Goal: Communication & Community: Answer question/provide support

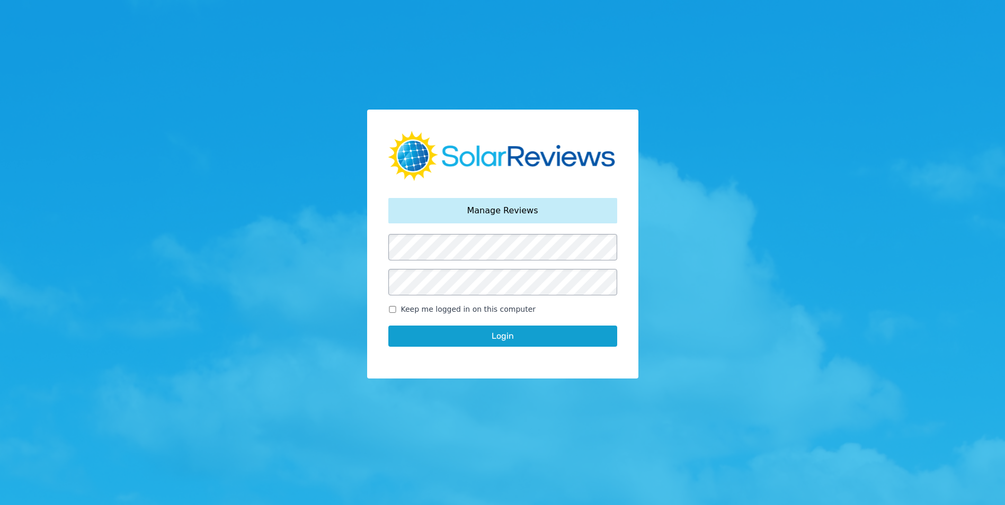
click at [510, 337] on button "Login" at bounding box center [502, 336] width 229 height 21
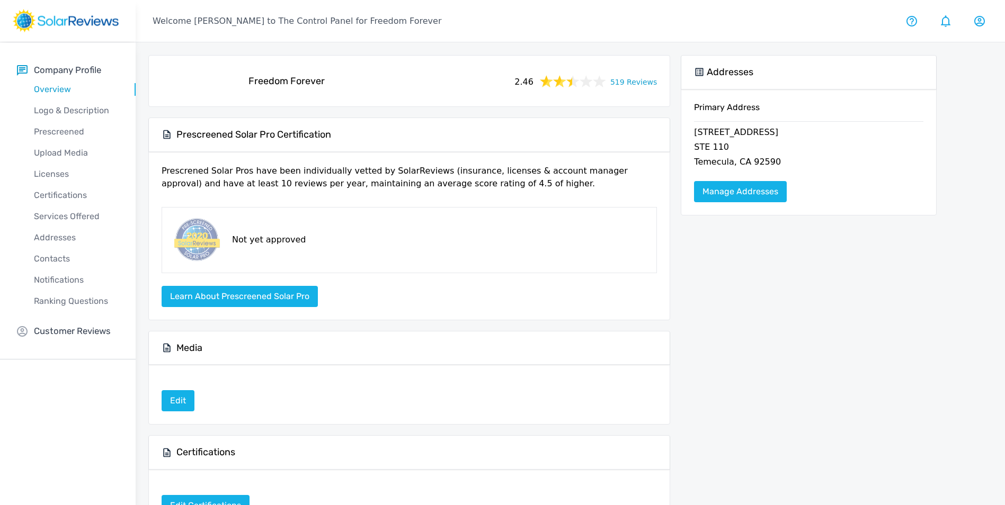
click at [649, 80] on link "519 Reviews" at bounding box center [633, 81] width 47 height 13
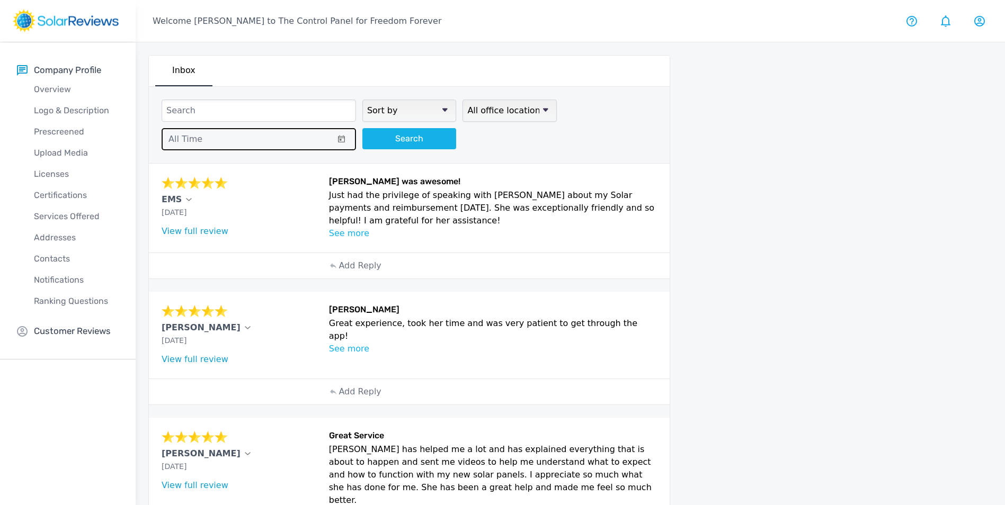
click at [203, 135] on button "All Time" at bounding box center [259, 139] width 194 height 22
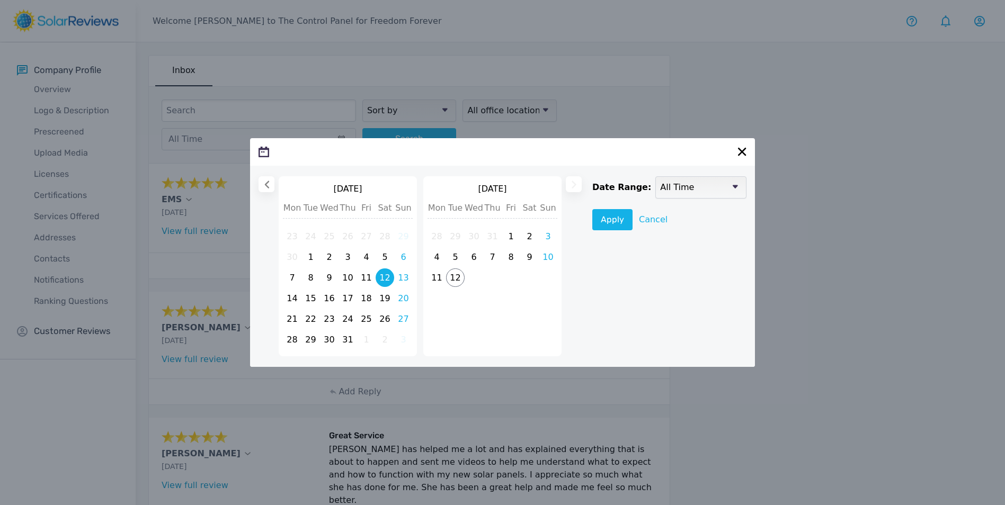
click at [380, 278] on span "12" at bounding box center [384, 277] width 19 height 19
select select
click at [455, 280] on span "12" at bounding box center [455, 279] width 19 height 19
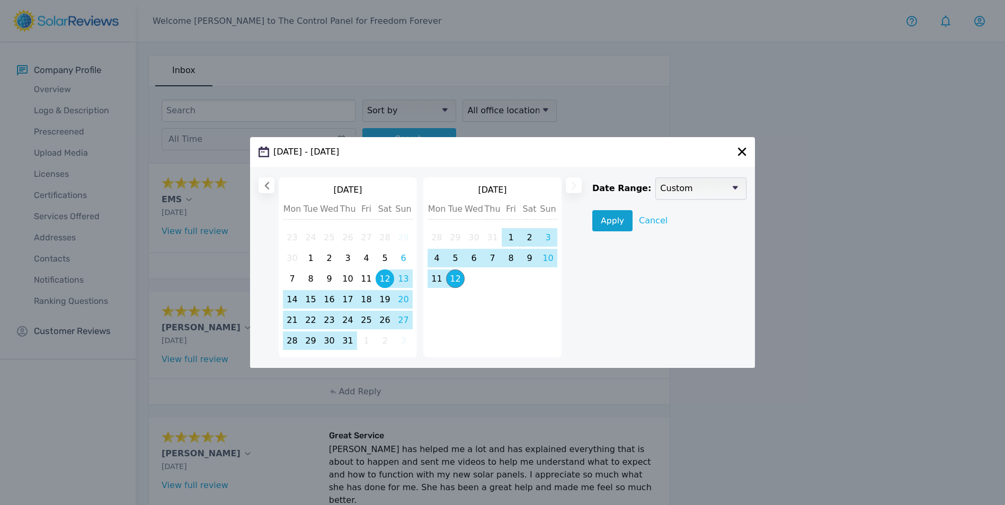
click at [606, 221] on button "Apply" at bounding box center [612, 220] width 40 height 21
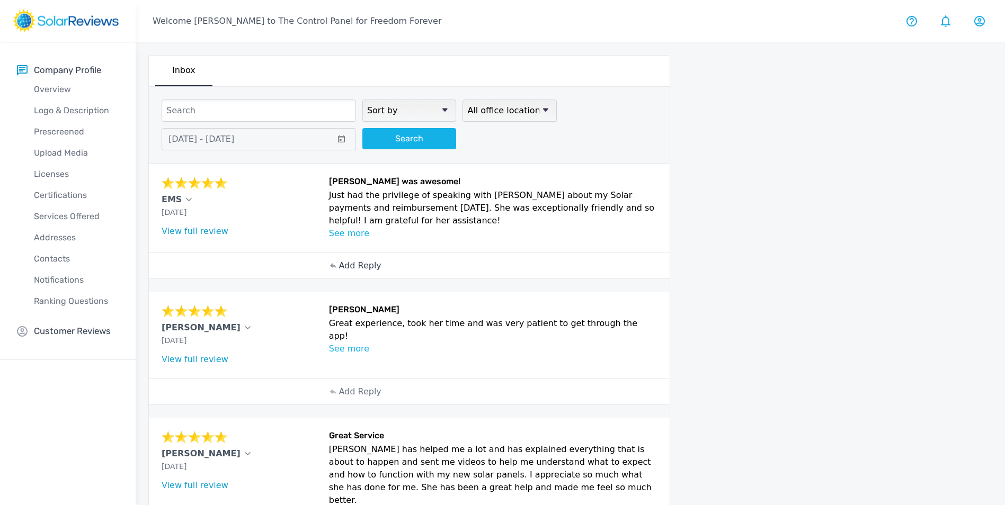
click at [361, 266] on p "Add Reply" at bounding box center [359, 265] width 42 height 13
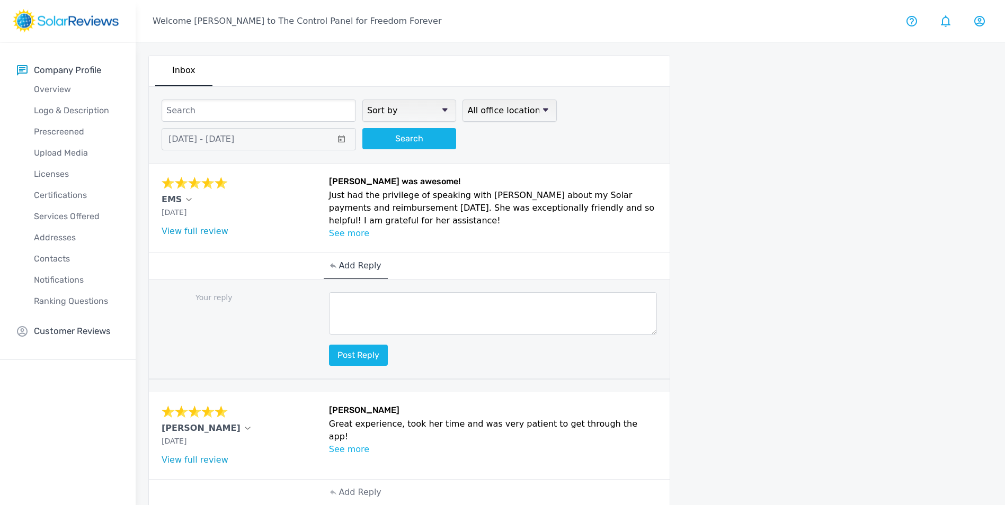
click at [458, 305] on textarea at bounding box center [493, 313] width 328 height 42
paste textarea "Hello (Customer name), we are delighted to receive your positive feedback! Know…"
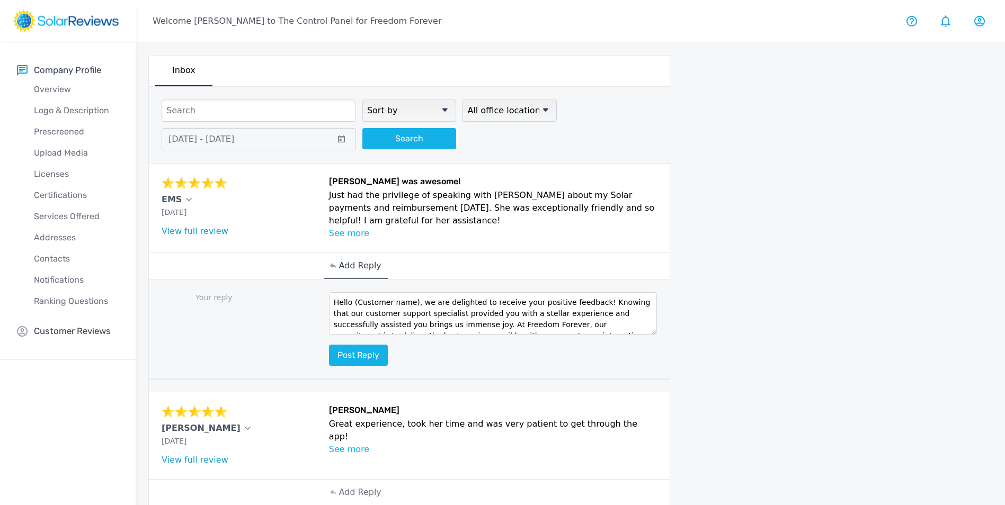
drag, startPoint x: 413, startPoint y: 303, endPoint x: 353, endPoint y: 302, distance: 59.3
click at [353, 302] on textarea "Hello (Customer name), we are delighted to receive your positive feedback! Know…" at bounding box center [493, 313] width 328 height 42
type textarea "Hello, we are delighted to receive your positive feedback! Knowing that our cus…"
click at [355, 350] on button "Post reply" at bounding box center [358, 355] width 59 height 21
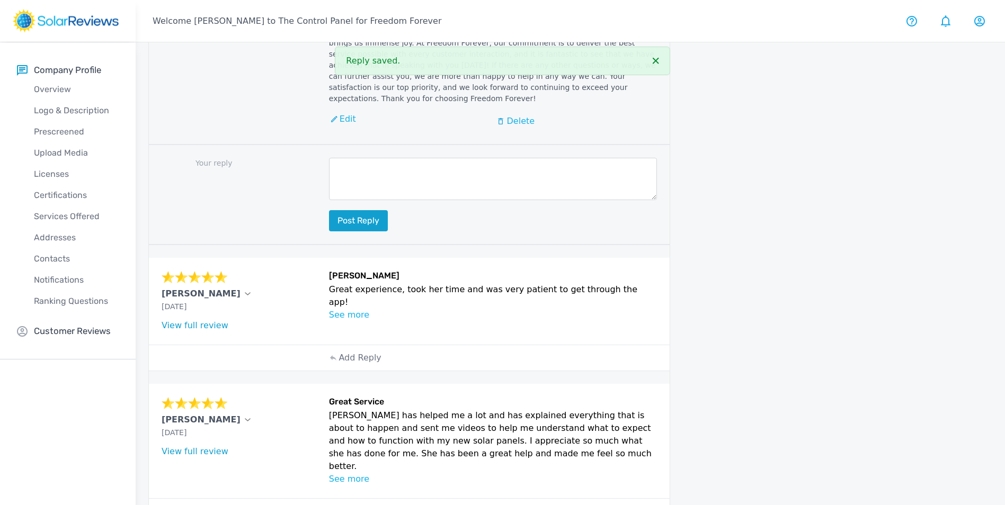
scroll to position [318, 0]
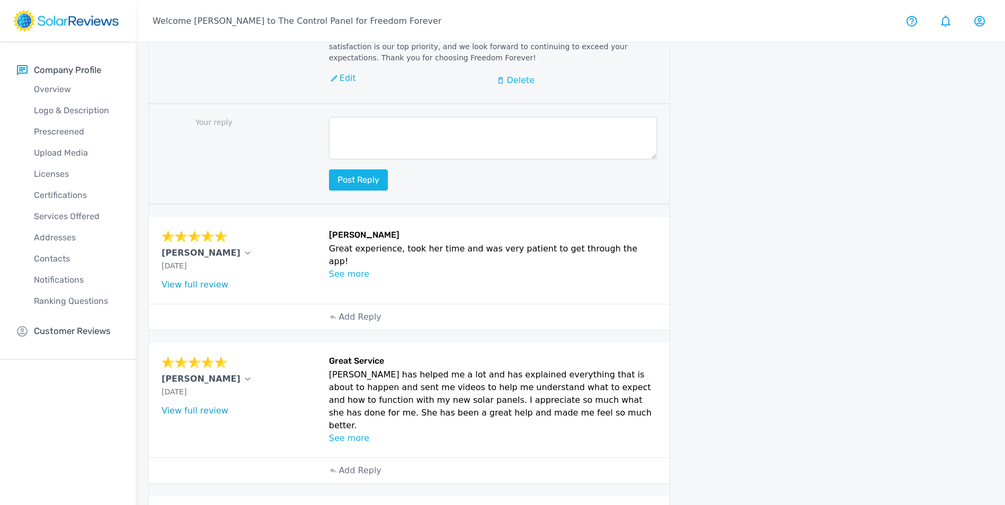
click at [356, 268] on p "See more" at bounding box center [493, 274] width 328 height 13
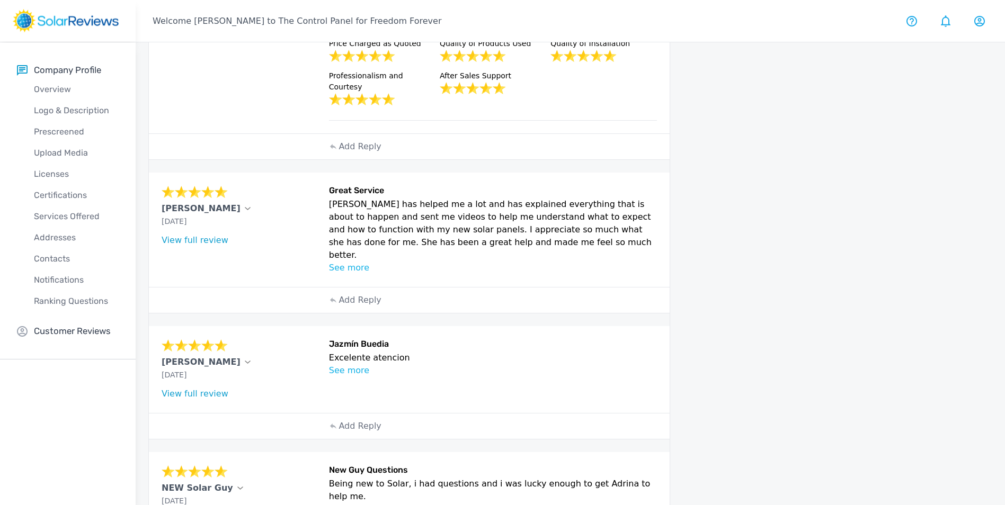
scroll to position [674, 0]
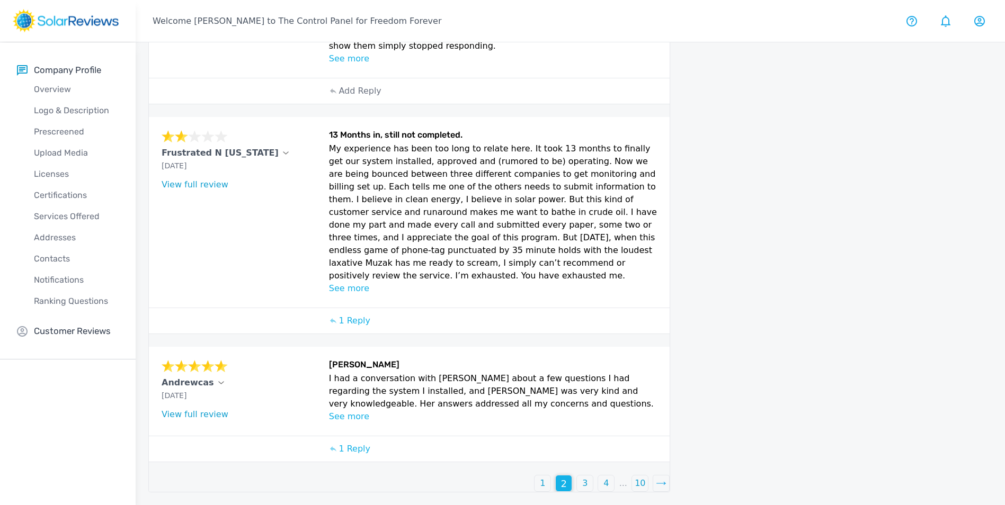
scroll to position [467, 0]
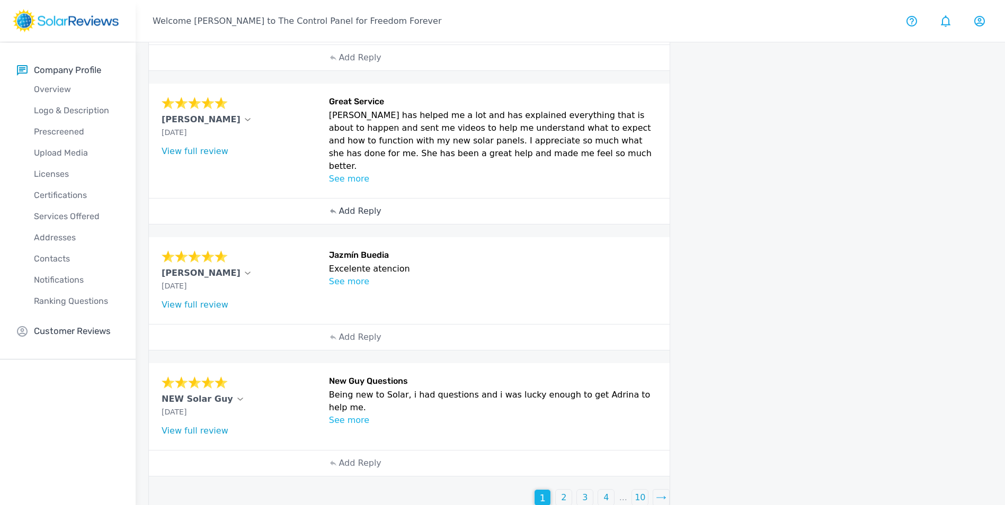
click at [356, 205] on p "Add Reply" at bounding box center [359, 211] width 42 height 13
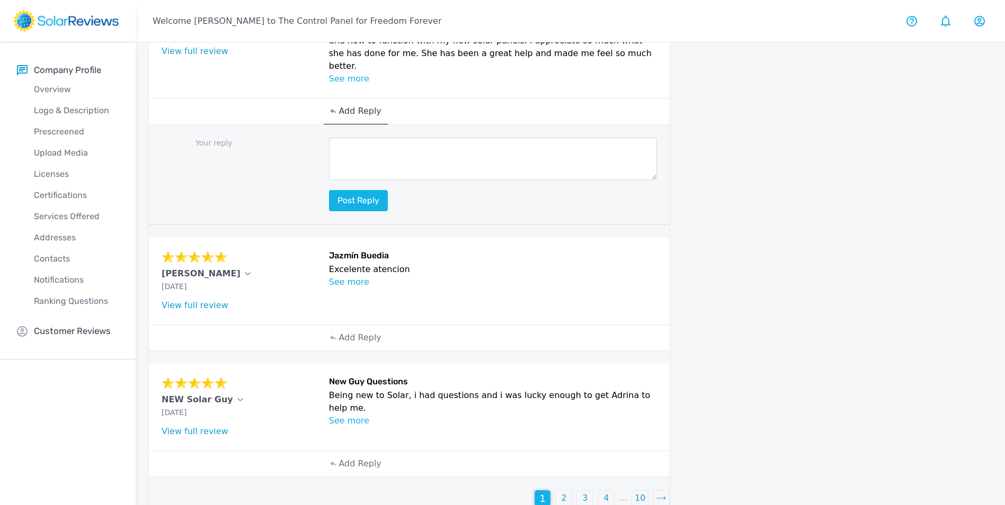
click at [364, 138] on textarea at bounding box center [493, 159] width 328 height 42
paste textarea "Hello (Customer name), we are delighted to receive your positive feedback! Know…"
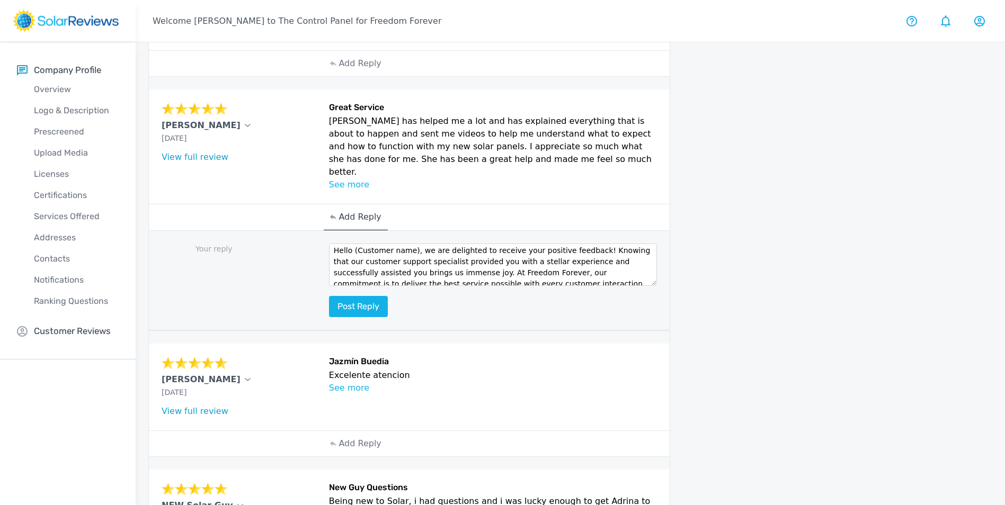
scroll to position [0, 0]
drag, startPoint x: 409, startPoint y: 241, endPoint x: 353, endPoint y: 244, distance: 55.7
click at [353, 244] on textarea "Hello (Customer name), we are delighted to receive your positive feedback! Know…" at bounding box center [493, 265] width 328 height 42
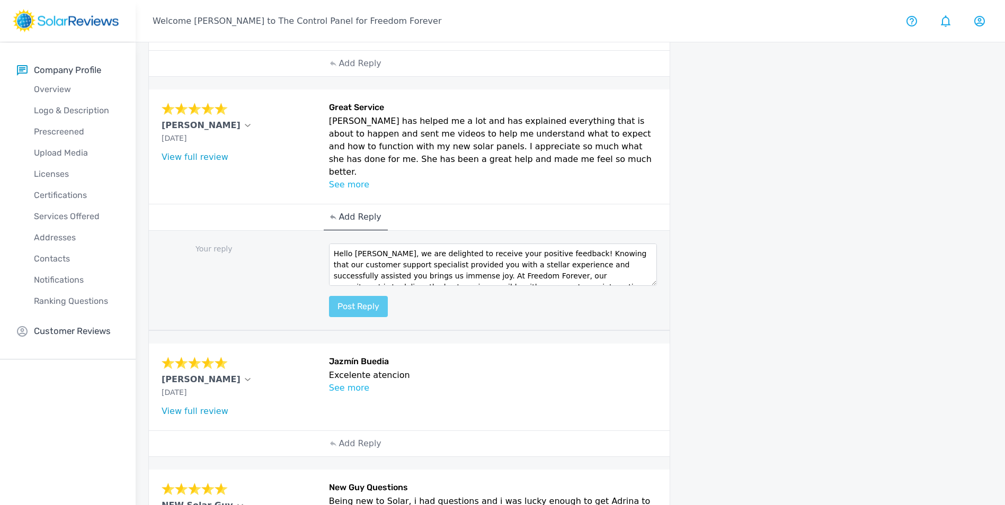
type textarea "Hello [PERSON_NAME], we are delighted to receive your positive feedback! Knowin…"
click at [363, 296] on button "Post reply" at bounding box center [358, 306] width 59 height 21
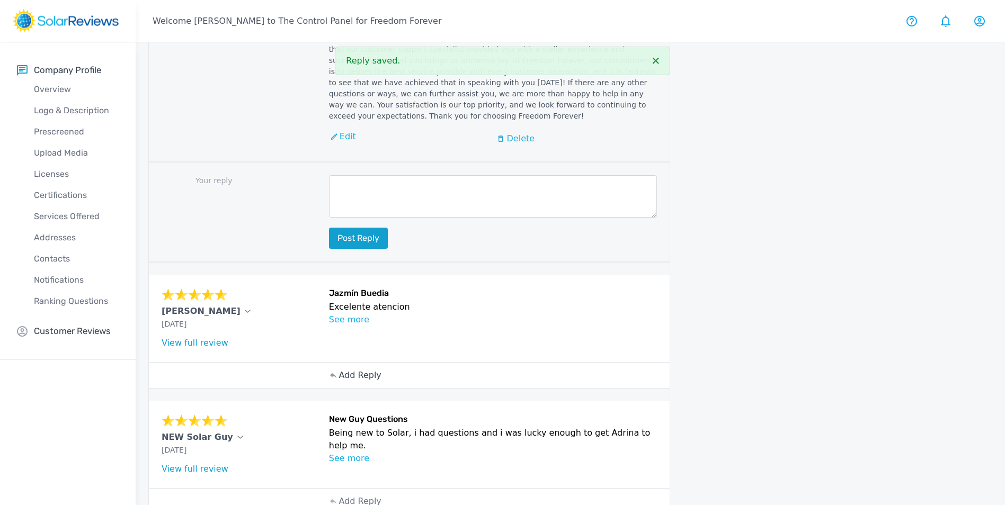
scroll to position [540, 0]
click at [357, 368] on p "Add Reply" at bounding box center [359, 374] width 42 height 13
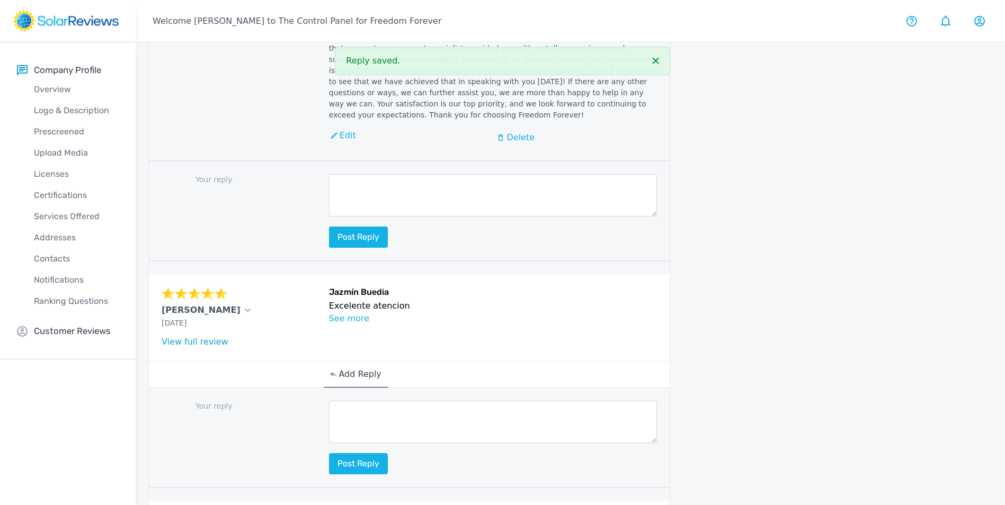
click at [371, 401] on textarea at bounding box center [493, 422] width 328 height 42
paste textarea "Hello (Customer name), we are delighted to receive your positive feedback! Know…"
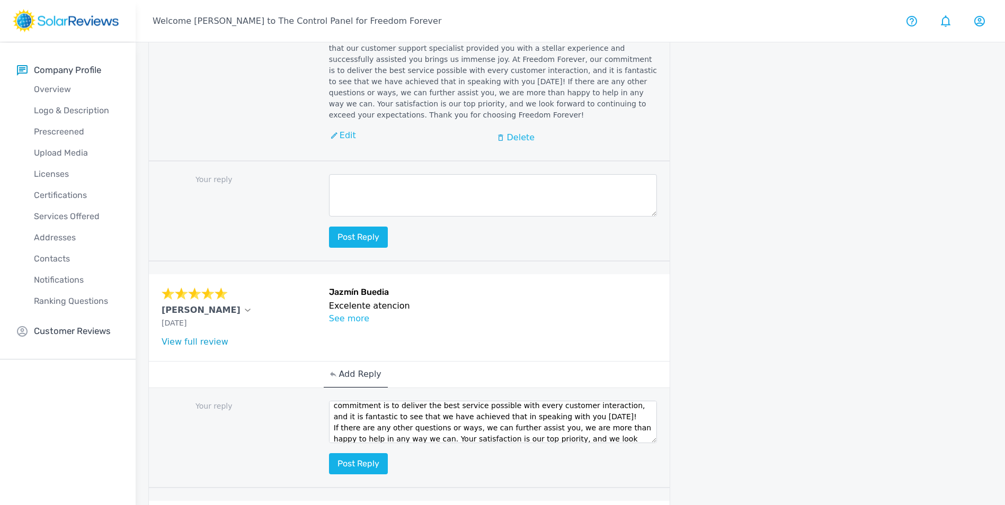
scroll to position [0, 0]
drag, startPoint x: 410, startPoint y: 386, endPoint x: 353, endPoint y: 387, distance: 57.2
click at [353, 401] on textarea "Hello (Customer name), we are delighted to receive your positive feedback! Know…" at bounding box center [493, 422] width 328 height 42
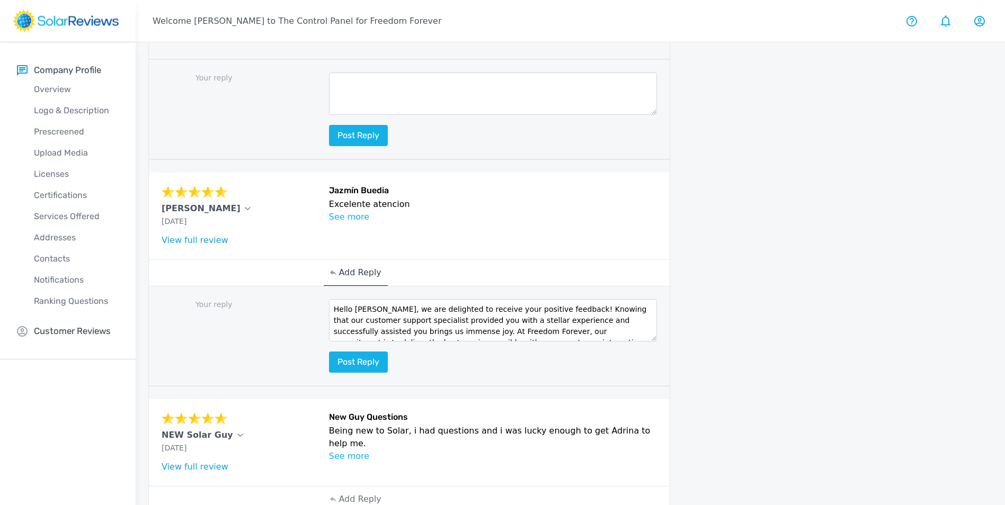
scroll to position [646, 0]
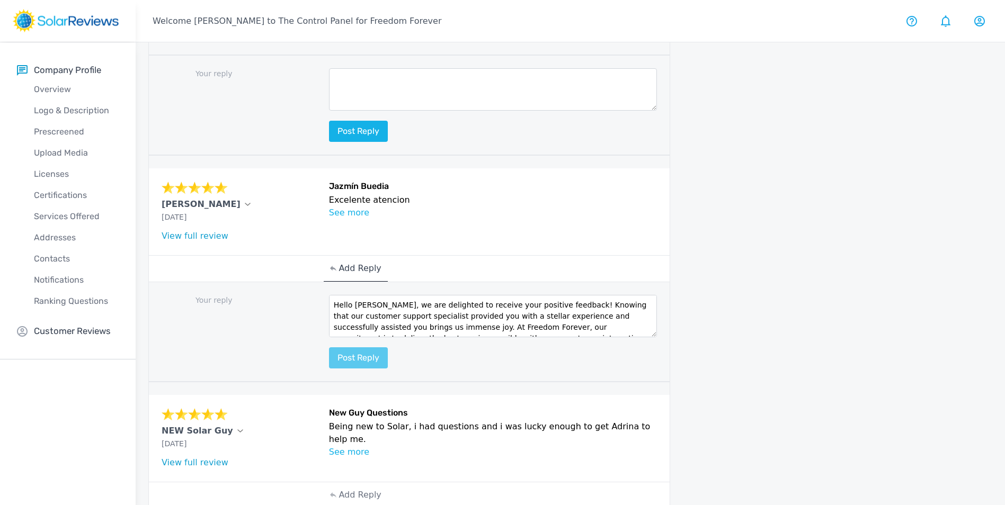
type textarea "Hello [PERSON_NAME], we are delighted to receive your positive feedback! Knowin…"
click at [381, 347] on button "Post reply" at bounding box center [358, 357] width 59 height 21
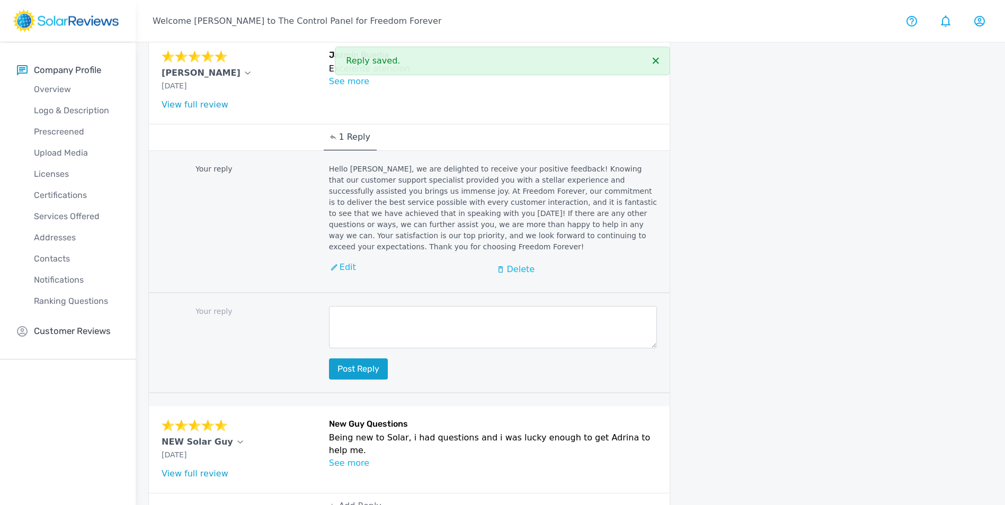
scroll to position [796, 0]
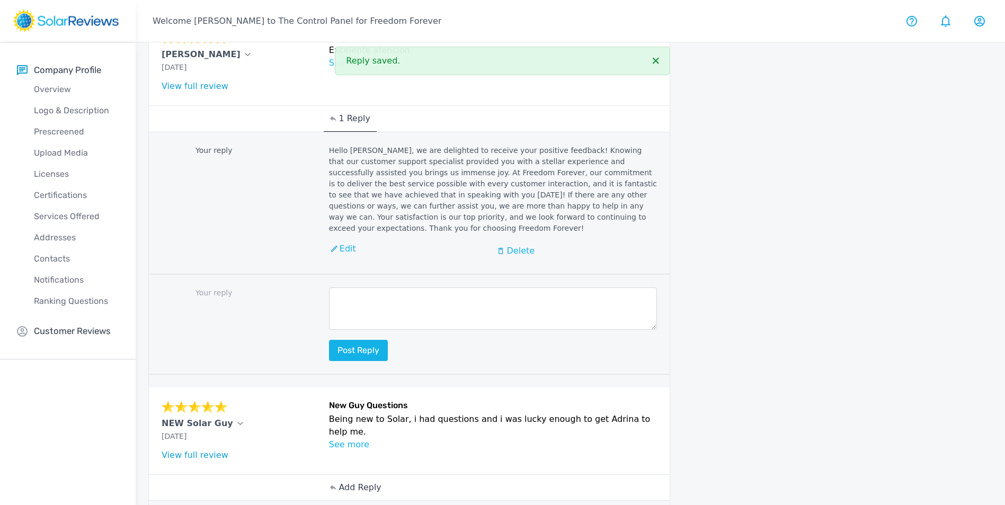
click at [352, 481] on p "Add Reply" at bounding box center [359, 487] width 42 height 13
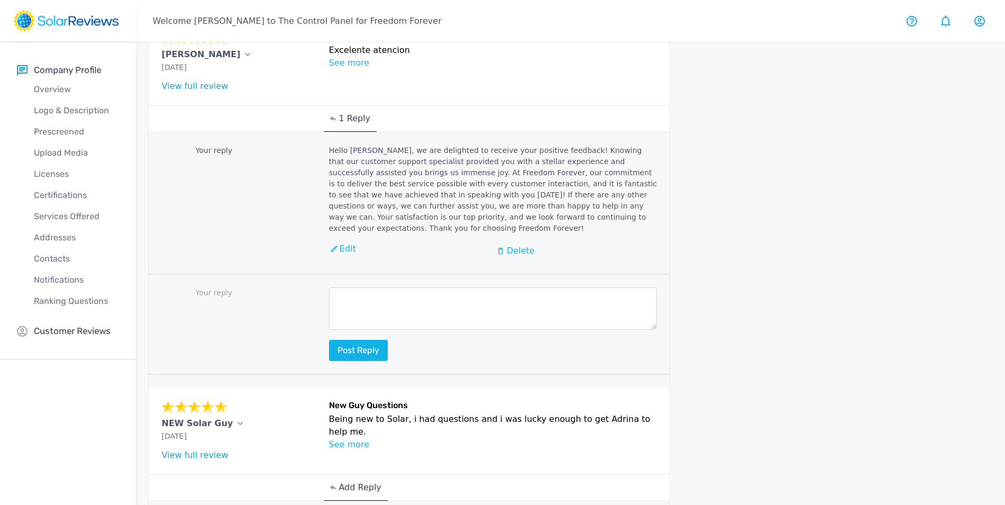
paste textarea "Hello (Customer name), we are delighted to receive your positive feedback! Know…"
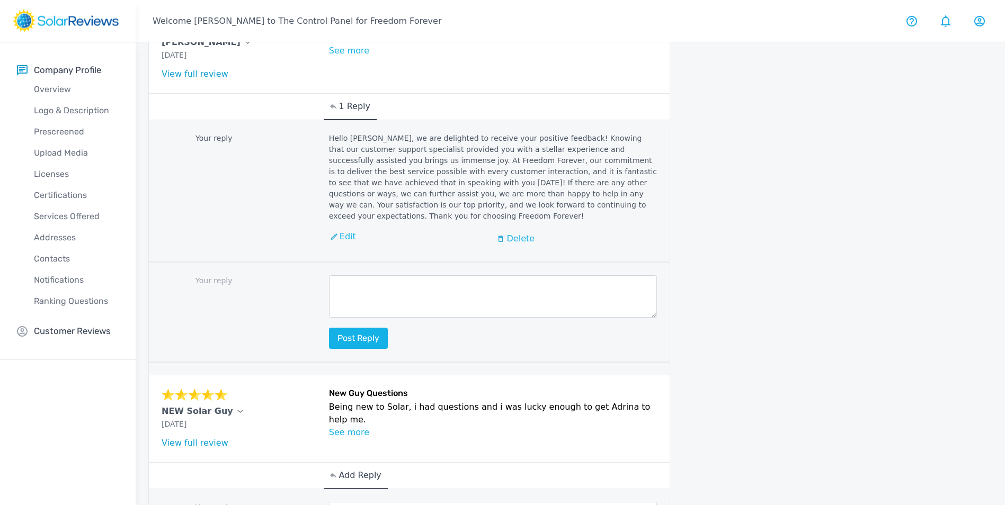
scroll to position [0, 0]
drag, startPoint x: 410, startPoint y: 477, endPoint x: 351, endPoint y: 474, distance: 59.4
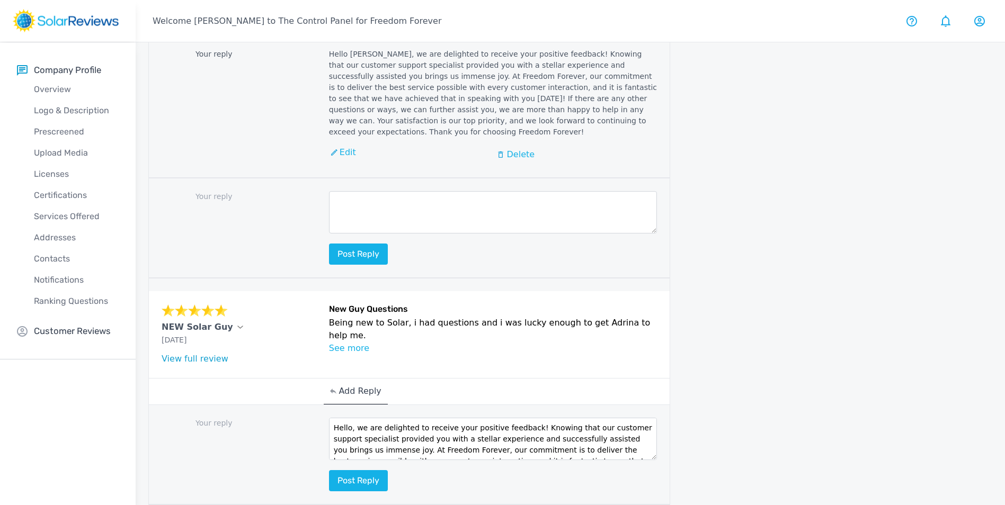
scroll to position [896, 0]
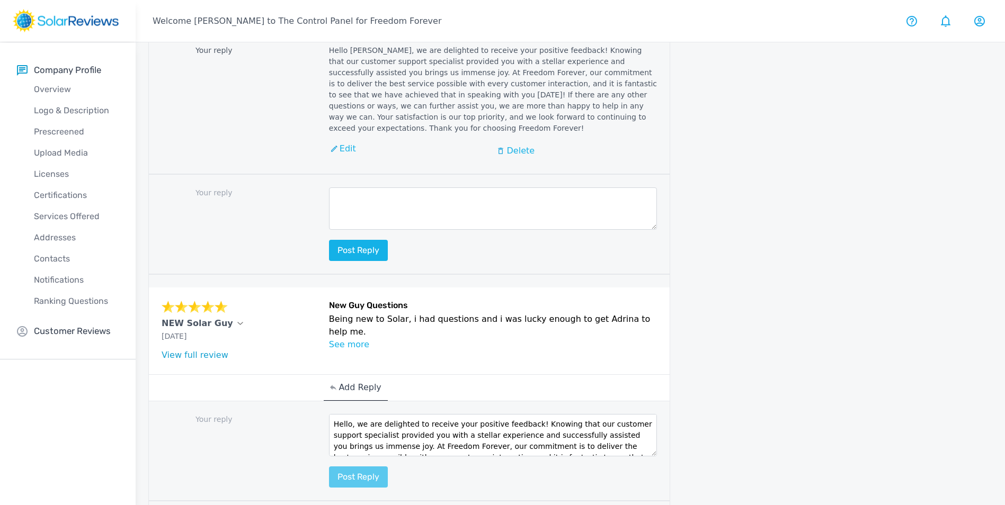
type textarea "Hello, we are delighted to receive your positive feedback! Knowing that our cus…"
click at [371, 467] on button "Post reply" at bounding box center [358, 477] width 59 height 21
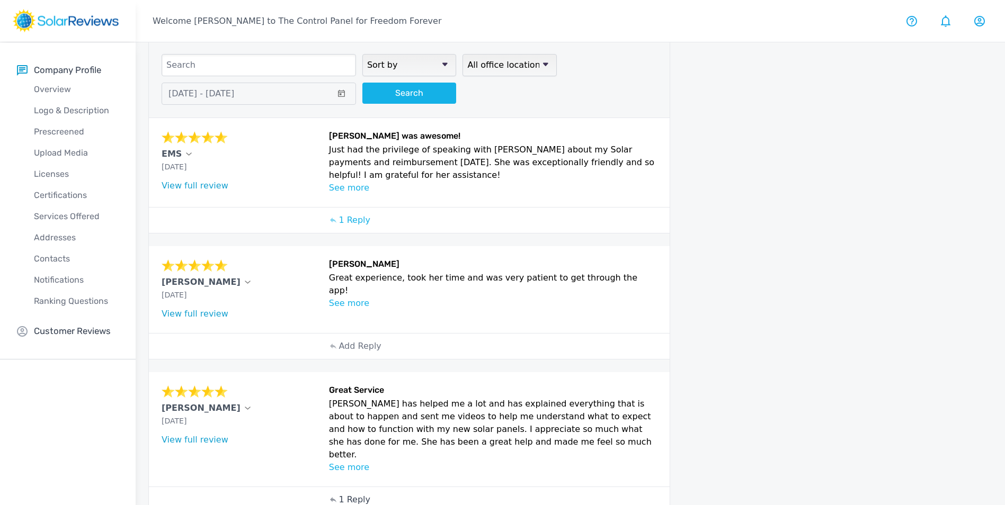
scroll to position [212, 0]
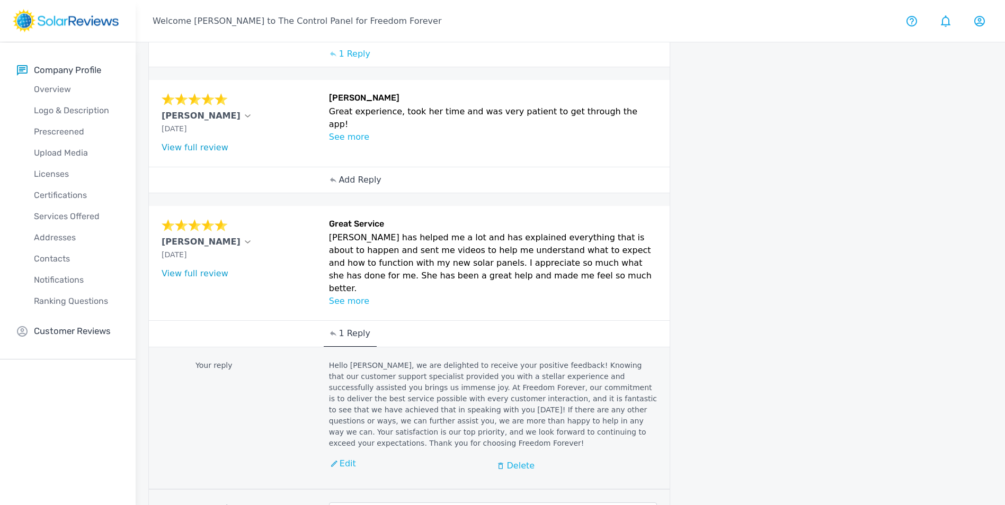
click at [359, 175] on p "Add Reply" at bounding box center [359, 180] width 42 height 13
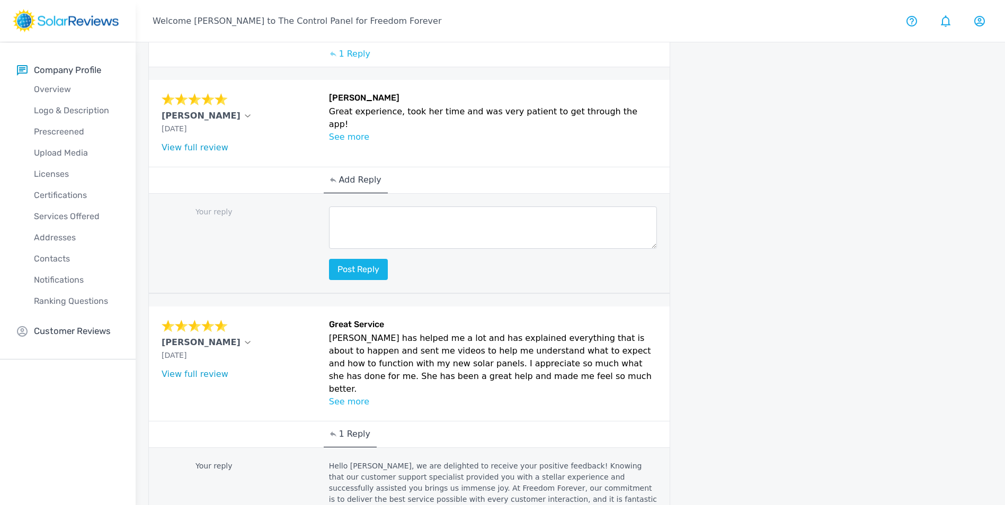
click at [395, 240] on textarea at bounding box center [493, 228] width 328 height 42
paste textarea "Hello (Customer name), we are delighted to receive your positive feedback! Know…"
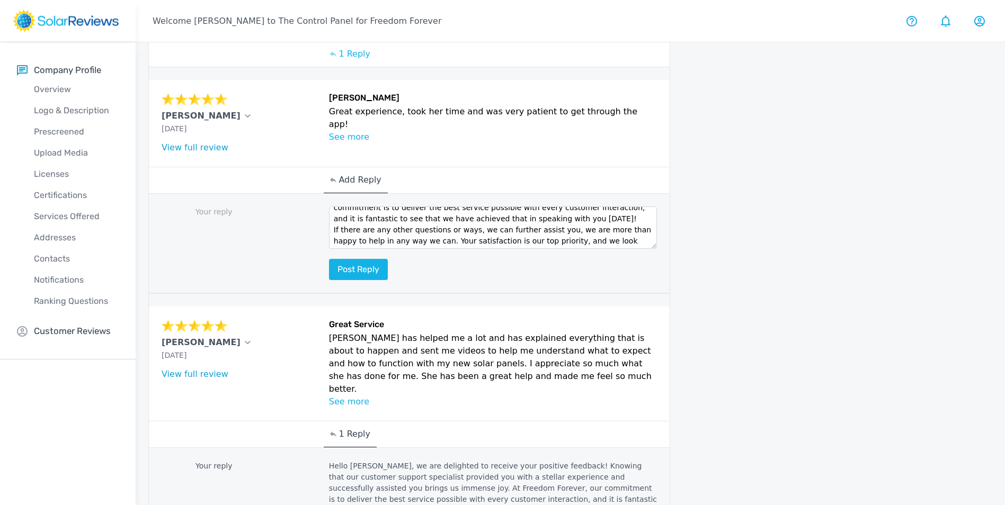
scroll to position [0, 0]
drag, startPoint x: 411, startPoint y: 217, endPoint x: 353, endPoint y: 220, distance: 58.3
click at [353, 220] on textarea "Hello (Customer name), we are delighted to receive your positive feedback! Know…" at bounding box center [493, 228] width 328 height 42
type textarea "Hello [PERSON_NAME], we are delighted to receive your positive feedback! Knowin…"
click at [361, 265] on button "Post reply" at bounding box center [358, 269] width 59 height 21
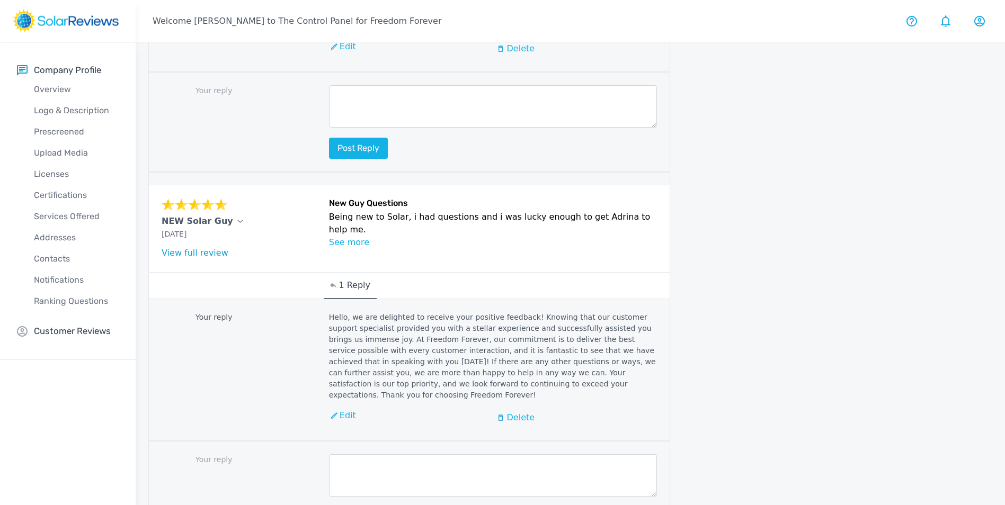
scroll to position [1258, 0]
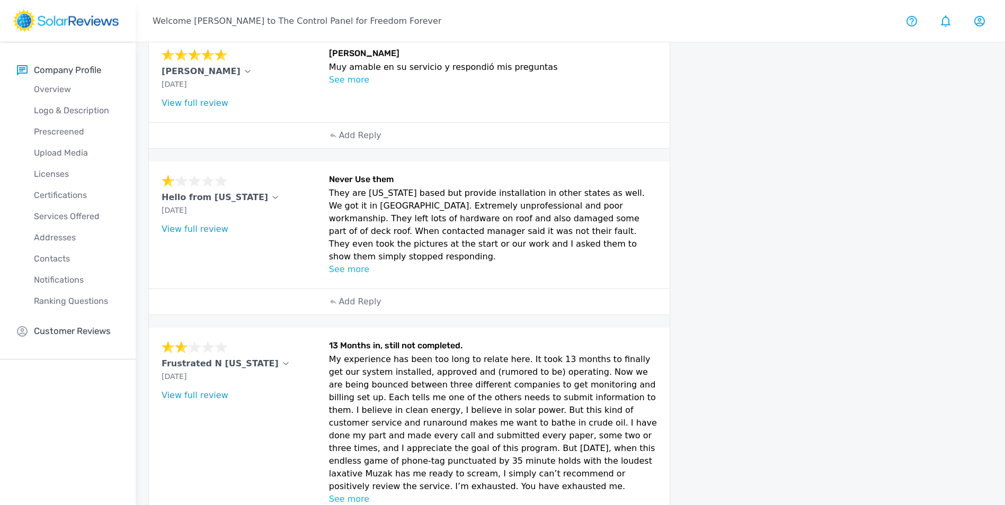
scroll to position [255, 0]
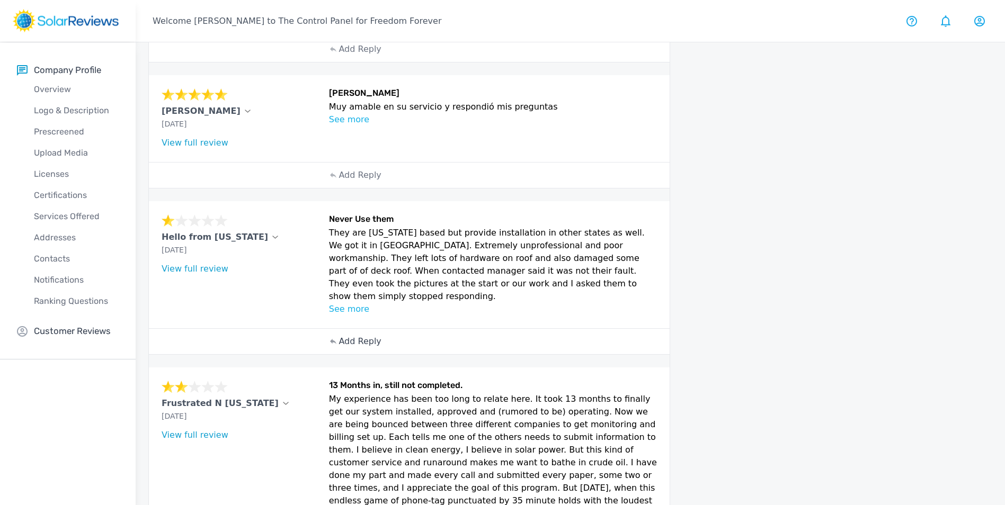
click at [354, 335] on p "Add Reply" at bounding box center [359, 341] width 42 height 13
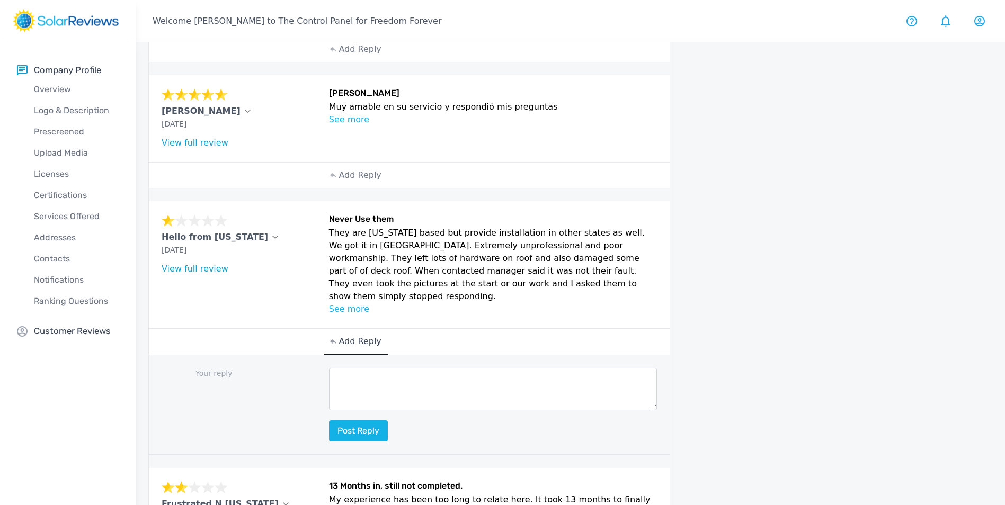
click at [388, 371] on textarea at bounding box center [493, 389] width 328 height 42
paste textarea "Hello [Customer Name], your feedback means a lot to us here at Freedom Forever,…"
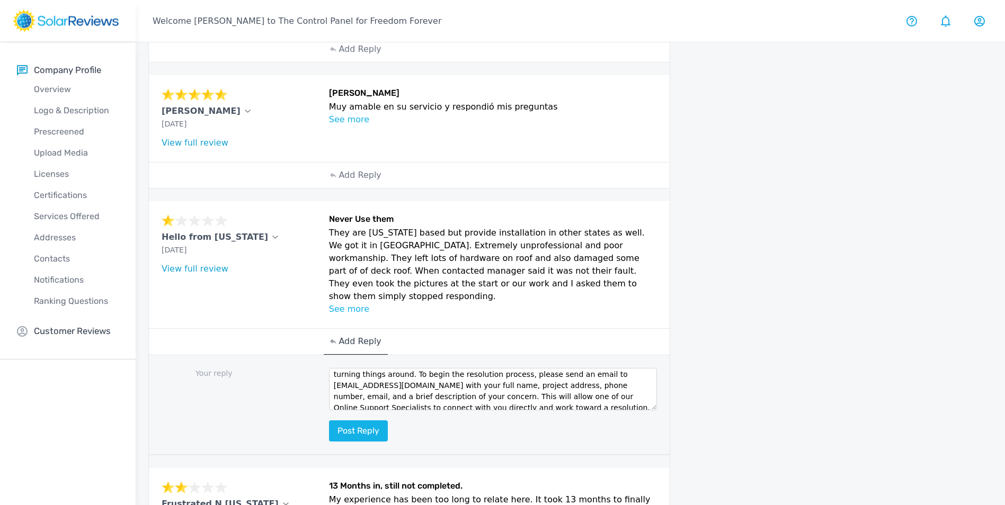
scroll to position [0, 0]
drag, startPoint x: 414, startPoint y: 353, endPoint x: 354, endPoint y: 356, distance: 59.9
click at [354, 368] on textarea "Hello [Customer Name], your feedback means a lot to us here at Freedom Forever,…" at bounding box center [493, 389] width 328 height 42
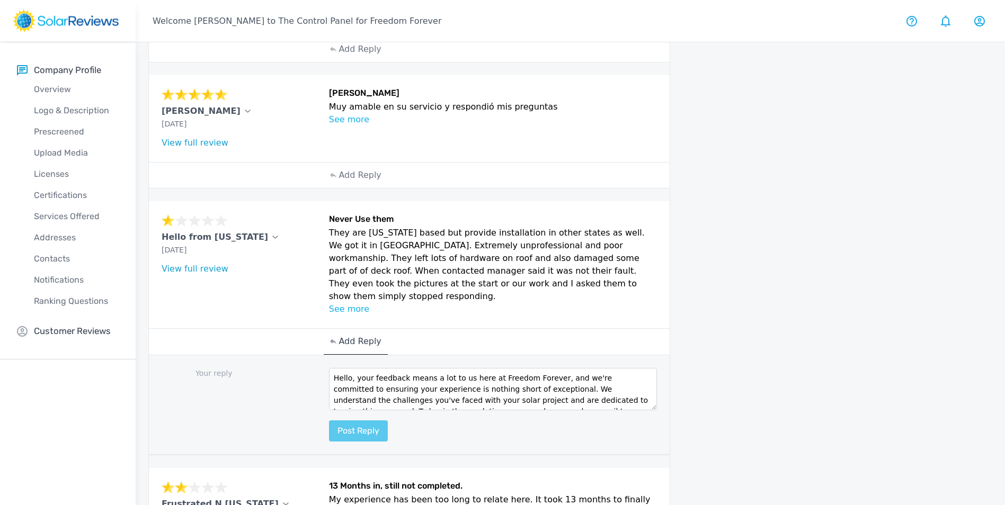
type textarea "Hello, your feedback means a lot to us here at Freedom Forever, and we're commi…"
click at [356, 420] on button "Post reply" at bounding box center [358, 430] width 59 height 21
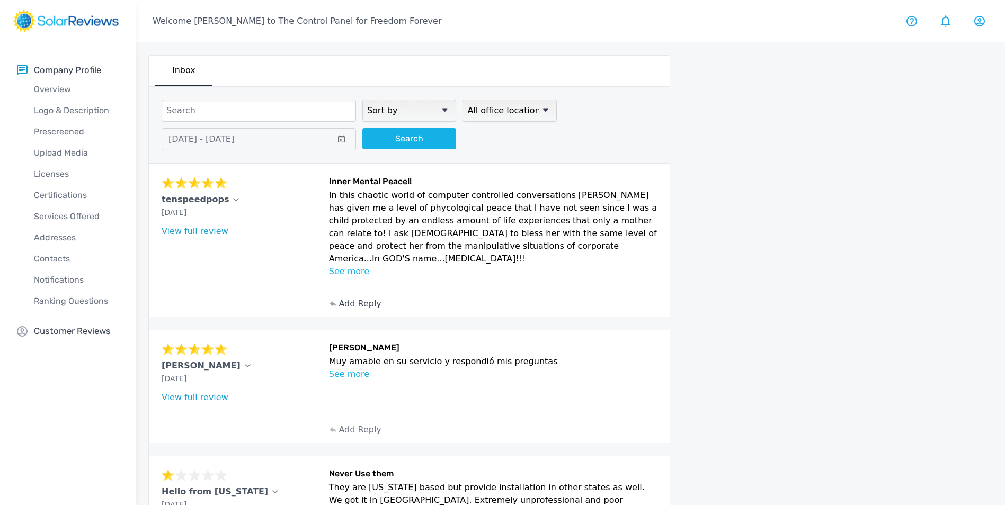
click at [359, 298] on p "Add Reply" at bounding box center [359, 304] width 42 height 13
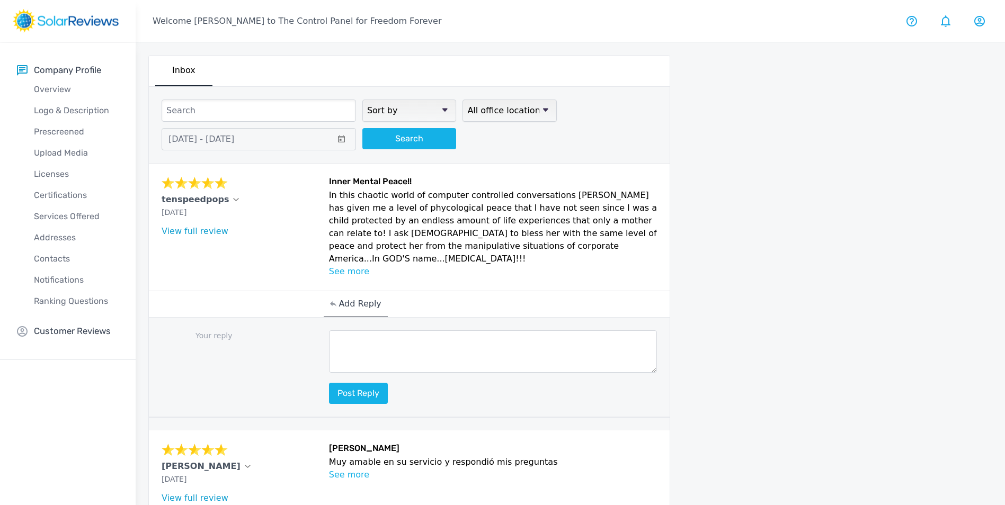
click at [430, 330] on textarea at bounding box center [493, 351] width 328 height 42
paste textarea "Hello (Customer name), we are delighted to receive your positive feedback! Know…"
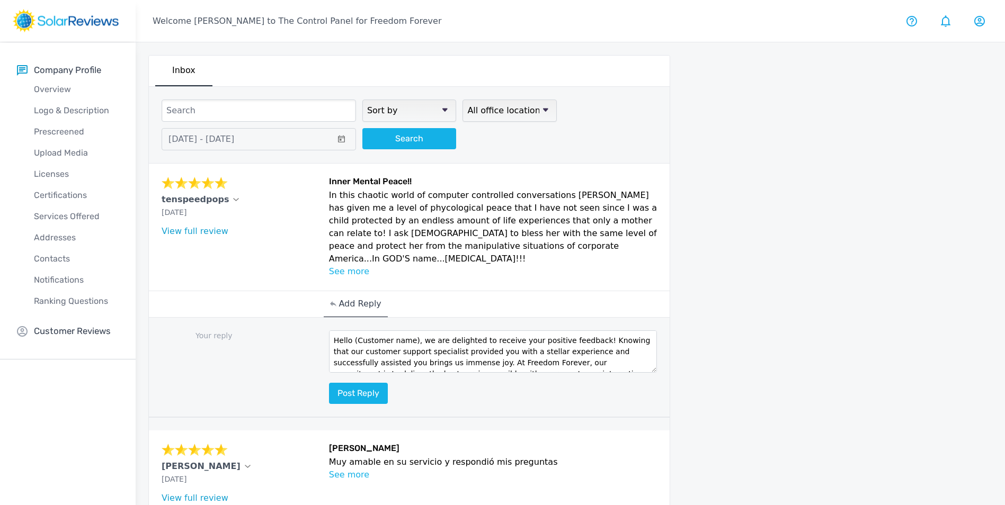
drag, startPoint x: 413, startPoint y: 328, endPoint x: 350, endPoint y: 325, distance: 63.1
click at [355, 330] on textarea "Hello (Customer name), we are delighted to receive your positive feedback! Know…" at bounding box center [493, 351] width 328 height 42
click at [184, 200] on p "tenspeedpops" at bounding box center [195, 199] width 67 height 13
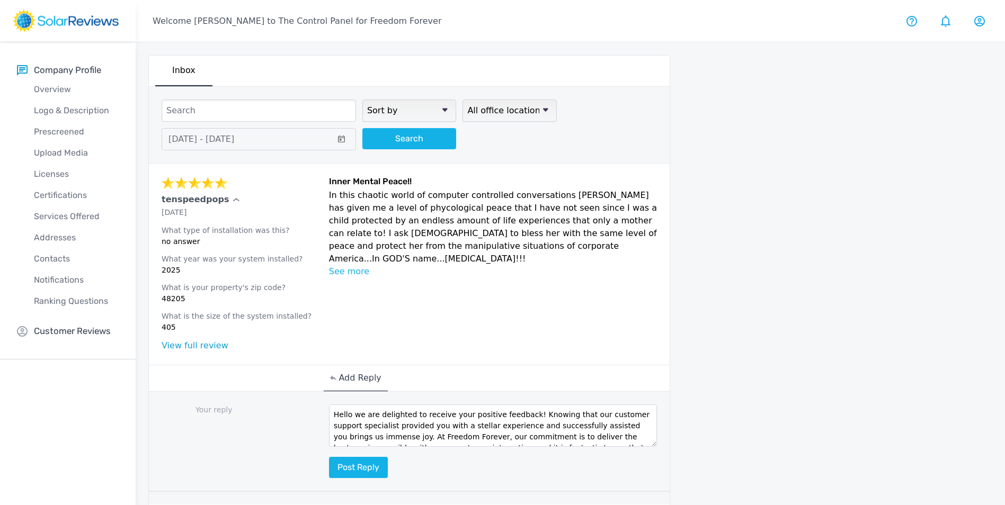
click at [222, 201] on div "tenspeedpops" at bounding box center [242, 199] width 161 height 13
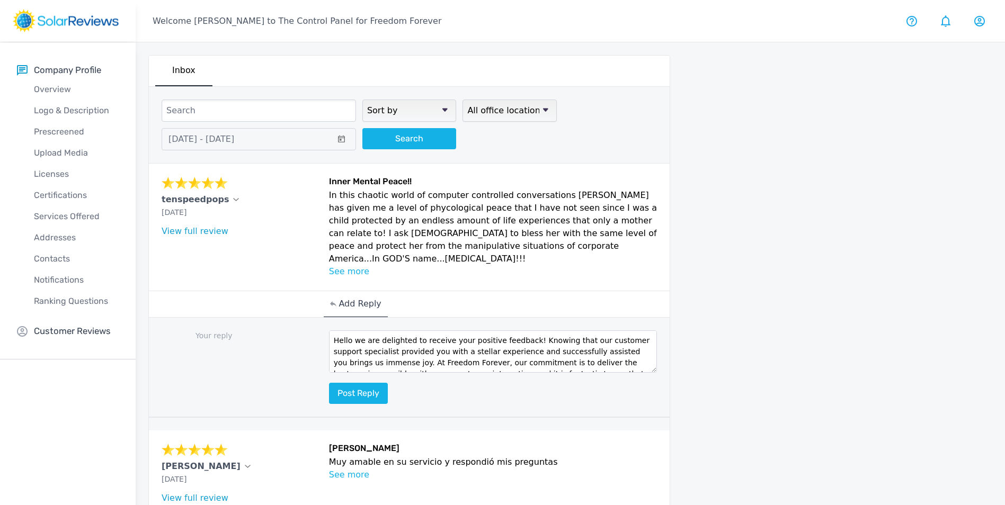
drag, startPoint x: 346, startPoint y: 329, endPoint x: 370, endPoint y: 327, distance: 23.9
click at [348, 330] on textarea "Hello we are delighted to receive your positive feedback! Knowing that our cust…" at bounding box center [493, 351] width 328 height 42
click at [356, 330] on textarea "Hello we are delighted to receive your positive feedback! Knowing that our cust…" at bounding box center [493, 351] width 328 height 42
type textarea "Hello, we are delighted to receive your positive feedback! Knowing that our cus…"
click at [364, 383] on button "Post reply" at bounding box center [358, 393] width 59 height 21
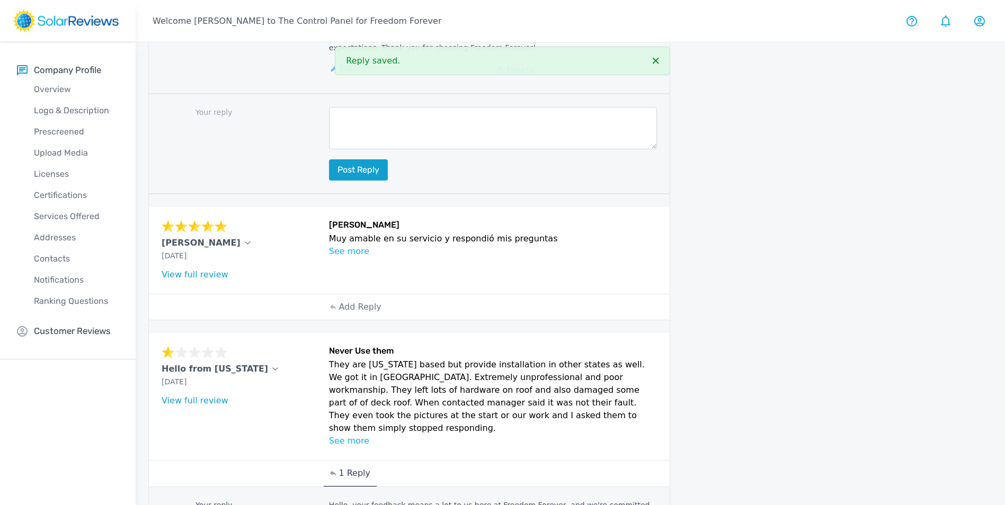
scroll to position [371, 0]
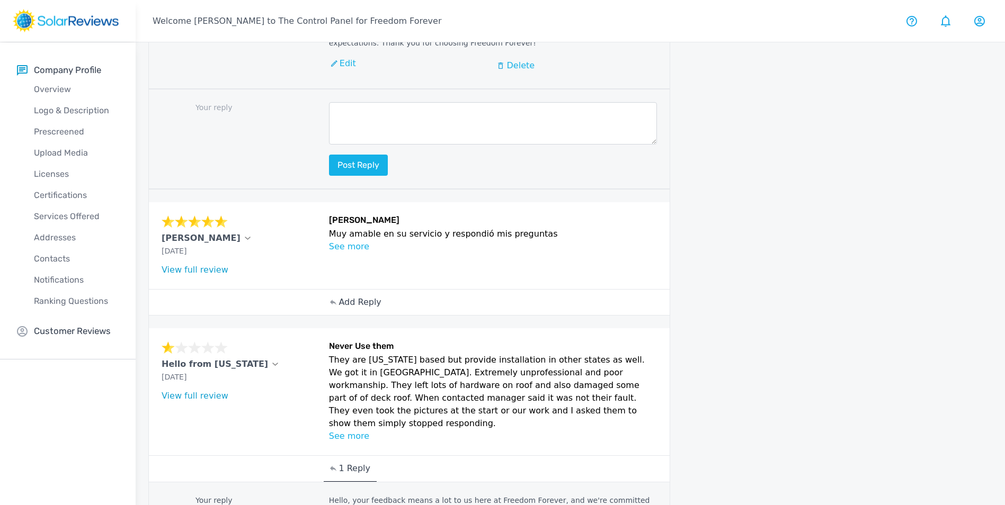
click at [352, 296] on p "Add Reply" at bounding box center [359, 302] width 42 height 13
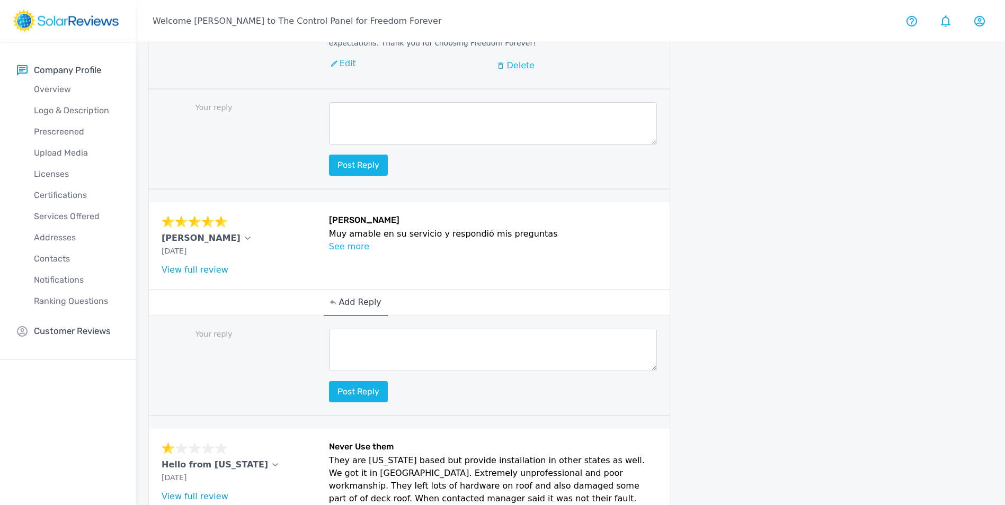
click at [378, 329] on textarea at bounding box center [493, 350] width 328 height 42
paste textarea "Hello (Customer name), we are delighted to receive your positive feedback! Know…"
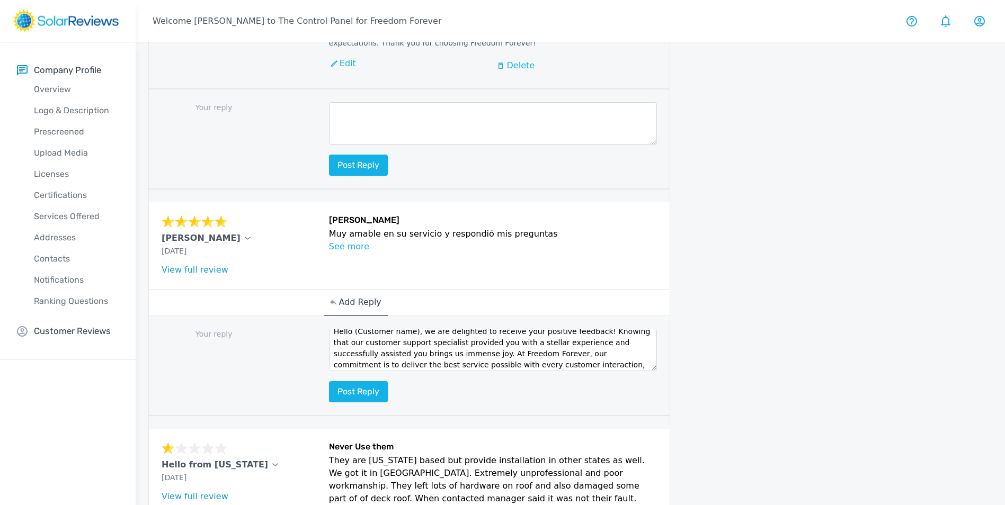
scroll to position [0, 0]
drag, startPoint x: 412, startPoint y: 313, endPoint x: 354, endPoint y: 318, distance: 58.0
click at [354, 329] on textarea "Hello (Customer name), we are delighted to receive your positive feedback! Know…" at bounding box center [493, 350] width 328 height 42
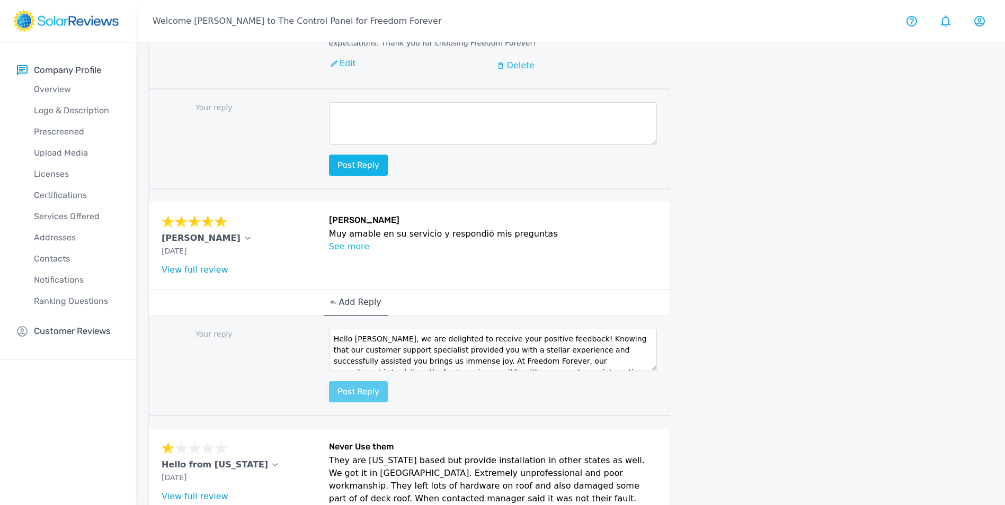
type textarea "Hello [PERSON_NAME], we are delighted to receive your positive feedback! Knowin…"
click at [366, 381] on button "Post reply" at bounding box center [358, 391] width 59 height 21
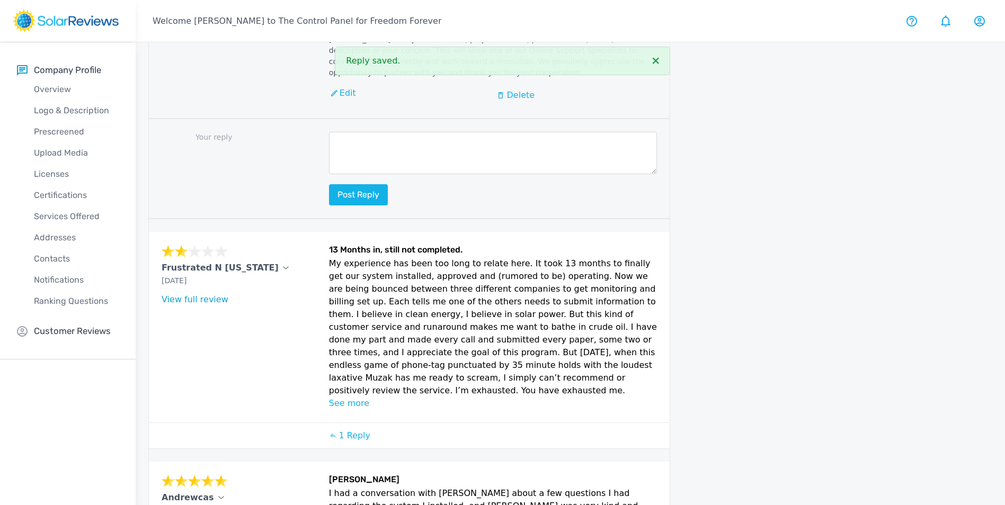
scroll to position [1159, 0]
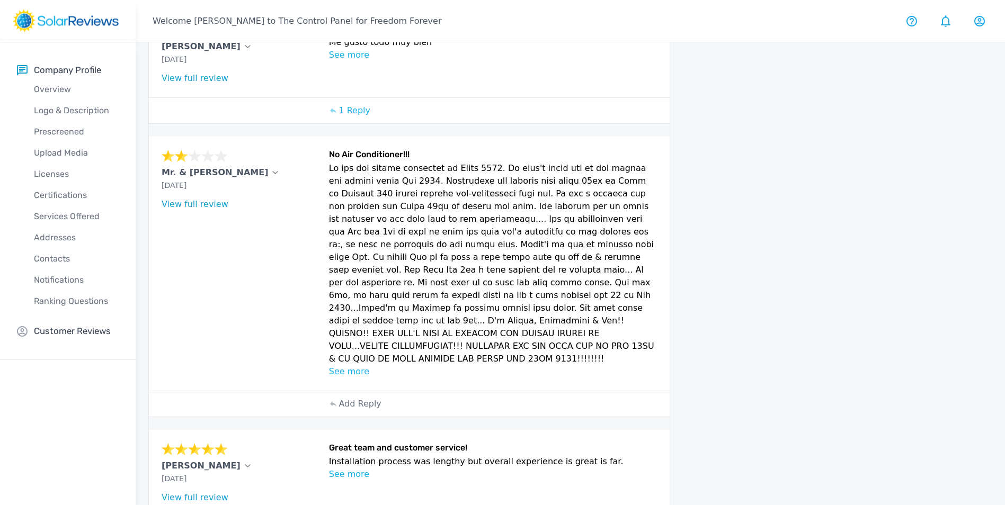
scroll to position [159, 0]
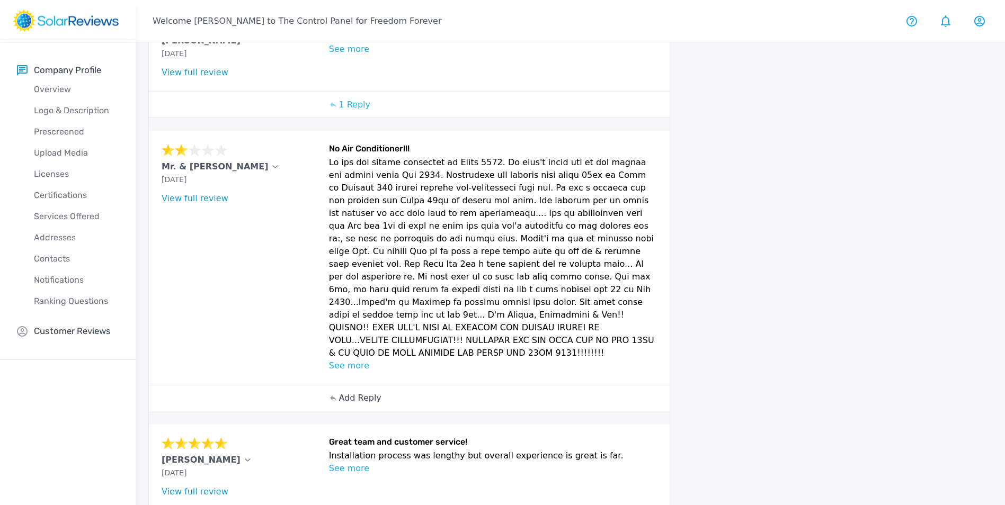
click at [359, 392] on p "Add Reply" at bounding box center [359, 398] width 42 height 13
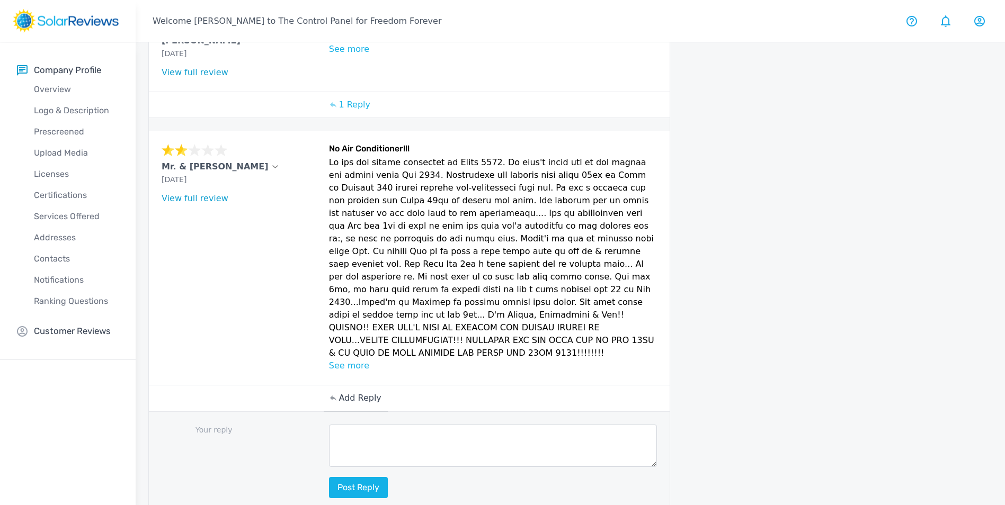
click at [374, 425] on textarea at bounding box center [493, 446] width 328 height 42
click at [381, 425] on textarea at bounding box center [493, 446] width 328 height 42
click at [384, 425] on textarea at bounding box center [493, 446] width 328 height 42
paste textarea "Hello (Customer name), we are delighted to receive your positive feedback! Know…"
type textarea "Hello (Customer name), we are delighted to receive your positive feedback! Know…"
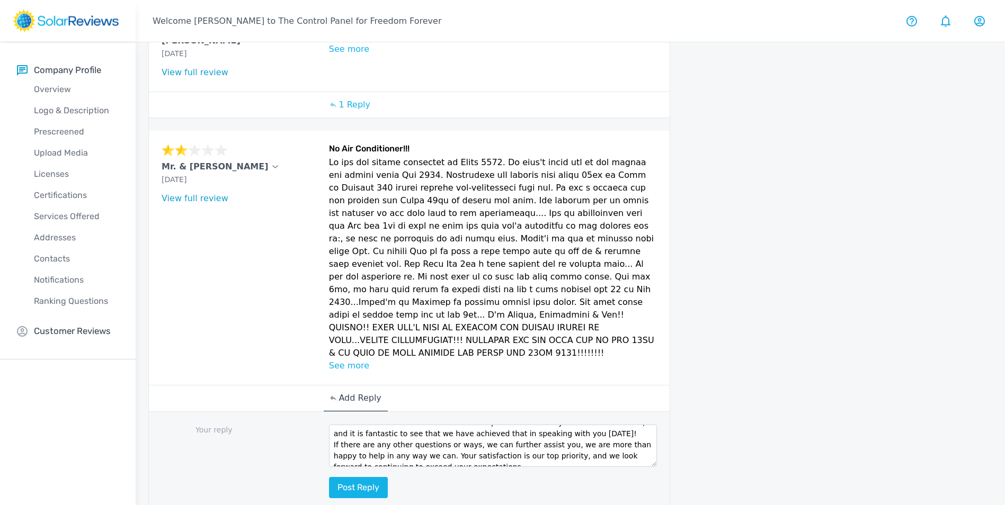
scroll to position [0, 0]
drag, startPoint x: 492, startPoint y: 431, endPoint x: 261, endPoint y: 359, distance: 242.4
click at [261, 360] on div "Mr. & [PERSON_NAME] [DATE] What type of installation was this? no answer What y…" at bounding box center [409, 321] width 521 height 381
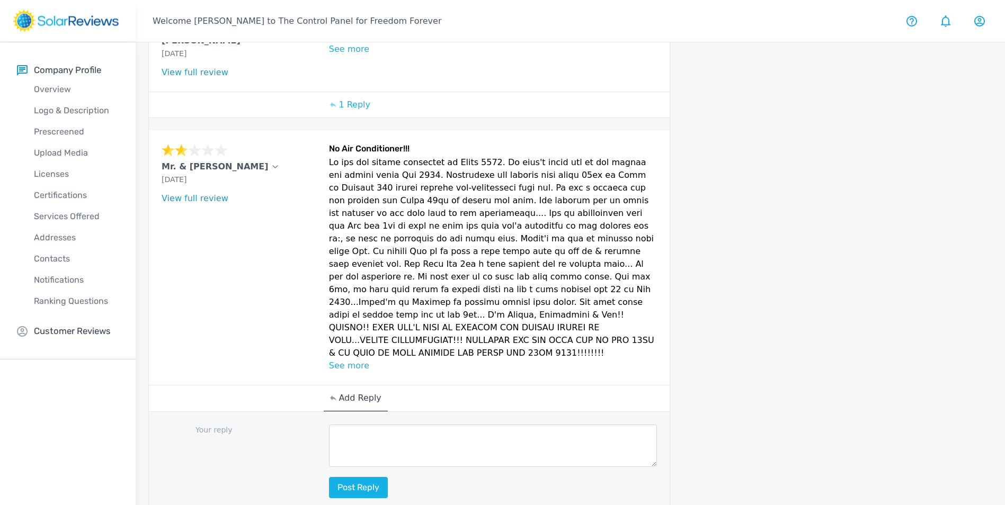
click at [465, 425] on textarea at bounding box center [493, 446] width 328 height 42
paste textarea "Hello [Customer Name], your feedback means a lot to us here at Freedom Forever,…"
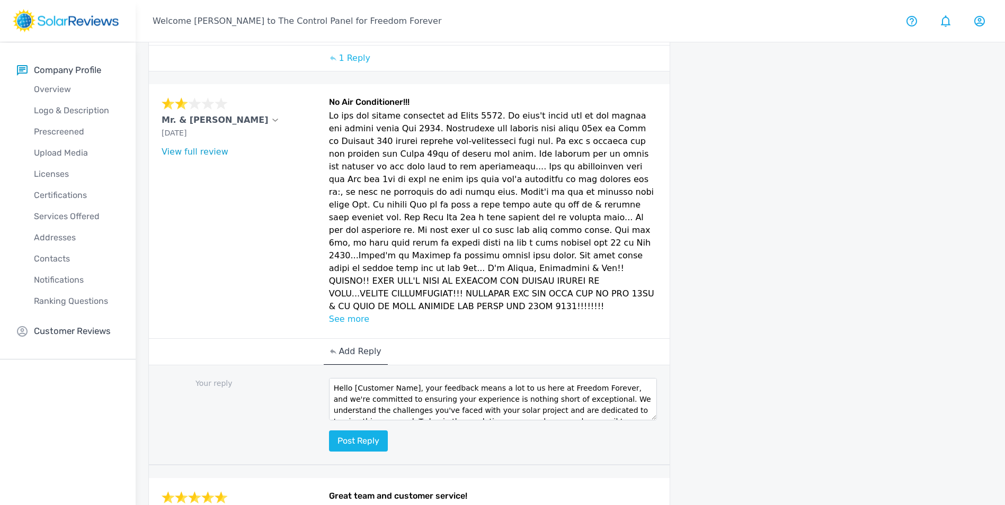
scroll to position [212, 0]
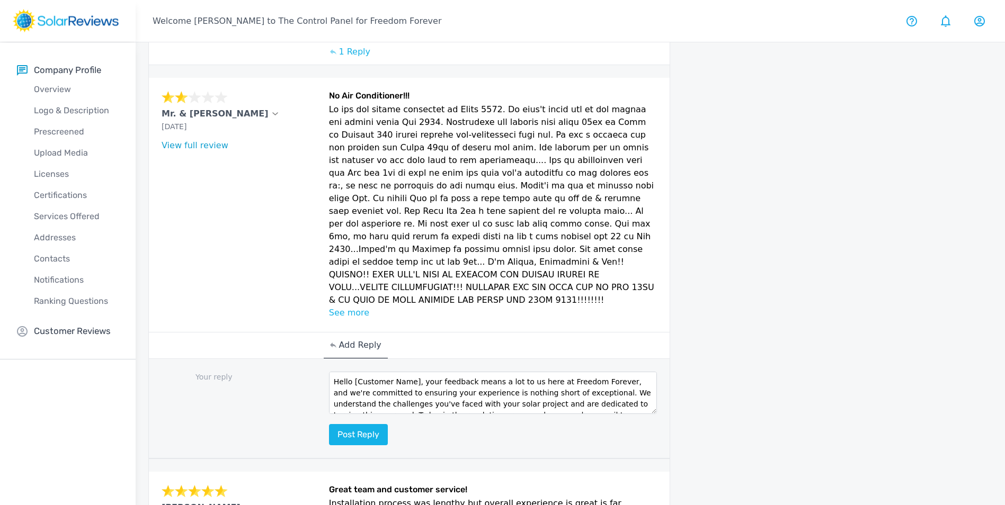
drag, startPoint x: 411, startPoint y: 359, endPoint x: 351, endPoint y: 358, distance: 60.4
click at [352, 372] on textarea "Hello [Customer Name], your feedback means a lot to us here at Freedom Forever,…" at bounding box center [493, 393] width 328 height 42
type textarea "Hello Mr. and [PERSON_NAME], your feedback means a lot to us here at Freedom Fo…"
click at [369, 424] on button "Post reply" at bounding box center [358, 434] width 59 height 21
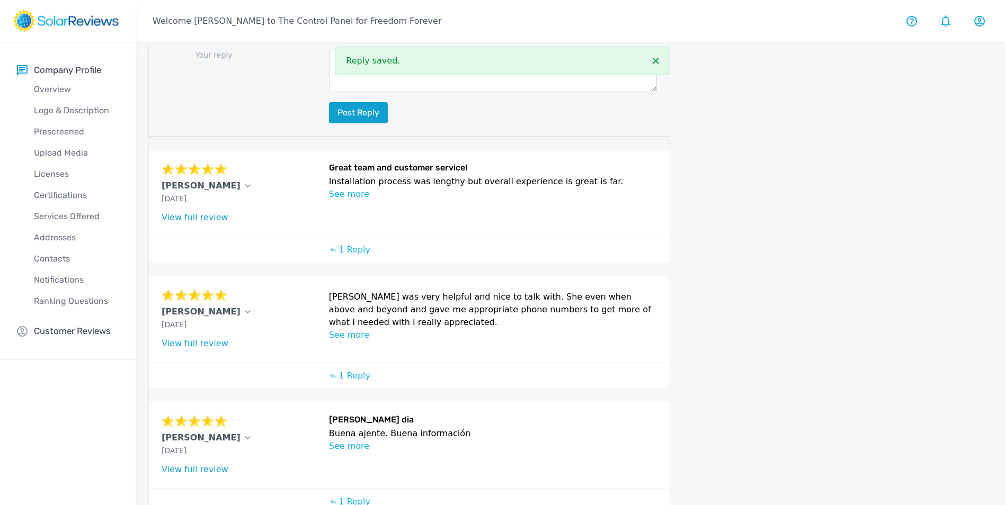
scroll to position [689, 0]
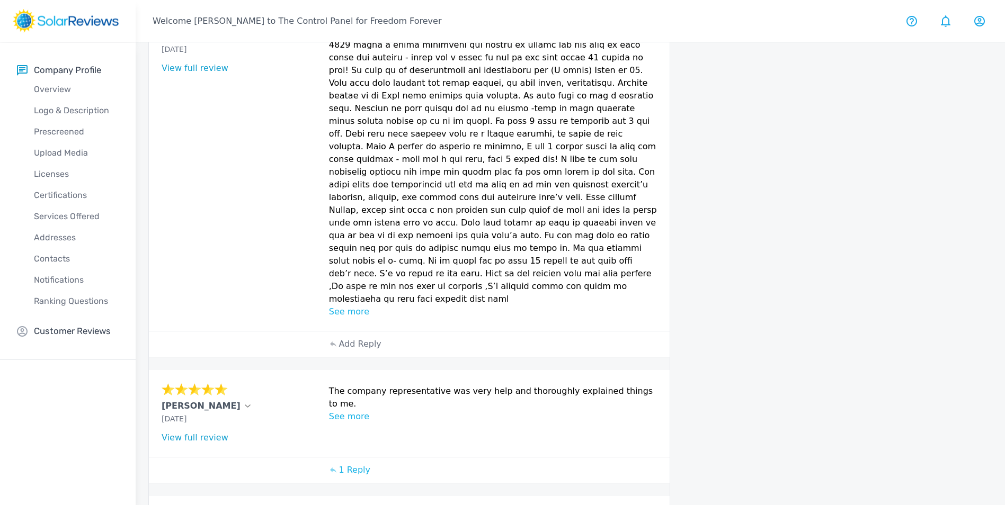
scroll to position [46, 0]
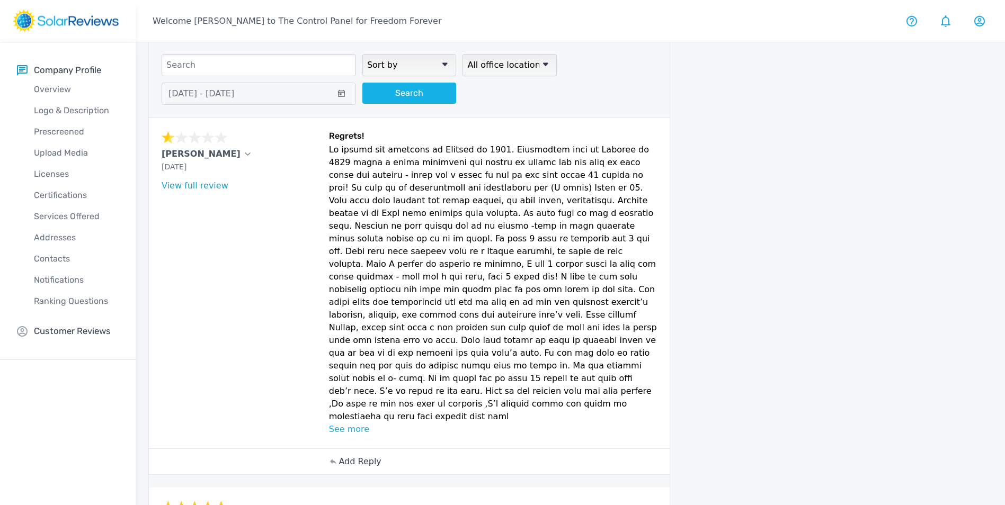
click at [359, 455] on p "Add Reply" at bounding box center [359, 461] width 42 height 13
click at [361, 488] on textarea at bounding box center [493, 509] width 328 height 42
paste textarea "Hello [Customer Name], your feedback means a lot to us here at Freedom Forever,…"
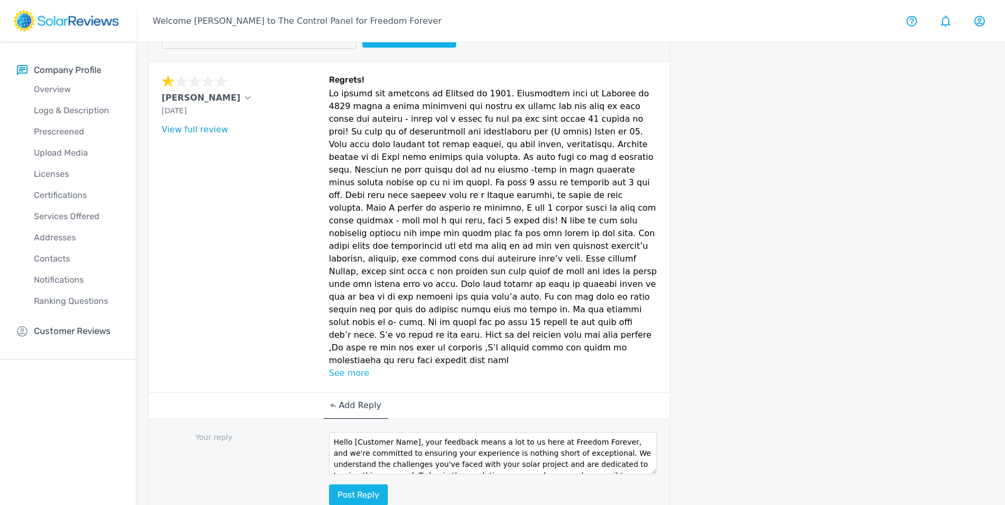
scroll to position [106, 0]
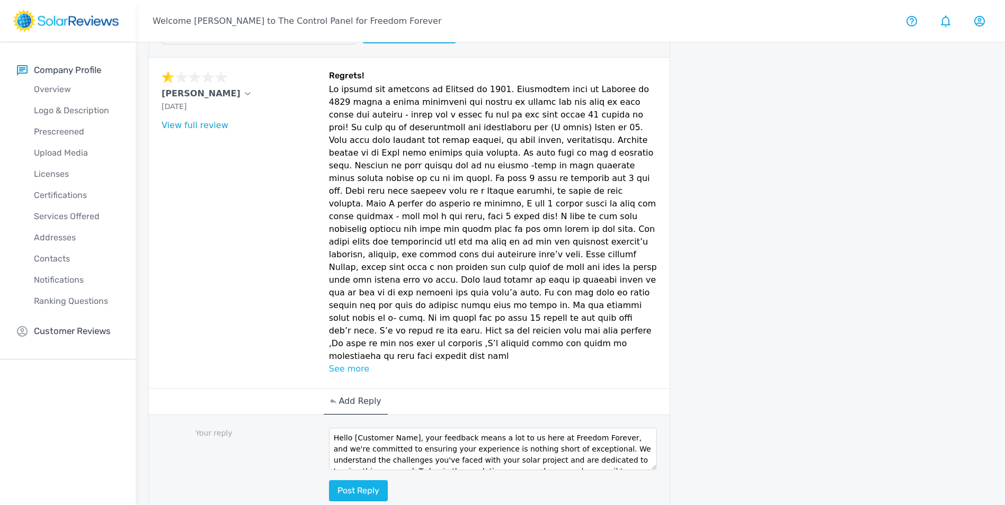
drag, startPoint x: 413, startPoint y: 399, endPoint x: 354, endPoint y: 405, distance: 59.0
click at [354, 428] on textarea "Hello [Customer Name], your feedback means a lot to us here at Freedom Forever,…" at bounding box center [493, 449] width 328 height 42
type textarea "Hello [PERSON_NAME], your feedback means a lot to us here at Freedom Forever, a…"
click at [376, 480] on button "Post reply" at bounding box center [358, 490] width 59 height 21
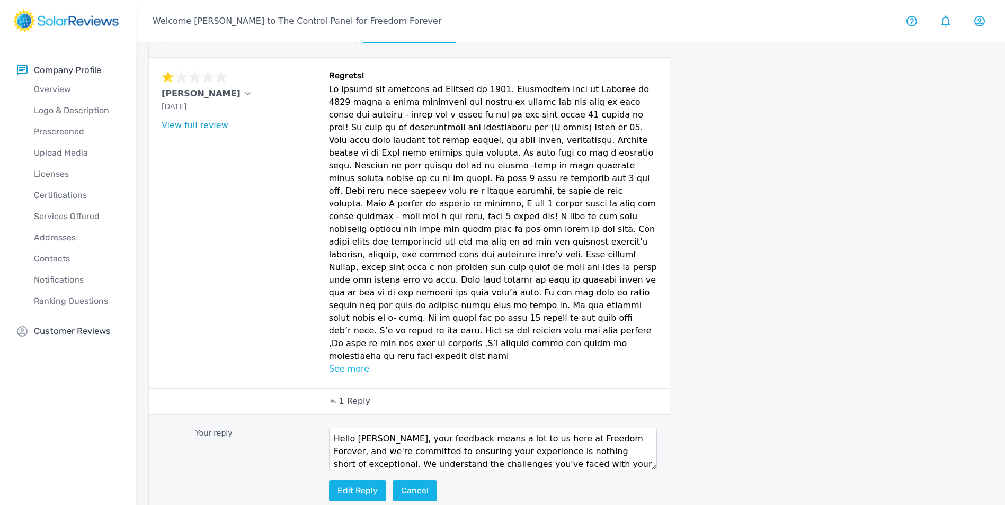
click at [365, 428] on textarea "Hello [PERSON_NAME], your feedback means a lot to us here at Freedom Forever, a…" at bounding box center [493, 449] width 328 height 42
type textarea "Hello [PERSON_NAME], your feedback means a lot to us here at [GEOGRAPHIC_DATA],…"
click at [372, 480] on button "Edit reply" at bounding box center [357, 490] width 57 height 21
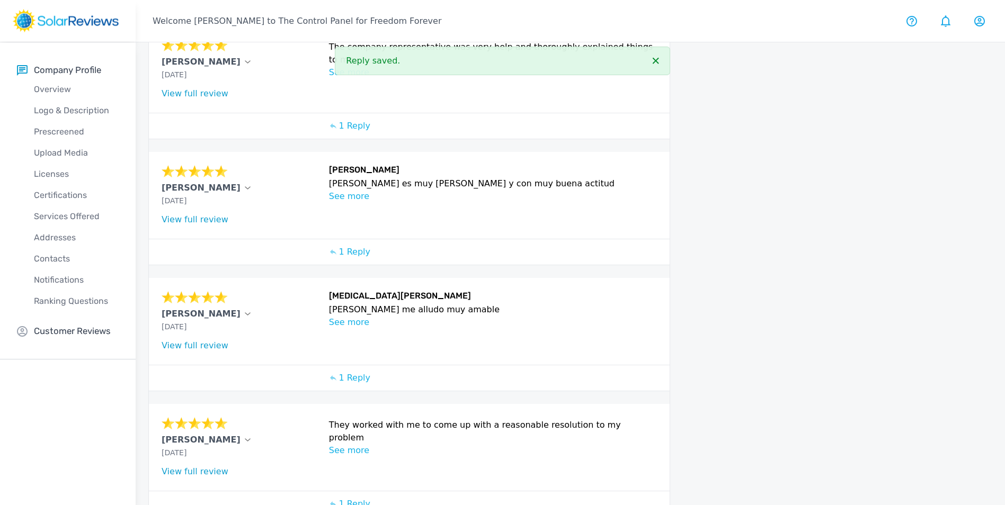
scroll to position [753, 0]
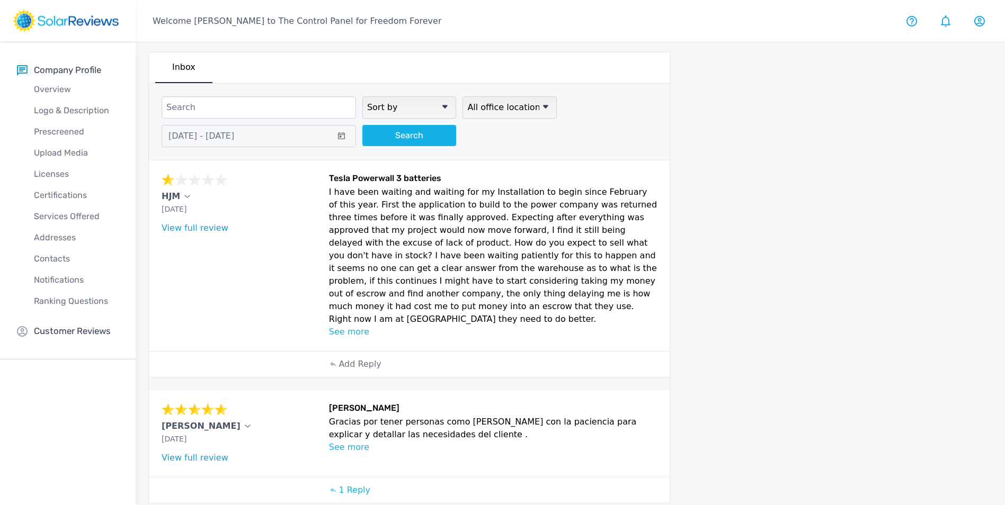
scroll to position [0, 0]
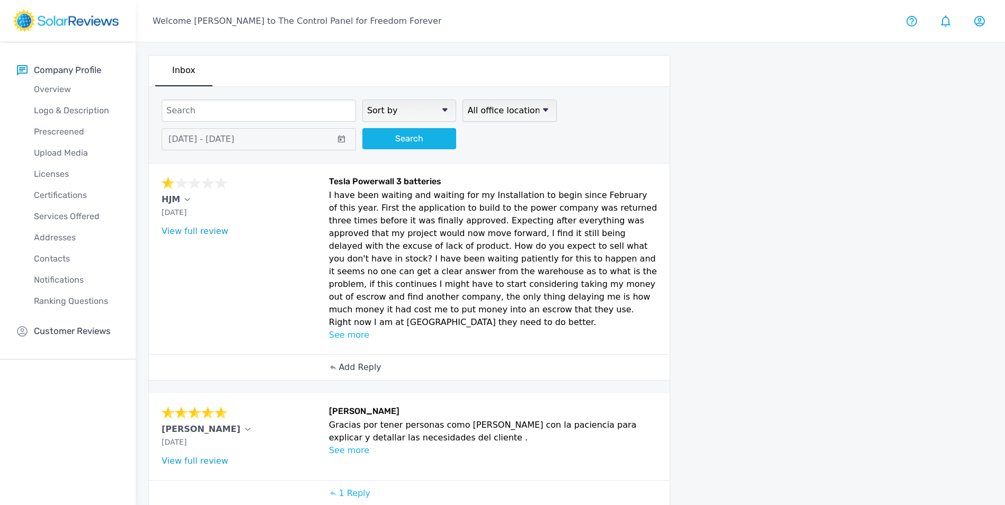
click at [352, 361] on p "Add Reply" at bounding box center [359, 367] width 42 height 13
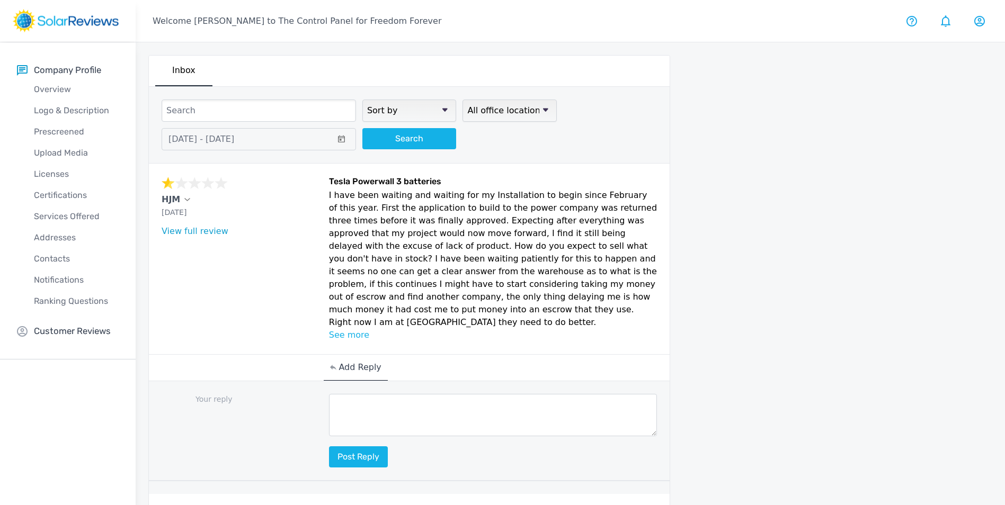
click at [370, 401] on textarea at bounding box center [493, 415] width 328 height 42
paste textarea "Hello [Customer Name], your feedback means a lot to us here at Freedom Forever,…"
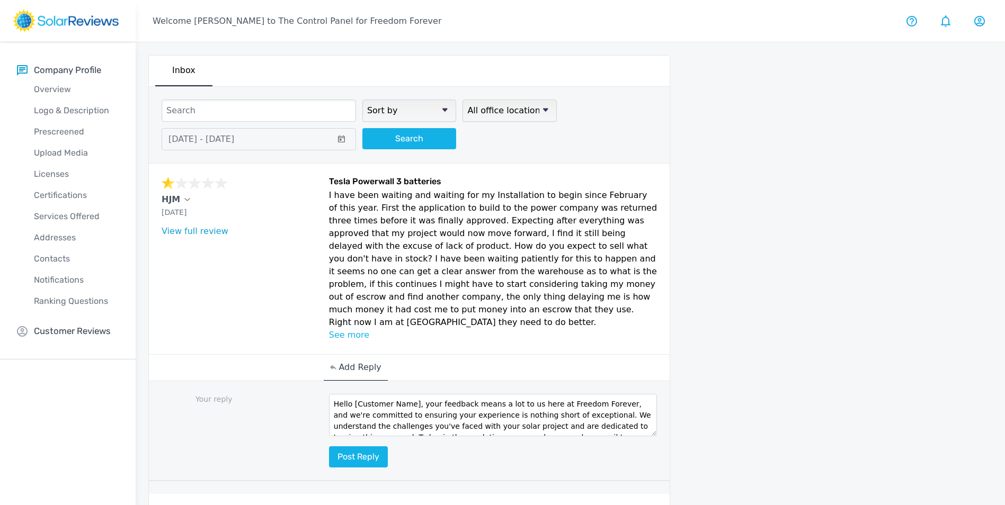
drag, startPoint x: 413, startPoint y: 403, endPoint x: 353, endPoint y: 405, distance: 59.9
click at [352, 405] on textarea "Hello [Customer Name], your feedback means a lot to us here at Freedom Forever,…" at bounding box center [493, 415] width 328 height 42
type textarea "Hello, your feedback means a lot to us here at Freedom Forever, and we're commi…"
click at [367, 447] on button "Post reply" at bounding box center [358, 456] width 59 height 21
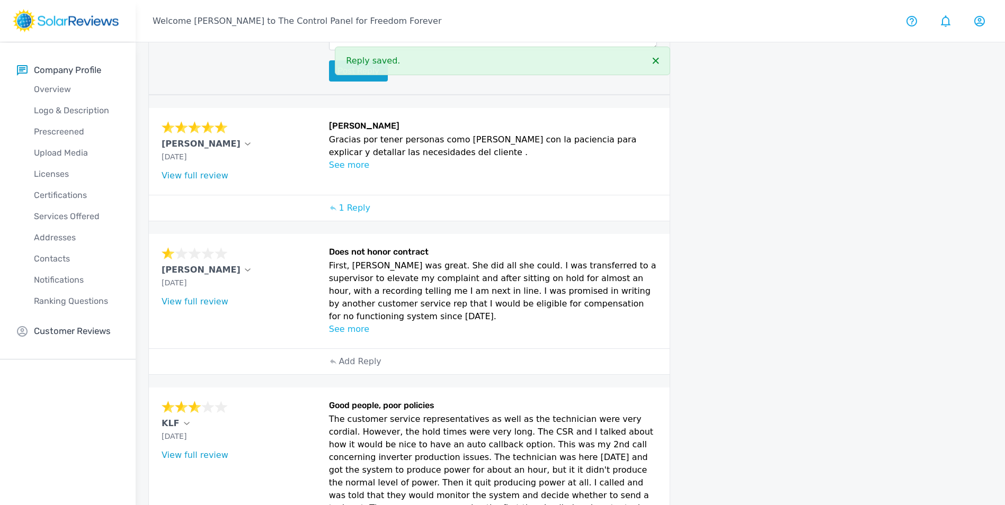
scroll to position [530, 0]
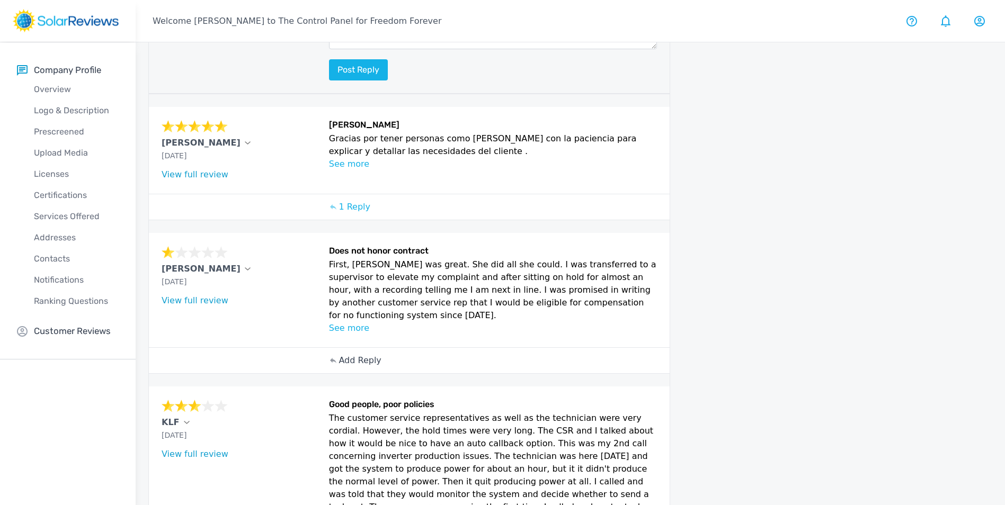
click at [350, 354] on p "Add Reply" at bounding box center [359, 360] width 42 height 13
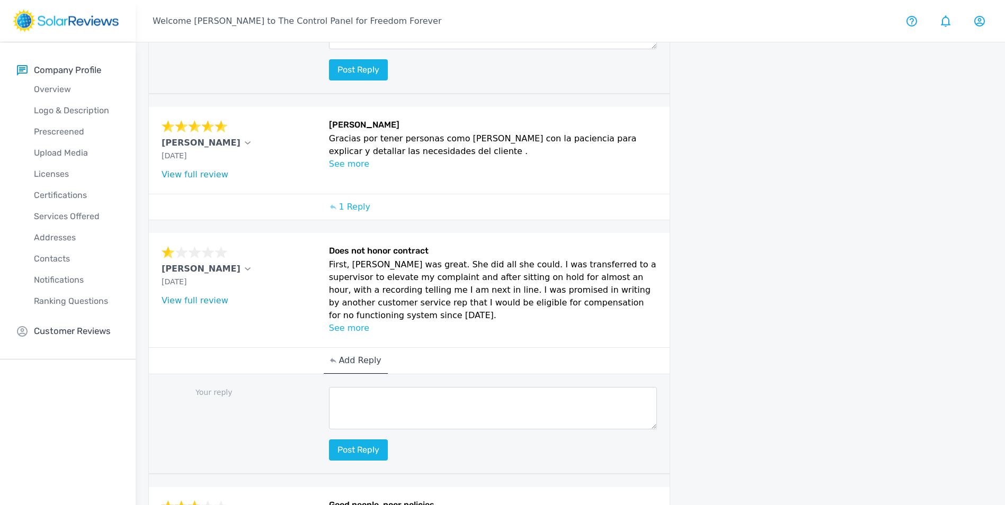
click at [367, 387] on textarea at bounding box center [493, 408] width 328 height 42
click at [361, 387] on textarea at bounding box center [493, 408] width 328 height 42
paste textarea "Hello (Name), we appreciate your feedback. Your feedback is invaluable, and we …"
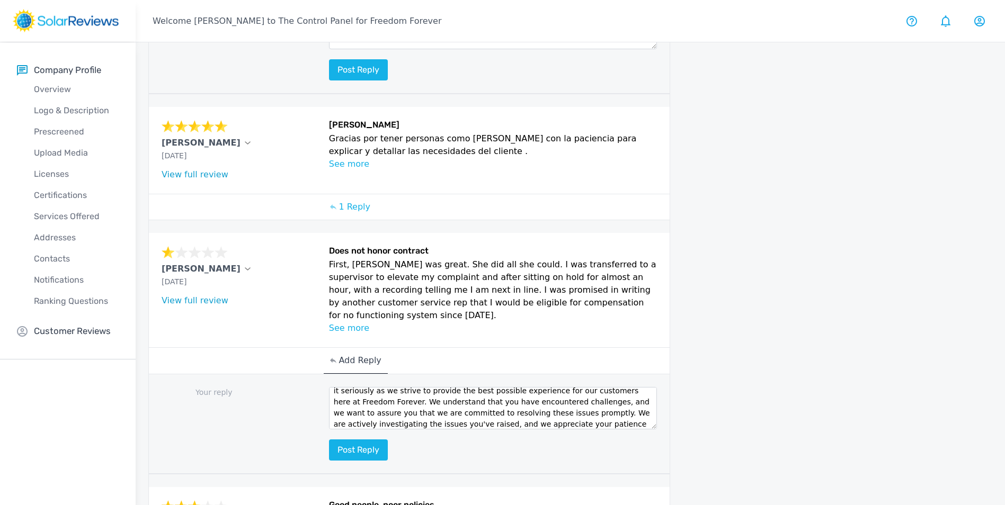
scroll to position [0, 0]
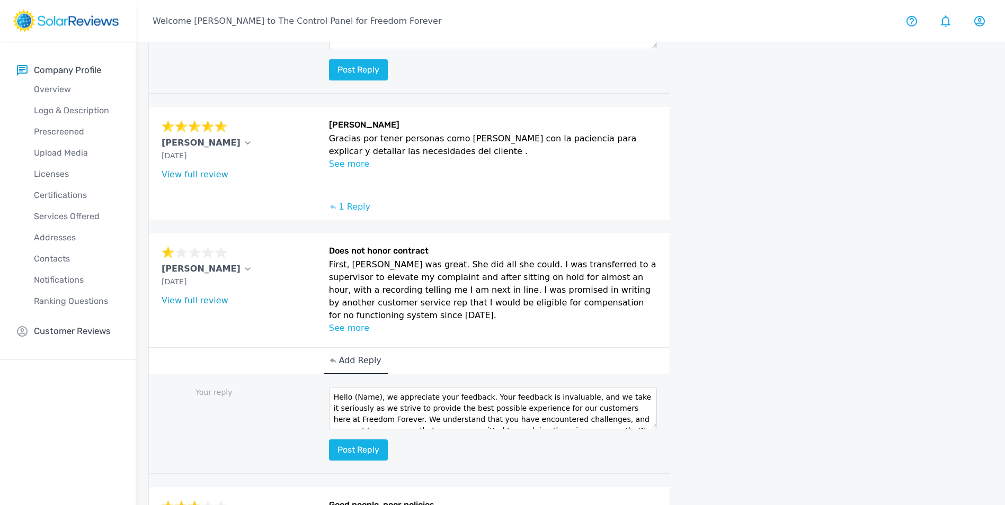
drag, startPoint x: 379, startPoint y: 361, endPoint x: 350, endPoint y: 362, distance: 28.6
click at [350, 387] on textarea "Hello (Name), we appreciate your feedback. Your feedback is invaluable, and we …" at bounding box center [493, 408] width 328 height 42
type textarea "Hello [PERSON_NAME], we appreciate your feedback. Your feedback is invaluable, …"
click at [369, 440] on button "Post reply" at bounding box center [358, 450] width 59 height 21
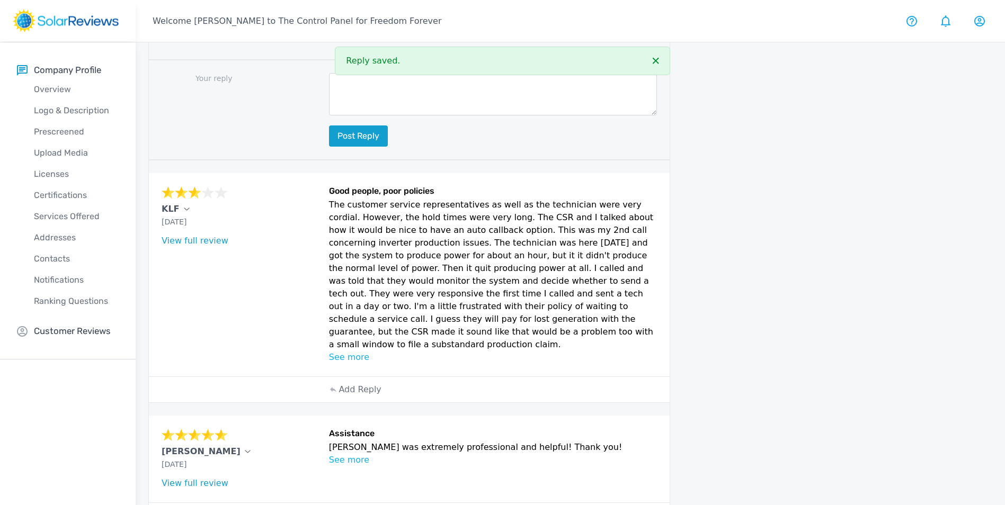
scroll to position [978, 0]
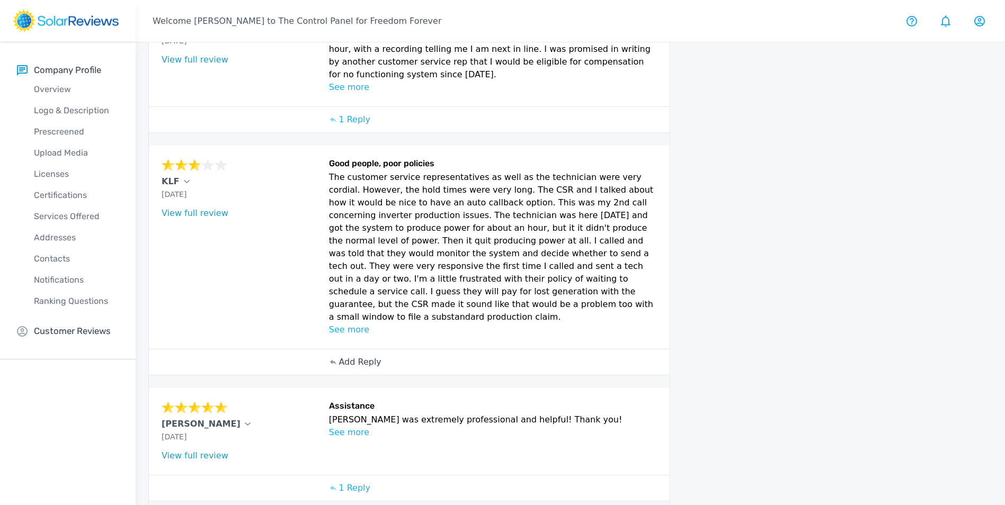
click at [354, 356] on p "Add Reply" at bounding box center [359, 362] width 42 height 13
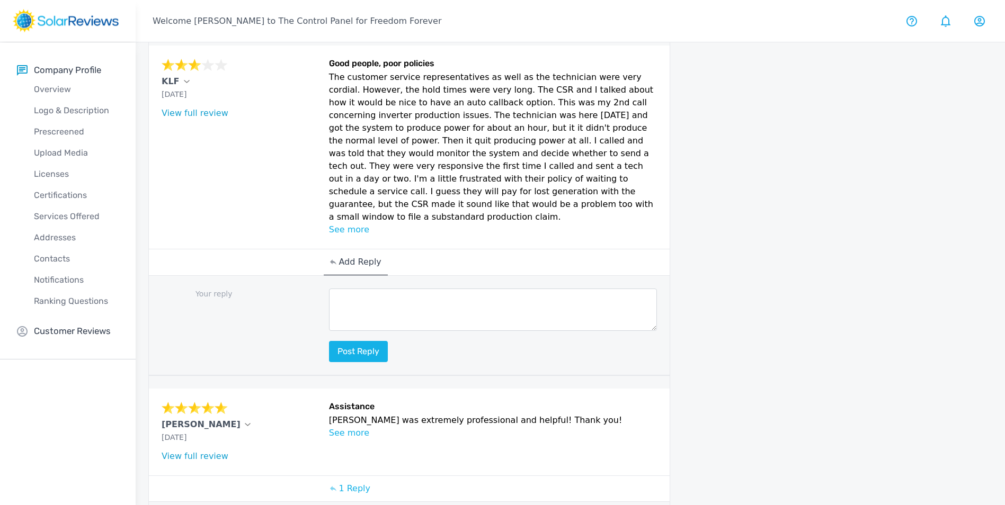
click at [417, 289] on textarea at bounding box center [493, 310] width 328 height 42
paste textarea "Hello [Customer Name], Thank you for sharing your feedback with us. Your review…"
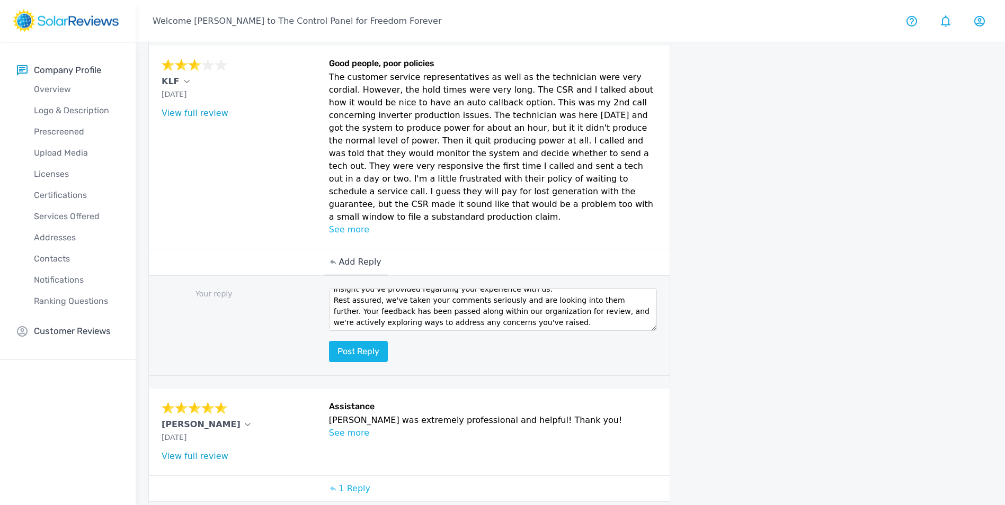
scroll to position [0, 0]
drag, startPoint x: 420, startPoint y: 261, endPoint x: 355, endPoint y: 261, distance: 65.7
click at [355, 289] on textarea "Hello [Customer Name], Thank you for sharing your feedback with us. Your review…" at bounding box center [493, 310] width 328 height 42
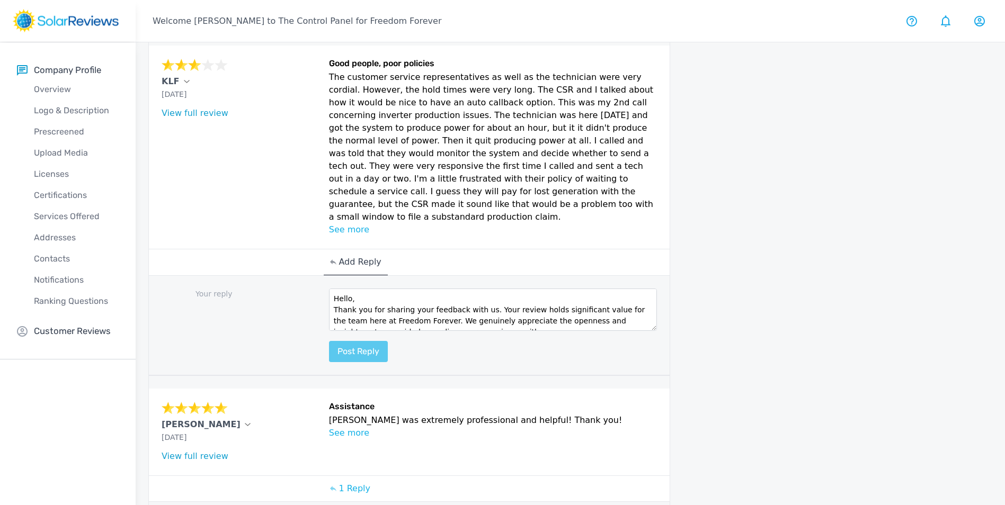
type textarea "Hello, Thank you for sharing your feedback with us. Your review holds significa…"
click at [369, 341] on button "Post reply" at bounding box center [358, 351] width 59 height 21
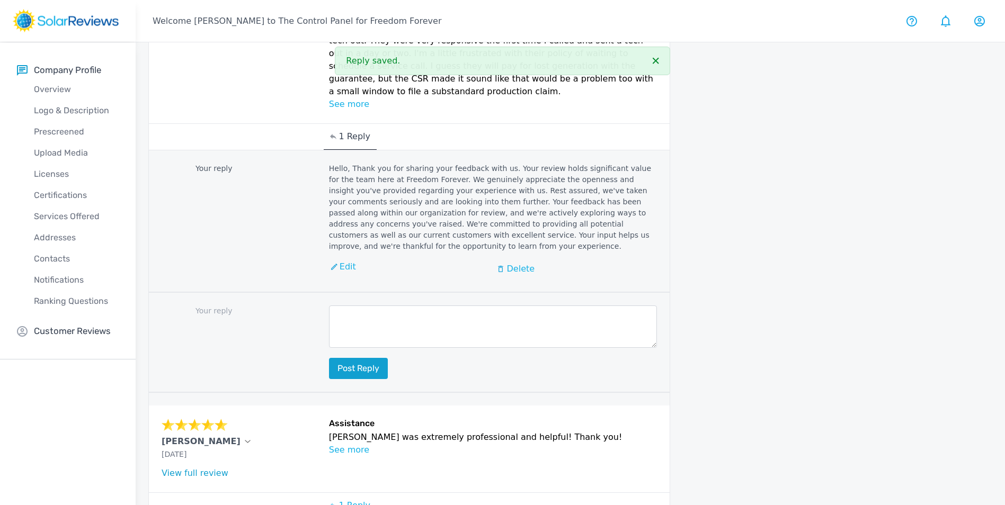
scroll to position [758, 0]
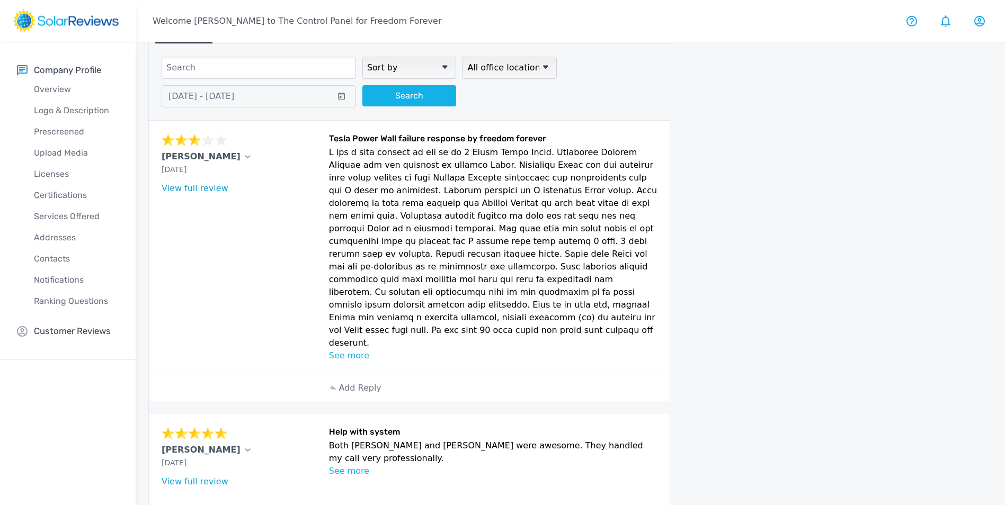
scroll to position [35, 0]
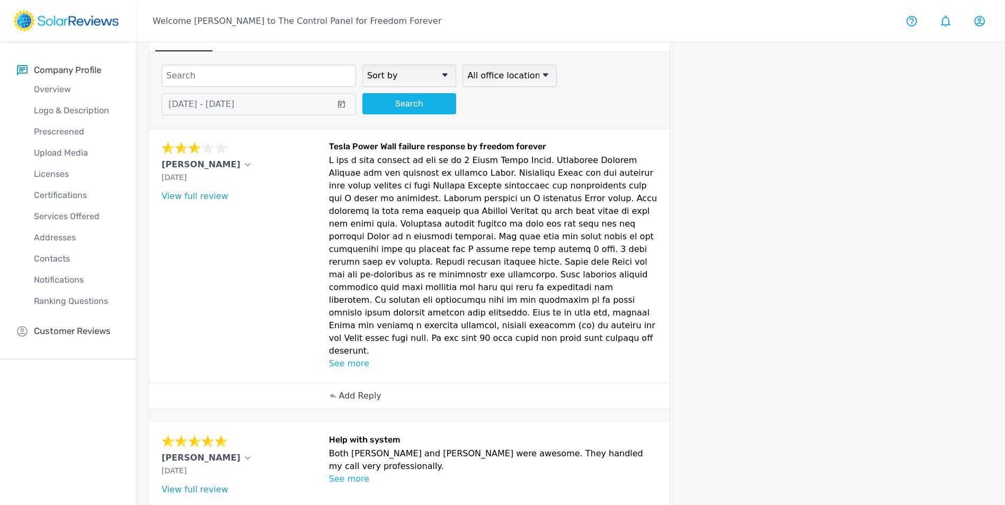
click at [354, 390] on p "Add Reply" at bounding box center [359, 396] width 42 height 13
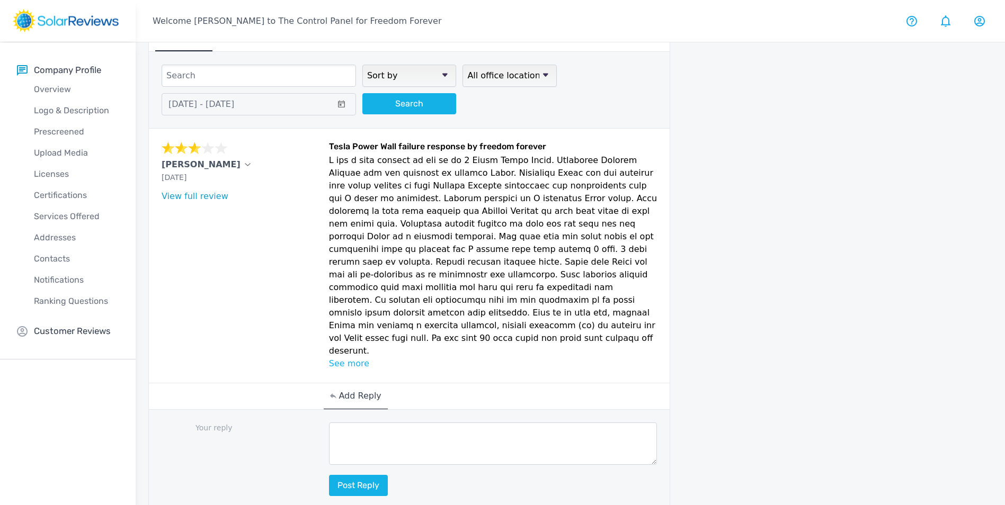
click at [372, 423] on textarea at bounding box center [493, 444] width 328 height 42
paste textarea "Hello [Customer Name], Thank you for sharing your feedback with us. Your review…"
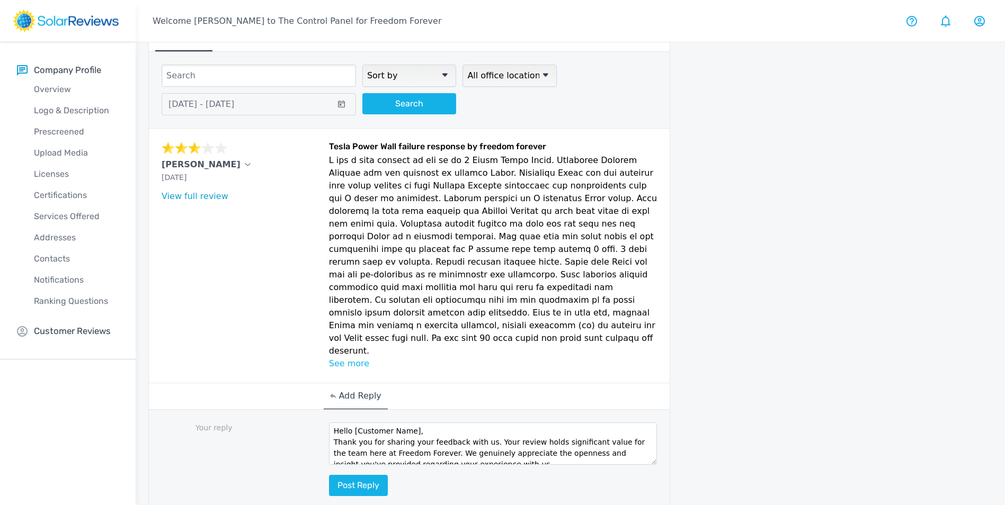
scroll to position [0, 0]
drag, startPoint x: 417, startPoint y: 406, endPoint x: 351, endPoint y: 413, distance: 67.1
click at [351, 423] on textarea "Hello [Customer Name], Thank you for sharing your feedback with us. Your review…" at bounding box center [493, 444] width 328 height 42
type textarea "Hello [PERSON_NAME], Thank you for sharing your feedback with us. Your review h…"
click at [379, 475] on button "Post reply" at bounding box center [358, 485] width 59 height 21
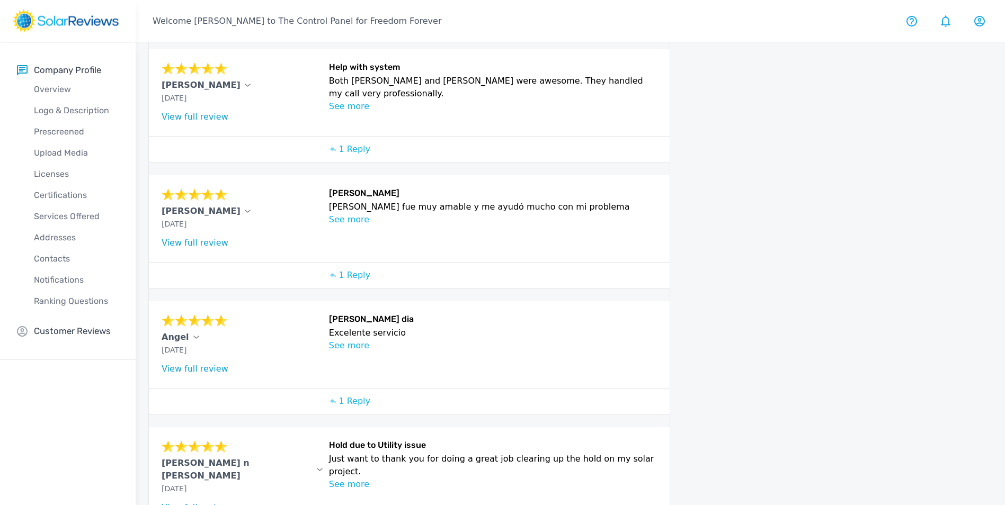
scroll to position [689, 0]
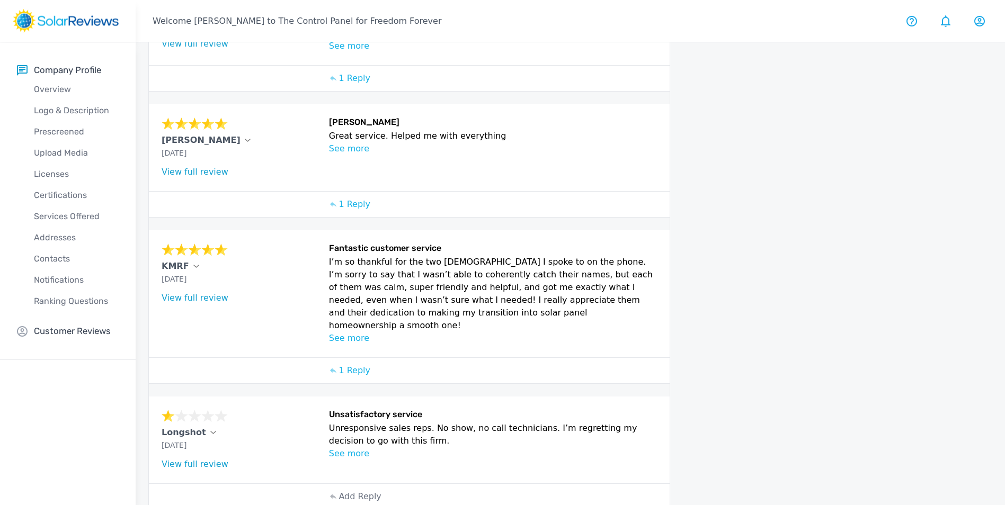
scroll to position [347, 0]
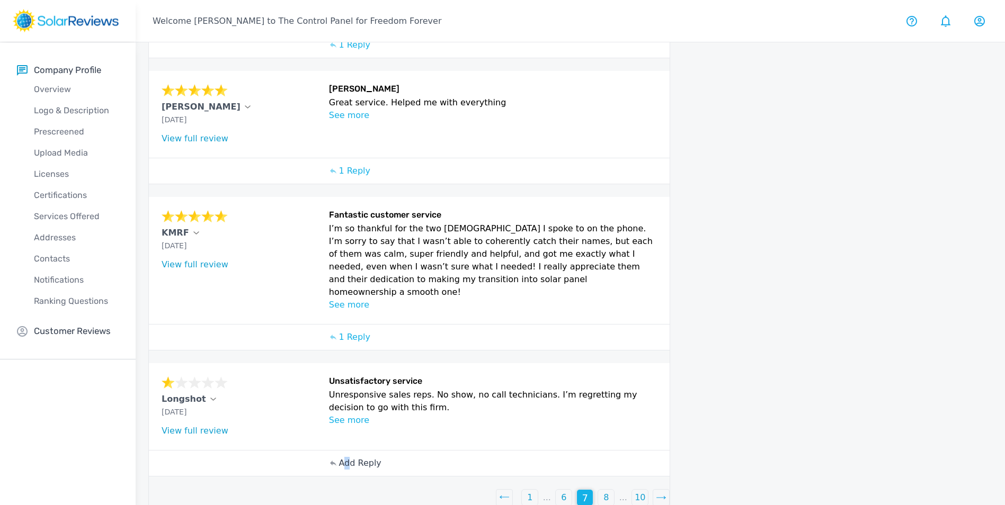
click at [347, 457] on p "Add Reply" at bounding box center [359, 463] width 42 height 13
click at [409, 494] on textarea at bounding box center [493, 511] width 328 height 42
paste textarea "Hello [Customer Name], your feedback means a lot to us here at Freedom Forever,…"
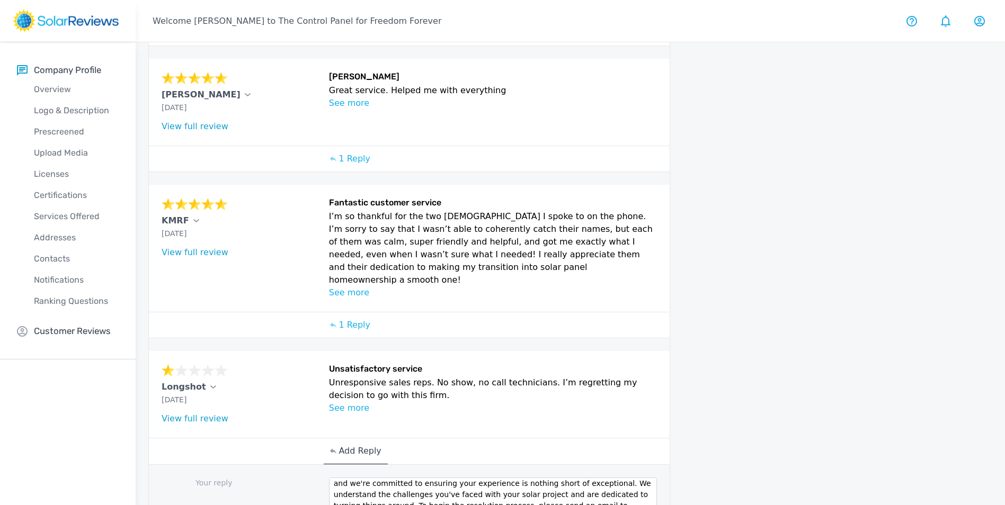
scroll to position [0, 0]
drag, startPoint x: 411, startPoint y: 475, endPoint x: 352, endPoint y: 479, distance: 59.5
click at [352, 479] on textarea "Hello [Customer Name], your feedback means a lot to us here at Freedom Forever,…" at bounding box center [493, 499] width 328 height 42
click at [383, 497] on textarea "Hello [Customer Name], your feedback means a lot to us here at Freedom Forever,…" at bounding box center [493, 499] width 328 height 42
drag, startPoint x: 407, startPoint y: 476, endPoint x: 353, endPoint y: 477, distance: 54.0
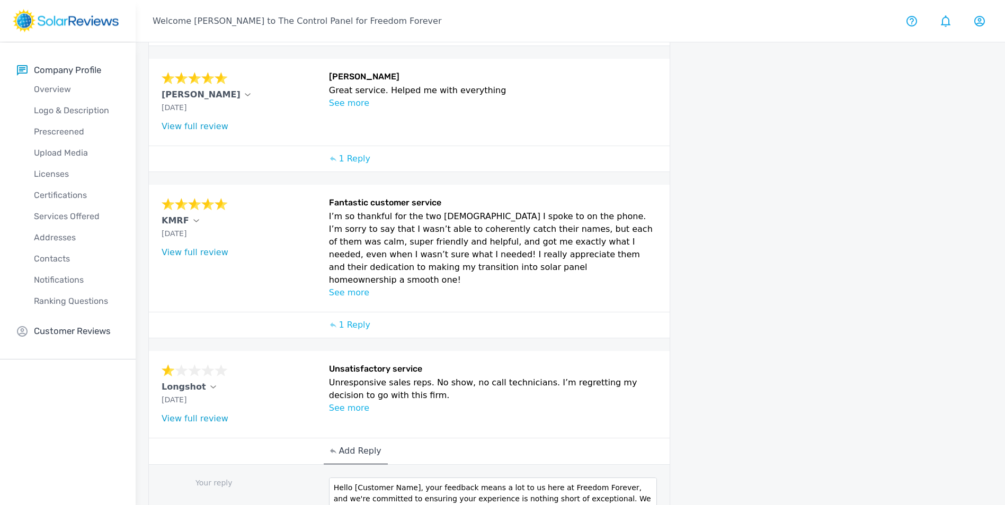
click at [353, 478] on textarea "Hello [Customer Name], your feedback means a lot to us here at Freedom Forever,…" at bounding box center [493, 499] width 328 height 42
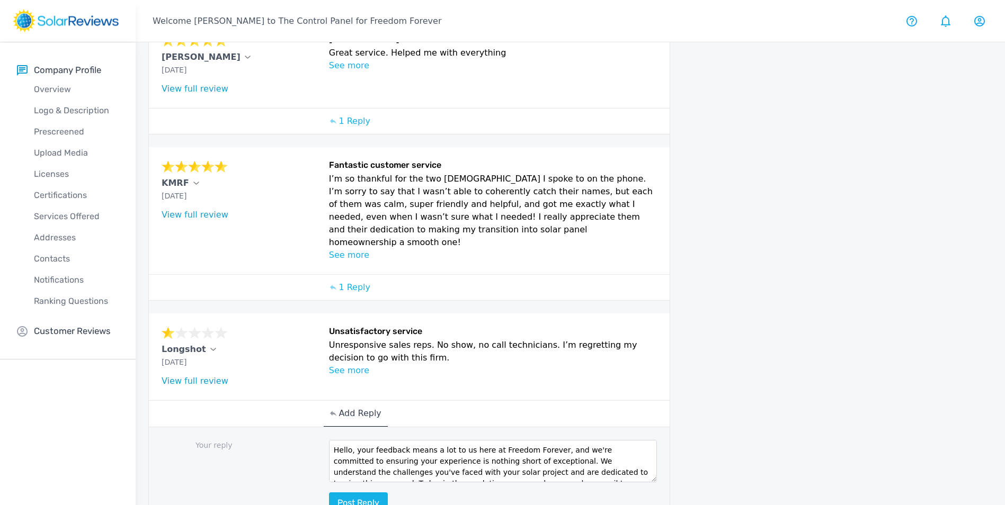
scroll to position [447, 0]
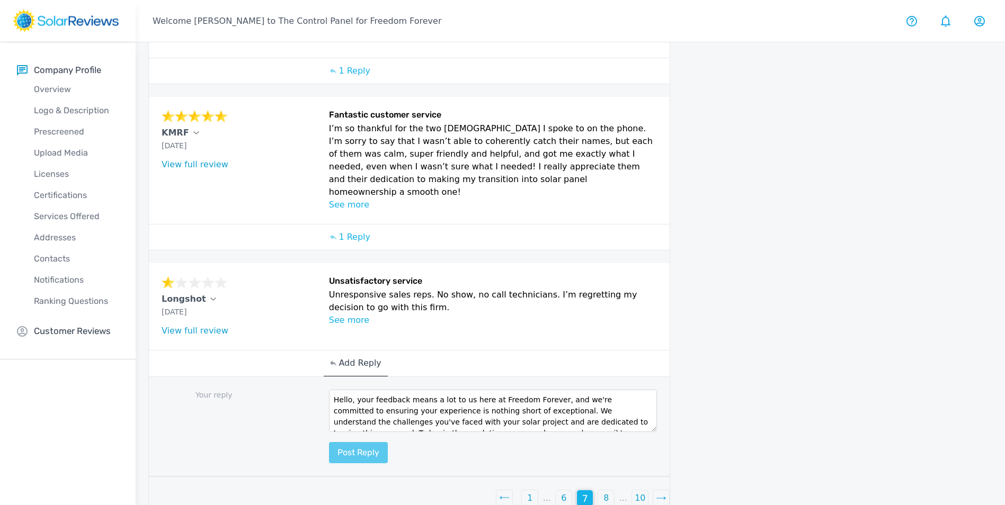
type textarea "Hello, your feedback means a lot to us here at Freedom Forever, and we're commi…"
drag, startPoint x: 368, startPoint y: 434, endPoint x: 390, endPoint y: 410, distance: 32.2
click at [368, 442] on button "Post reply" at bounding box center [358, 452] width 59 height 21
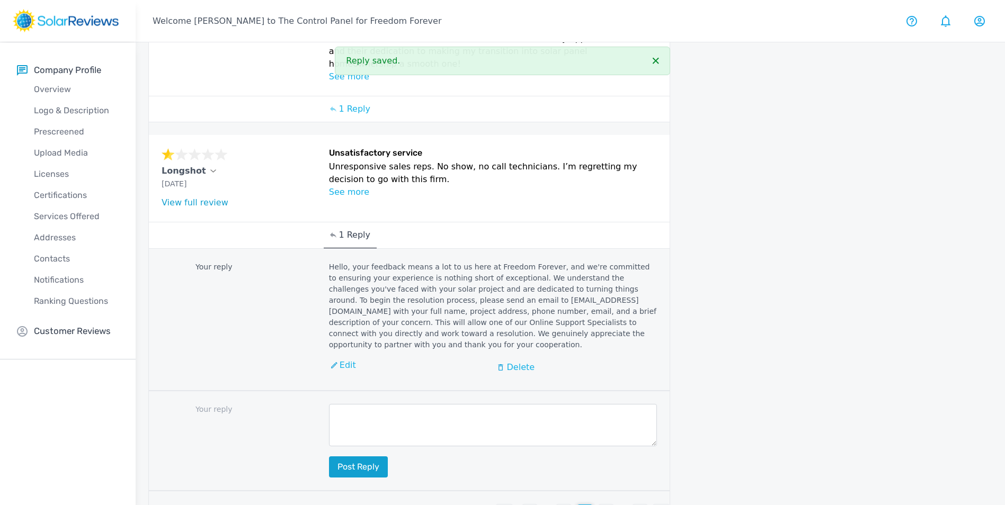
scroll to position [578, 0]
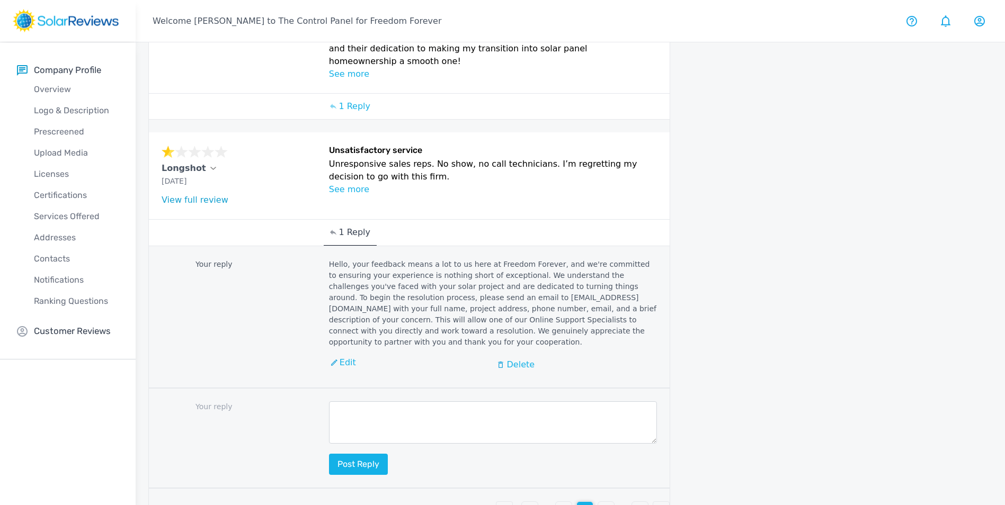
click at [604, 504] on p "8" at bounding box center [605, 510] width 5 height 13
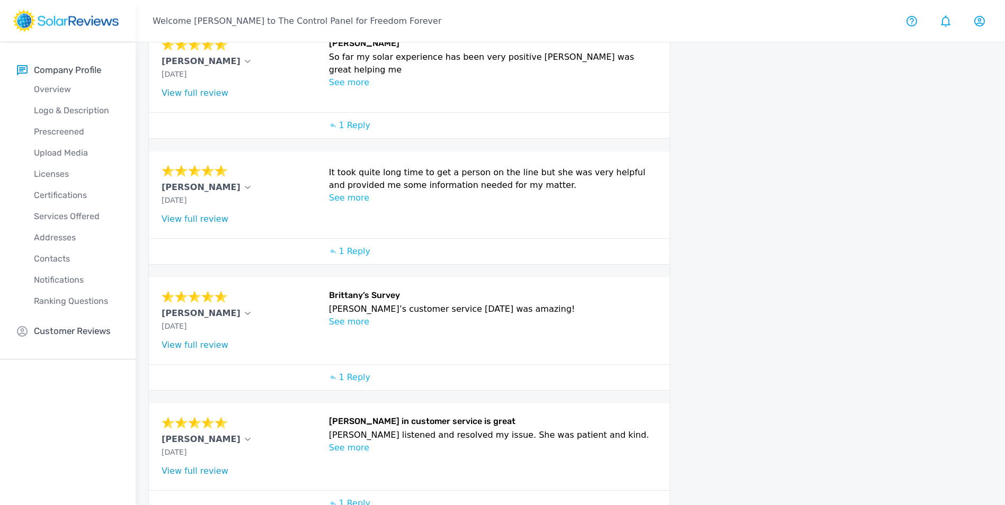
scroll to position [316, 0]
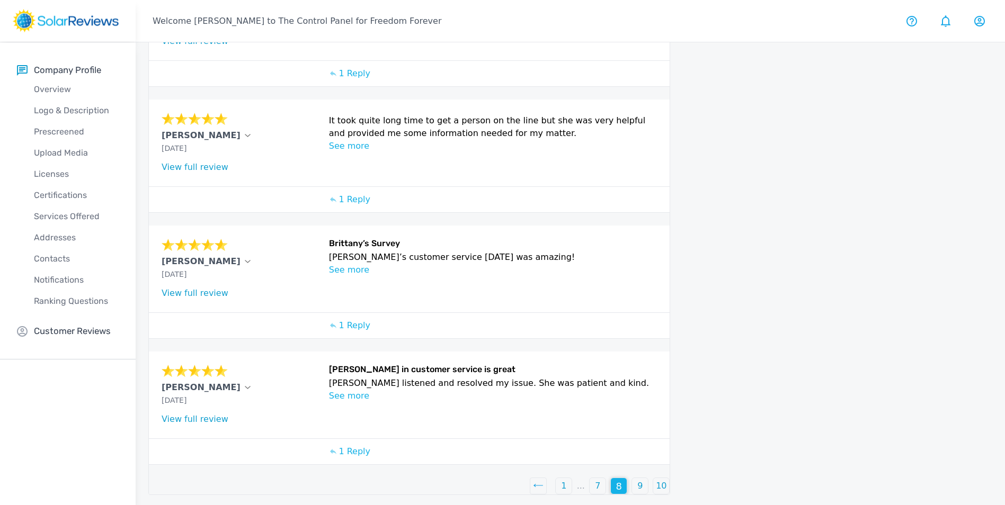
click at [639, 482] on p "9" at bounding box center [639, 486] width 5 height 13
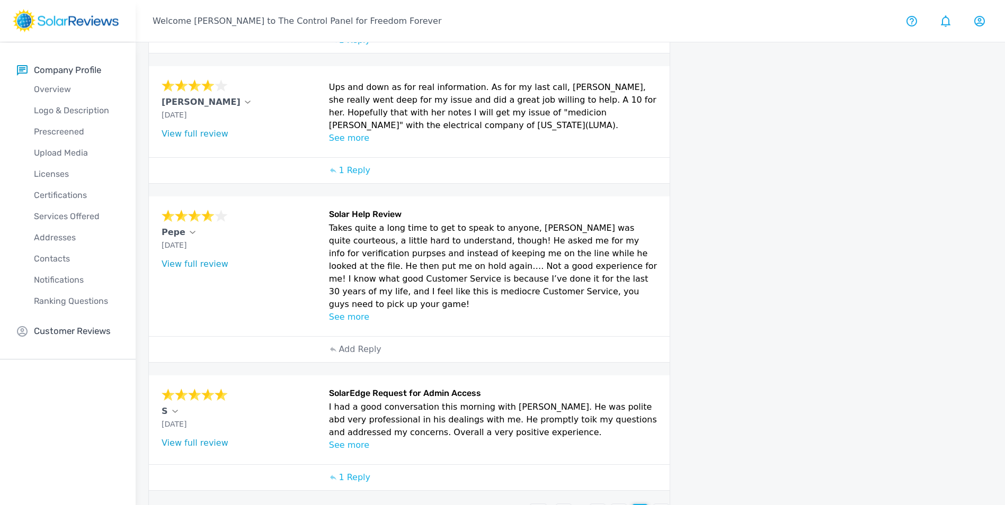
scroll to position [364, 0]
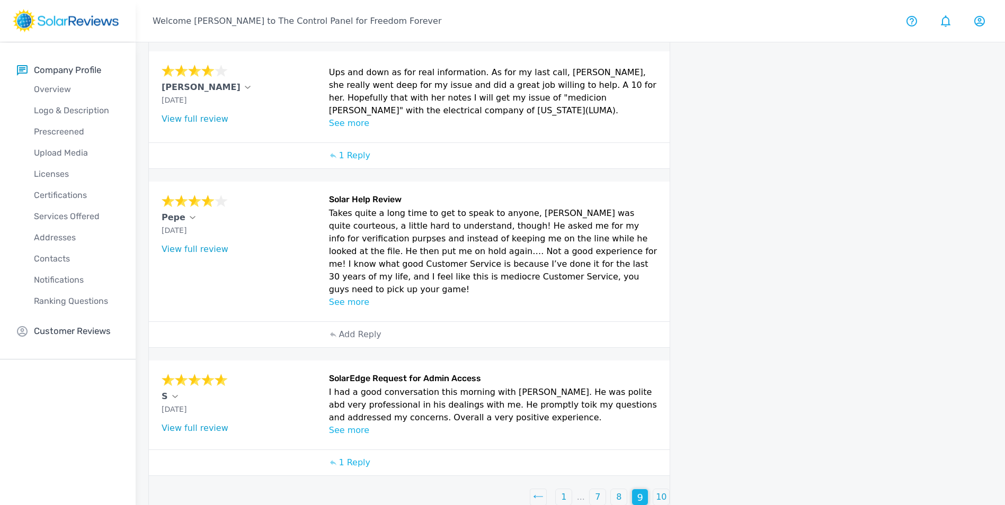
click at [665, 491] on p "10" at bounding box center [661, 497] width 11 height 13
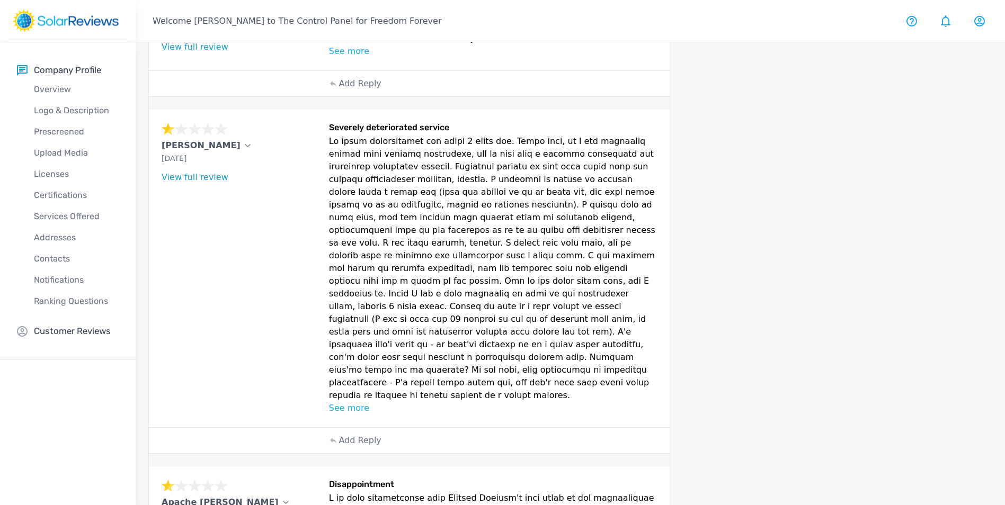
scroll to position [100, 0]
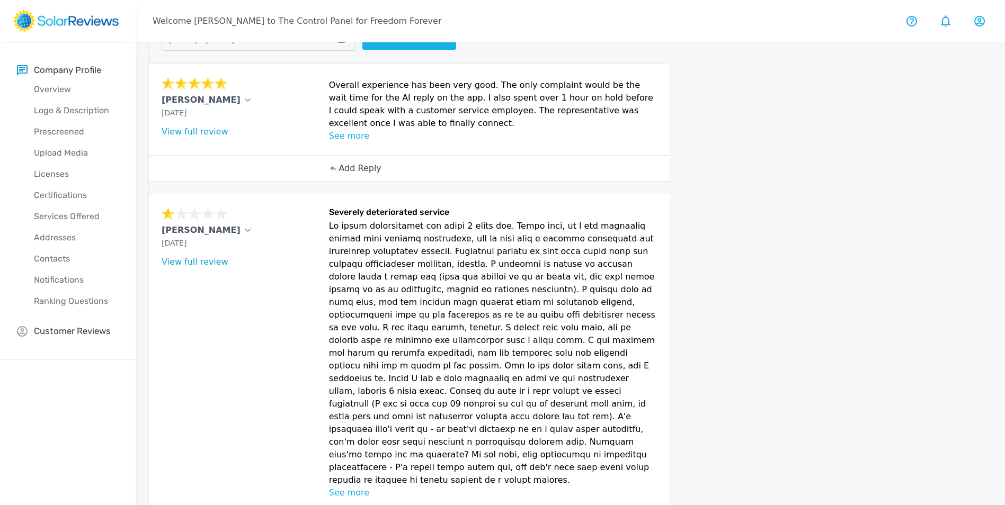
click at [353, 167] on p "Add Reply" at bounding box center [359, 168] width 42 height 13
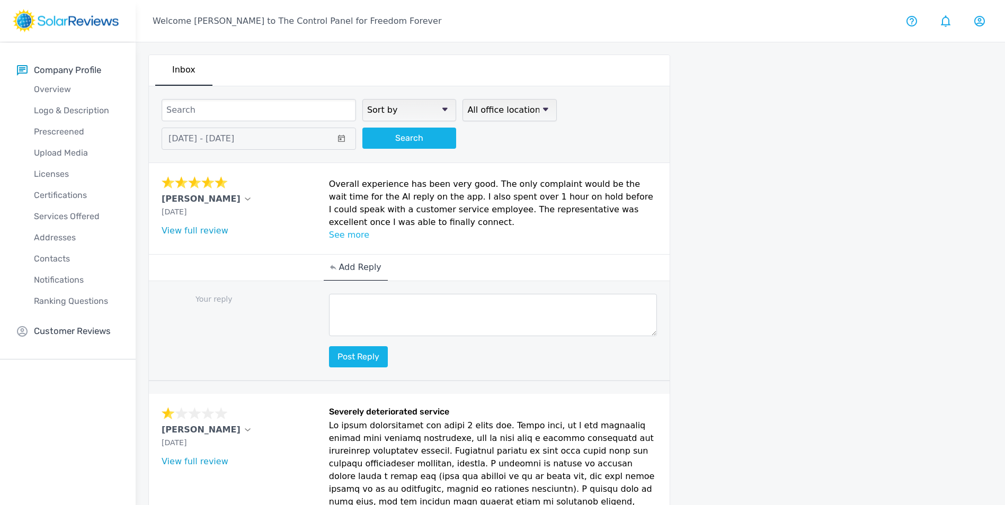
scroll to position [0, 0]
click at [382, 314] on textarea at bounding box center [493, 315] width 328 height 42
paste textarea "Hello (Customer name), we are delighted to receive your positive feedback! Know…"
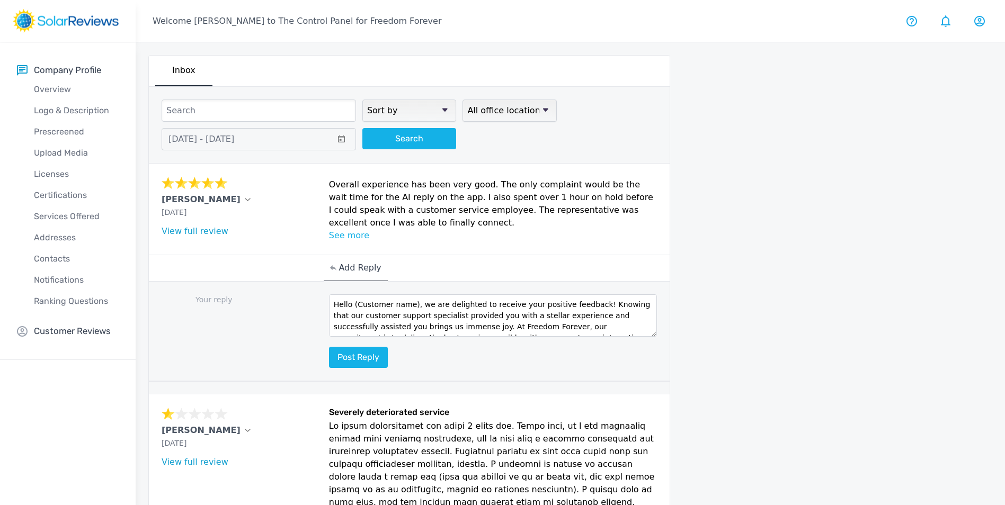
drag, startPoint x: 413, startPoint y: 306, endPoint x: 353, endPoint y: 306, distance: 60.4
click at [353, 306] on textarea "Hello (Customer name), we are delighted to receive your positive feedback! Know…" at bounding box center [493, 315] width 328 height 42
type textarea "Hello [PERSON_NAME], we are delighted to receive your positive feedback! Knowin…"
click at [370, 356] on button "Post reply" at bounding box center [358, 357] width 59 height 21
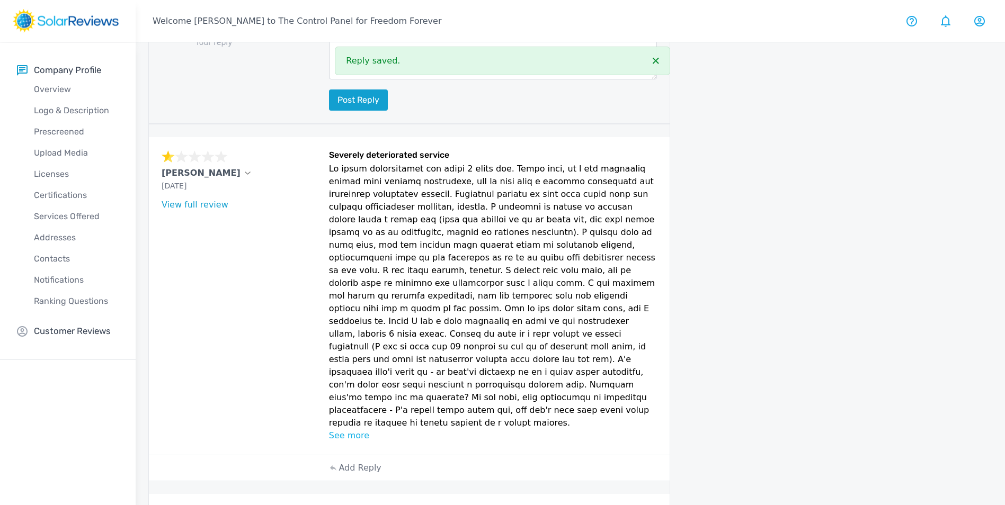
scroll to position [477, 0]
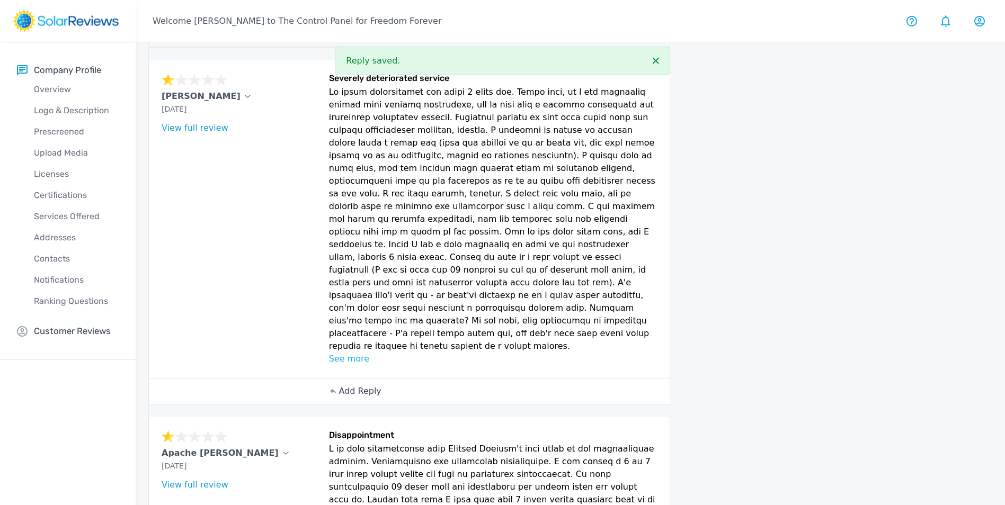
click at [370, 385] on p "Add Reply" at bounding box center [359, 391] width 42 height 13
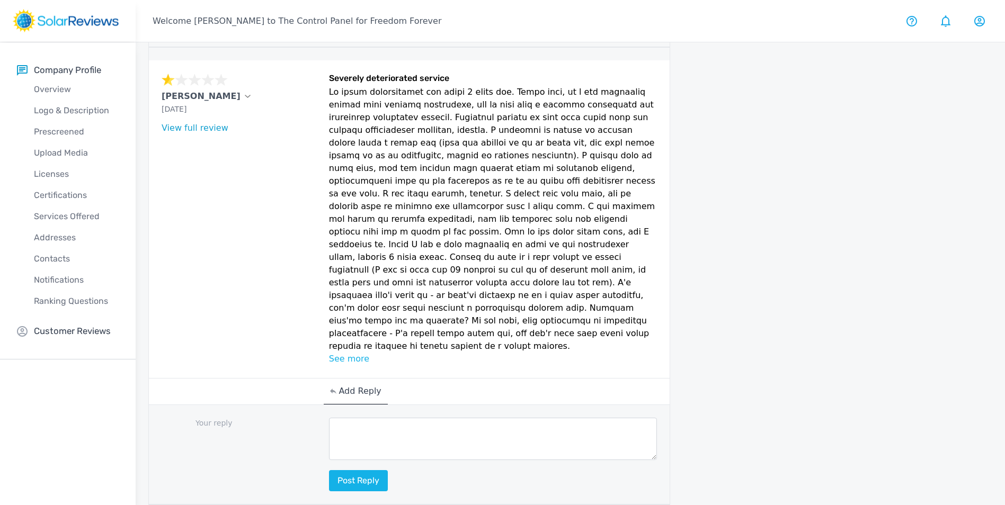
click at [426, 418] on textarea at bounding box center [493, 439] width 328 height 42
paste textarea "Hello [Customer Name], your feedback means a lot to us here at Freedom Forever,…"
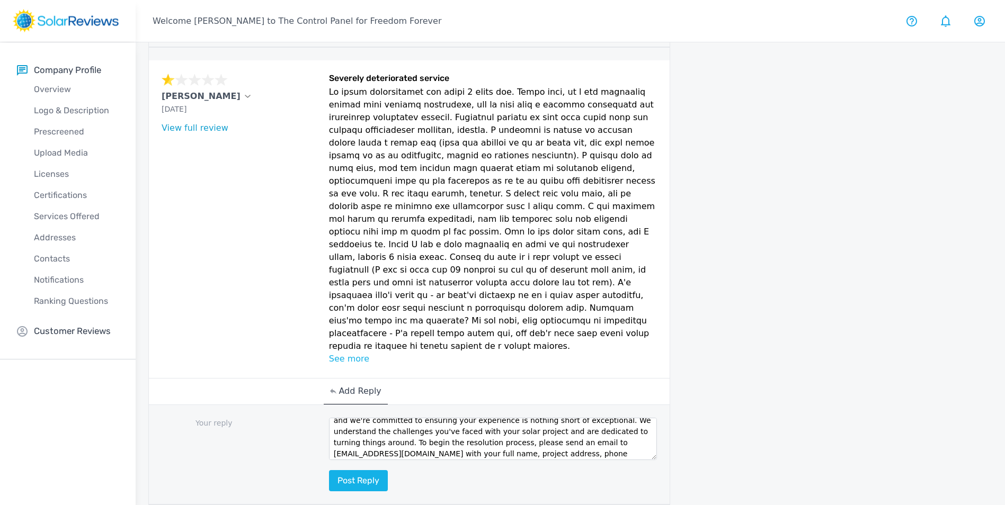
scroll to position [0, 0]
drag, startPoint x: 411, startPoint y: 379, endPoint x: 349, endPoint y: 375, distance: 62.0
click at [349, 418] on textarea "Hello [Customer Name], your feedback means a lot to us here at Freedom Forever,…" at bounding box center [493, 439] width 328 height 42
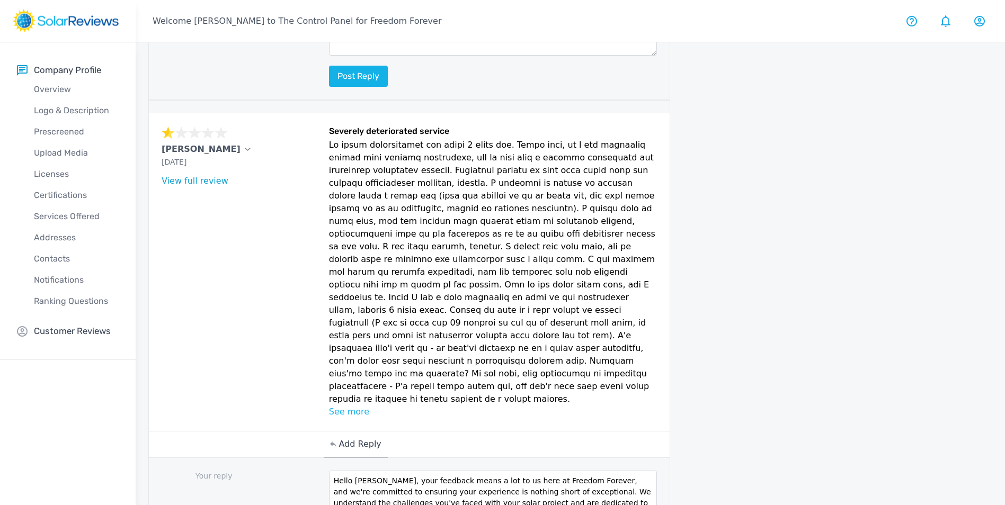
type textarea "Hello [PERSON_NAME], your feedback means a lot to us here at Freedom Forever, a…"
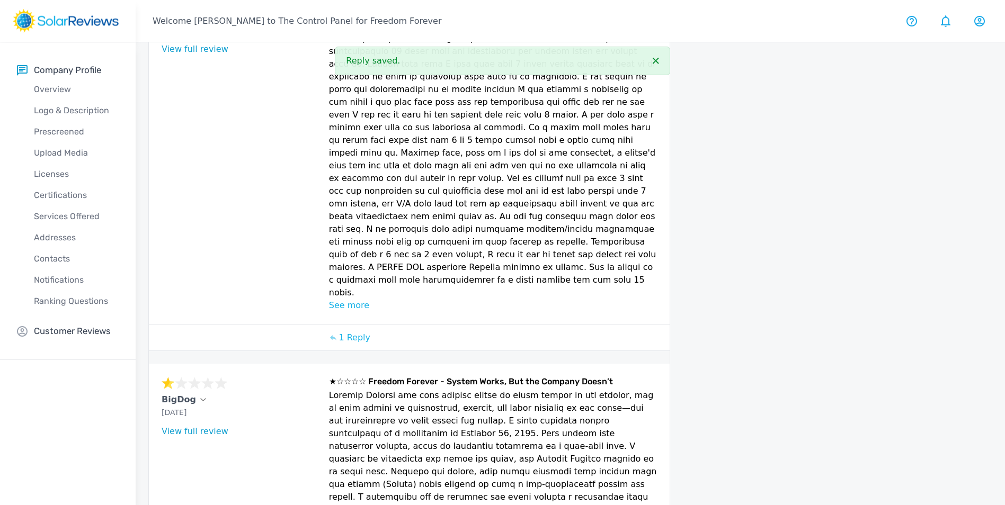
scroll to position [1199, 0]
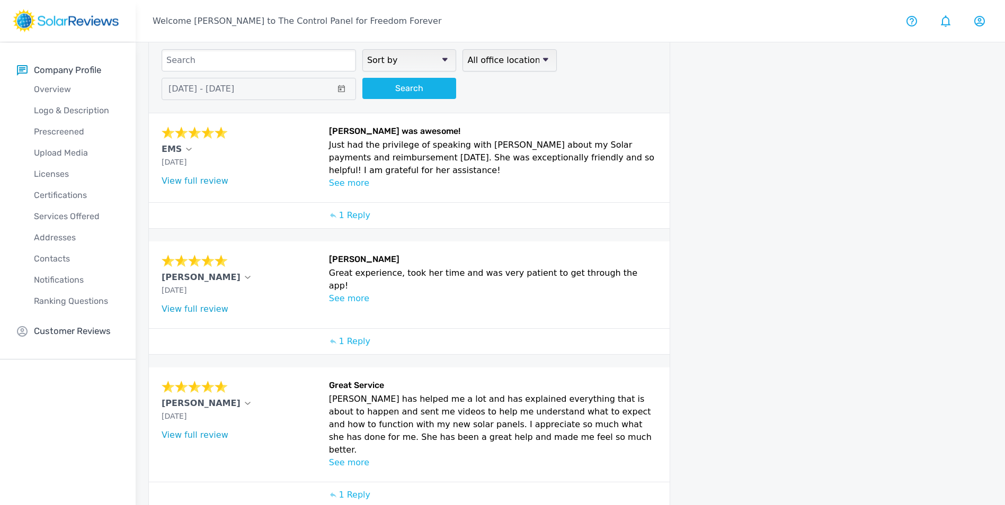
scroll to position [0, 0]
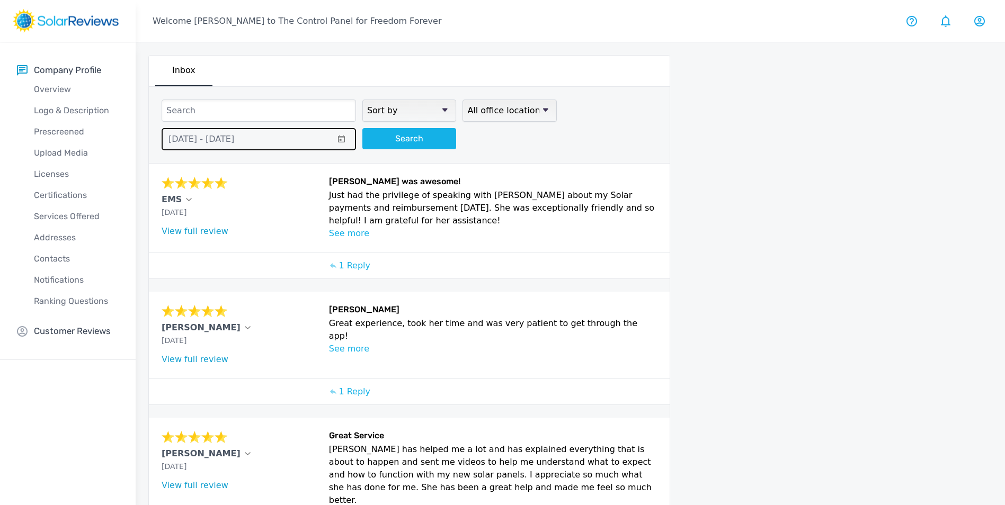
click at [212, 138] on span "[DATE] - [DATE]" at bounding box center [201, 139] width 66 height 10
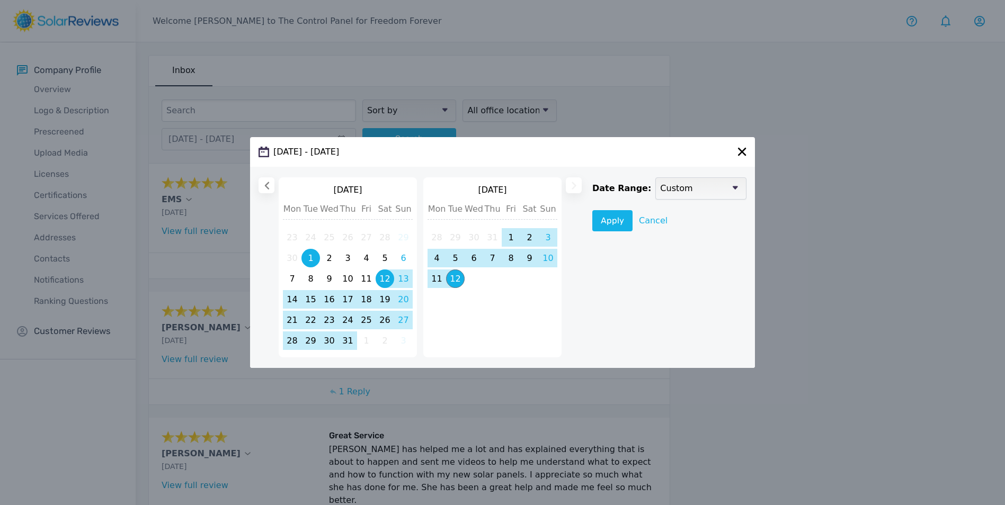
click at [306, 259] on span "1" at bounding box center [310, 258] width 19 height 19
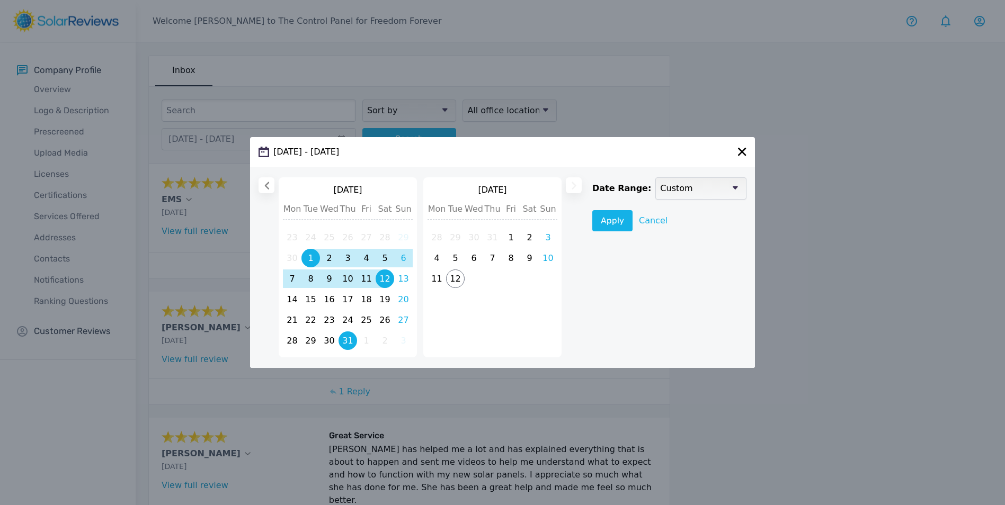
click at [351, 342] on span "31" at bounding box center [347, 341] width 19 height 19
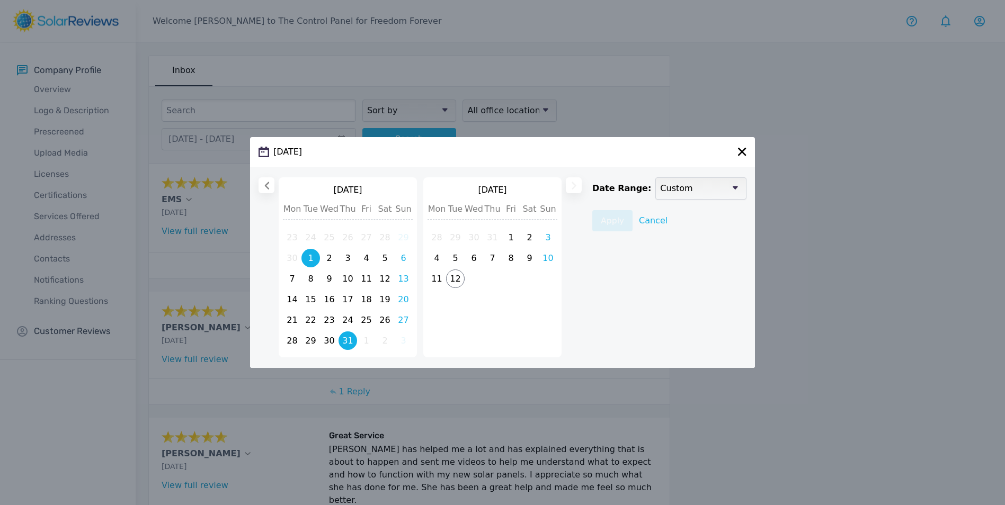
click at [306, 267] on li "1" at bounding box center [310, 258] width 19 height 19
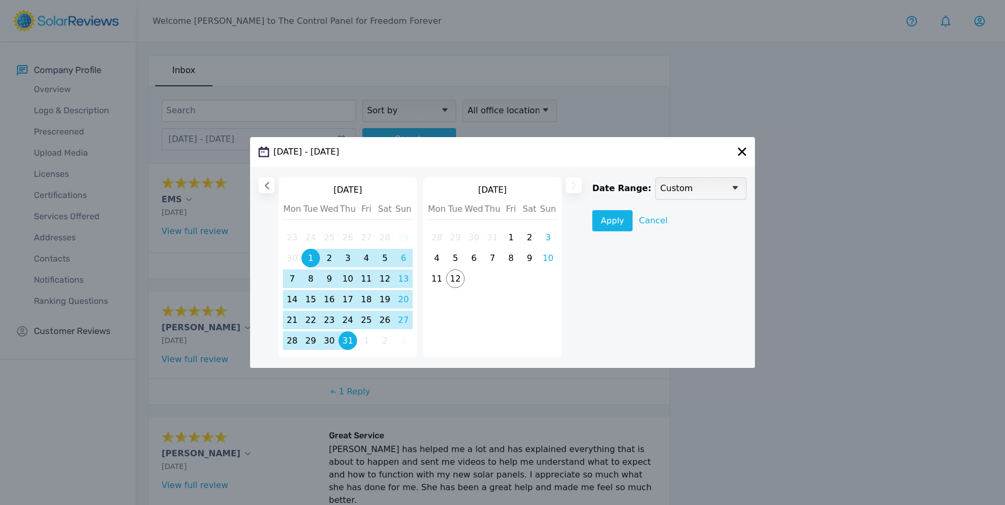
click at [529, 188] on span "[DATE]" at bounding box center [492, 190] width 121 height 13
click at [487, 194] on span "[DATE]" at bounding box center [492, 190] width 121 height 13
click at [654, 225] on span "Cancel" at bounding box center [653, 221] width 29 height 10
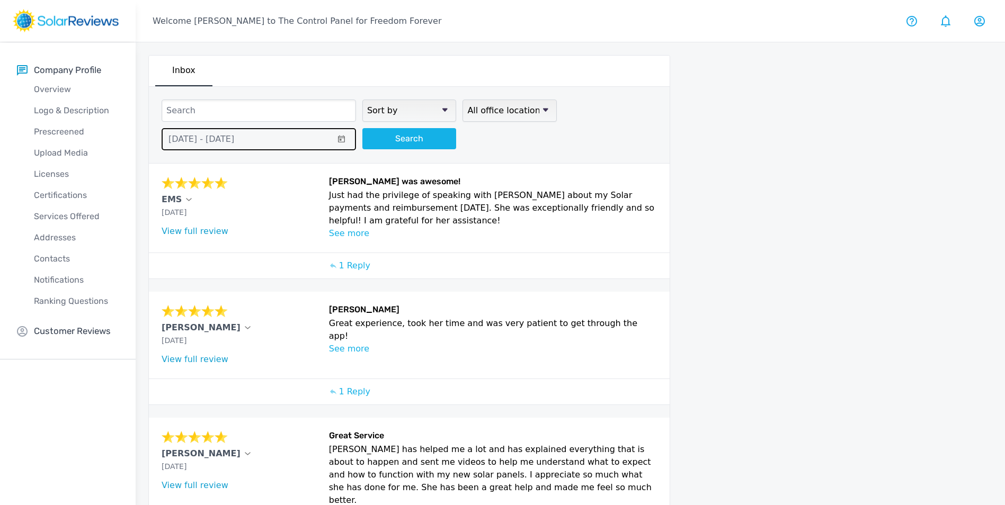
drag, startPoint x: 233, startPoint y: 140, endPoint x: 286, endPoint y: 158, distance: 56.3
click at [234, 140] on span "[DATE] - [DATE]" at bounding box center [201, 139] width 66 height 10
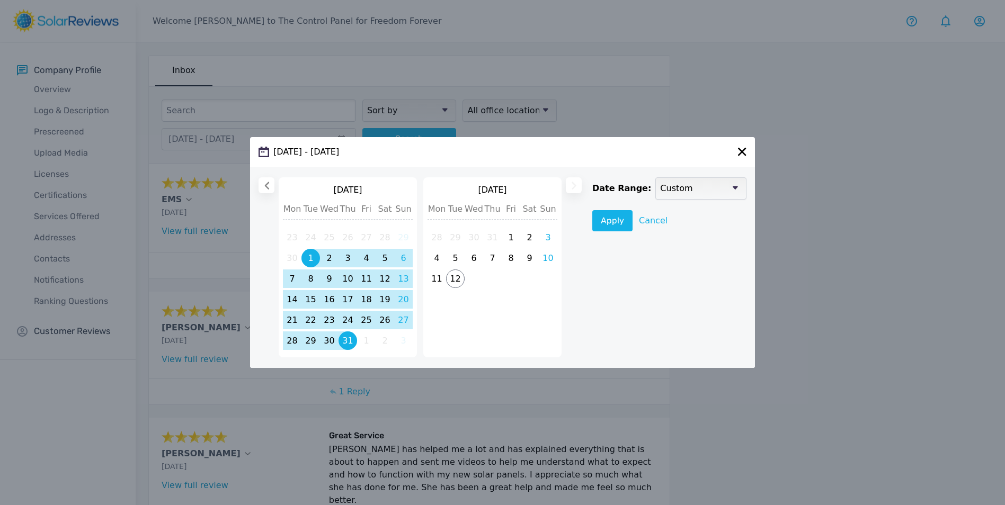
click at [513, 192] on span "[DATE]" at bounding box center [492, 190] width 121 height 13
click at [510, 232] on span "1" at bounding box center [511, 237] width 19 height 19
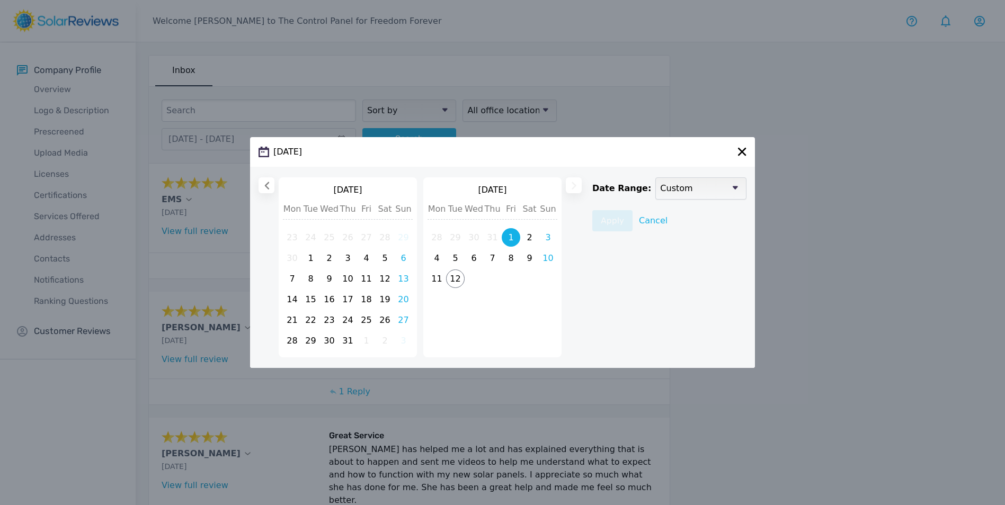
click at [261, 186] on span at bounding box center [266, 185] width 16 height 16
click at [453, 236] on span "1" at bounding box center [455, 237] width 19 height 19
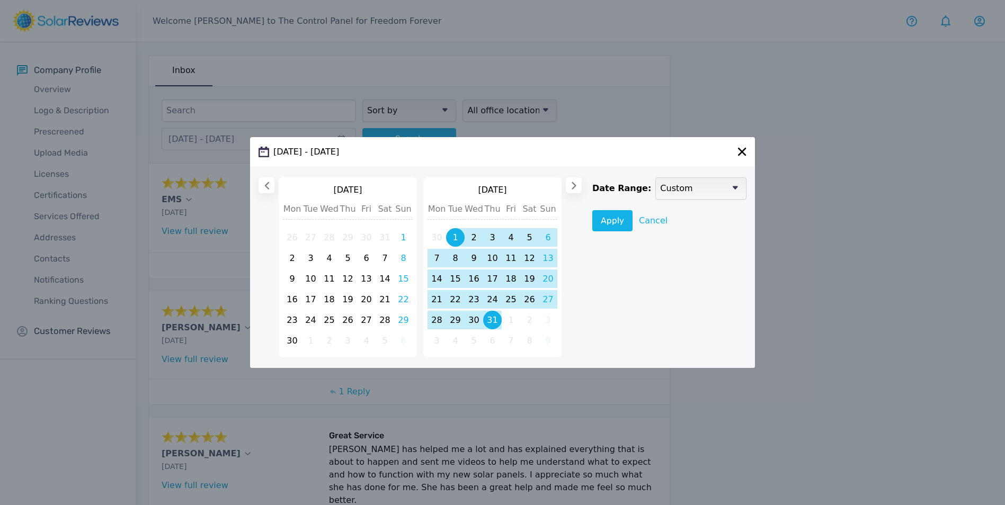
click at [495, 317] on span "31" at bounding box center [492, 320] width 19 height 19
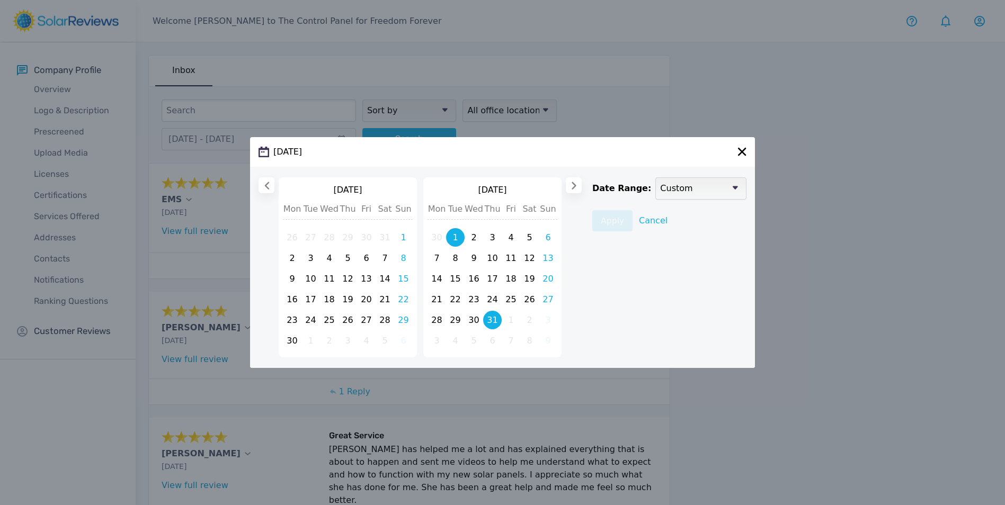
click at [453, 243] on span "1" at bounding box center [455, 237] width 19 height 19
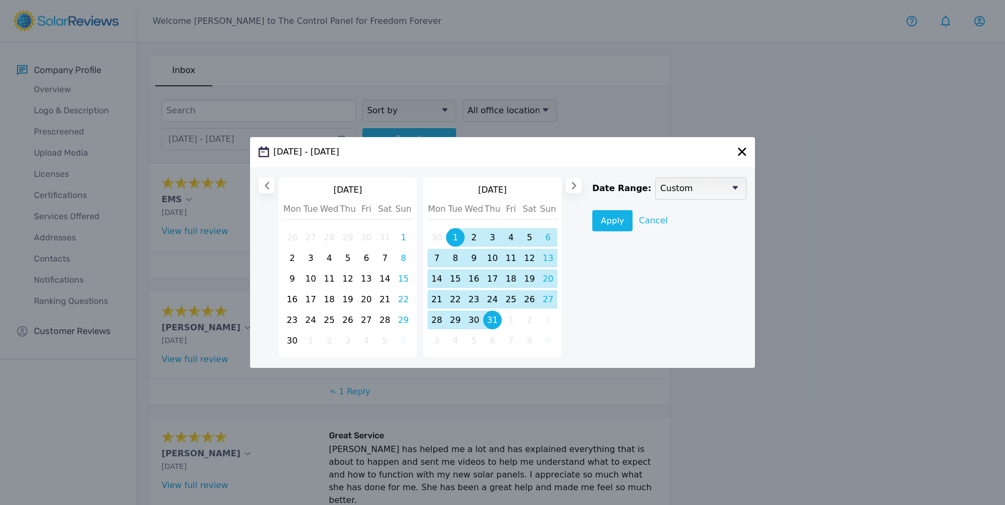
click at [570, 186] on icon at bounding box center [574, 186] width 8 height 8
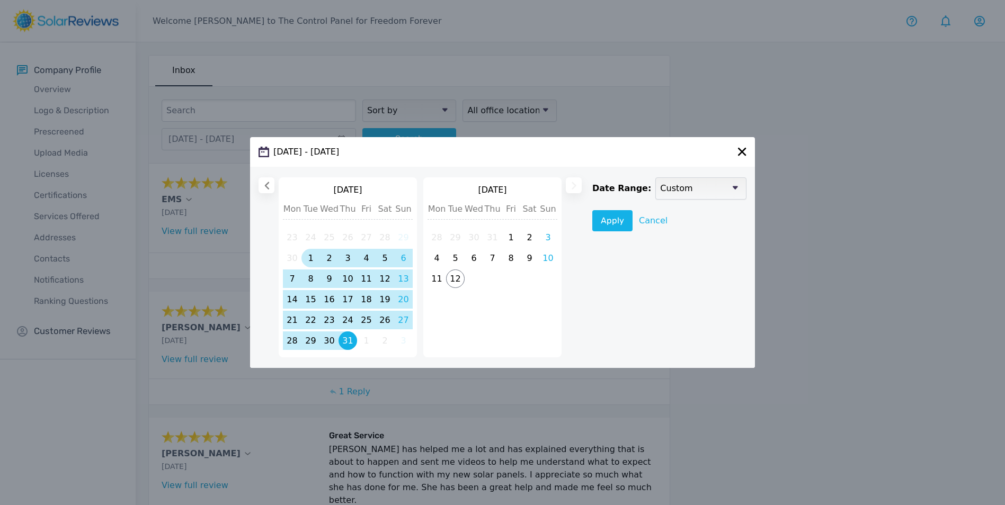
click at [350, 338] on span "31" at bounding box center [347, 341] width 19 height 19
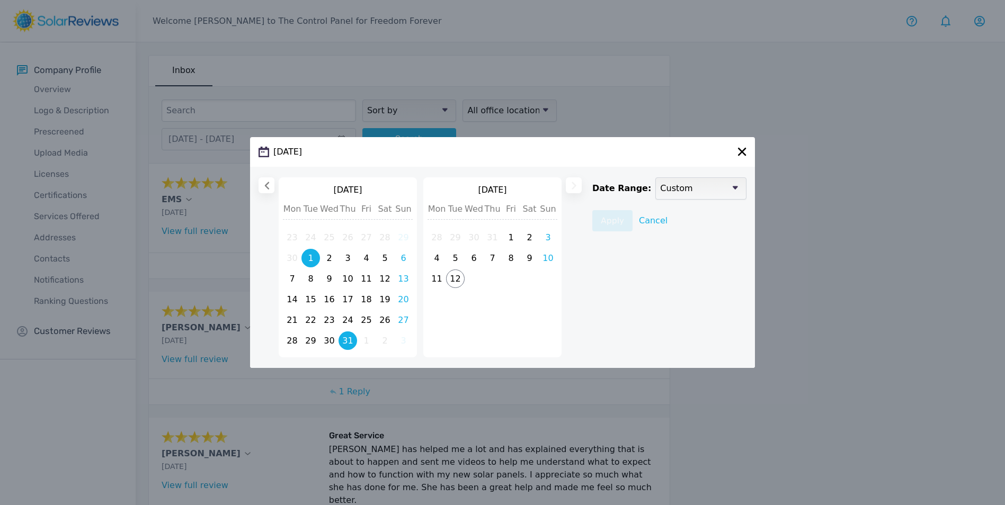
click at [310, 256] on span "1" at bounding box center [310, 258] width 19 height 19
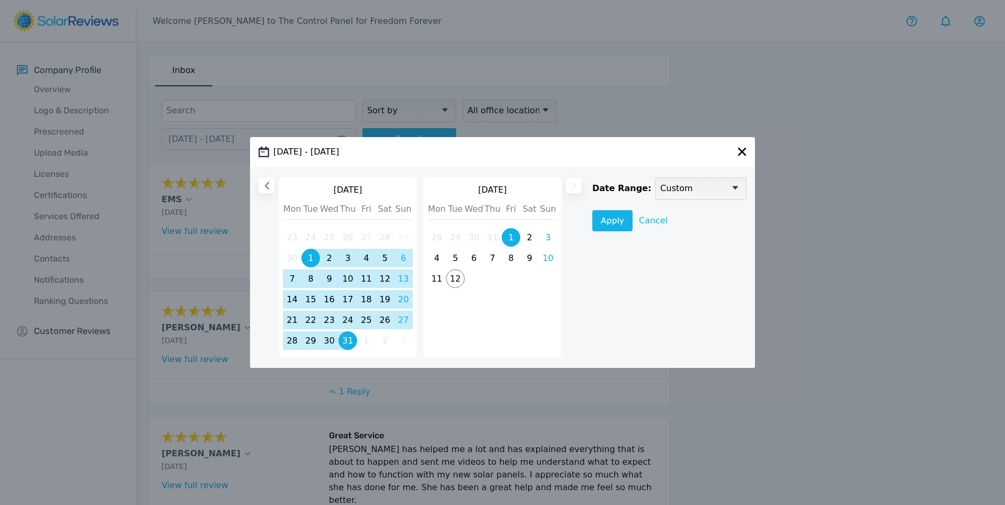
click at [510, 238] on span "1" at bounding box center [511, 237] width 19 height 19
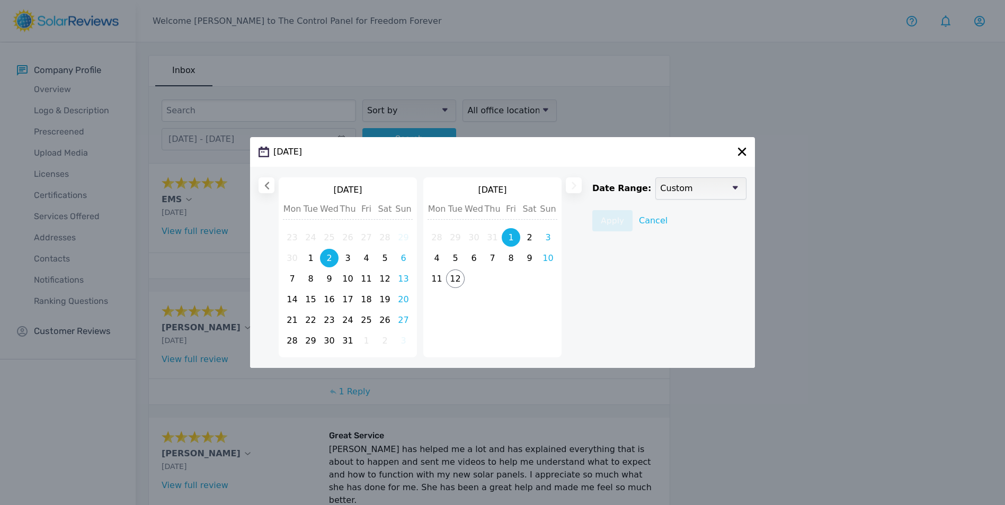
click at [320, 257] on span "2" at bounding box center [329, 258] width 19 height 19
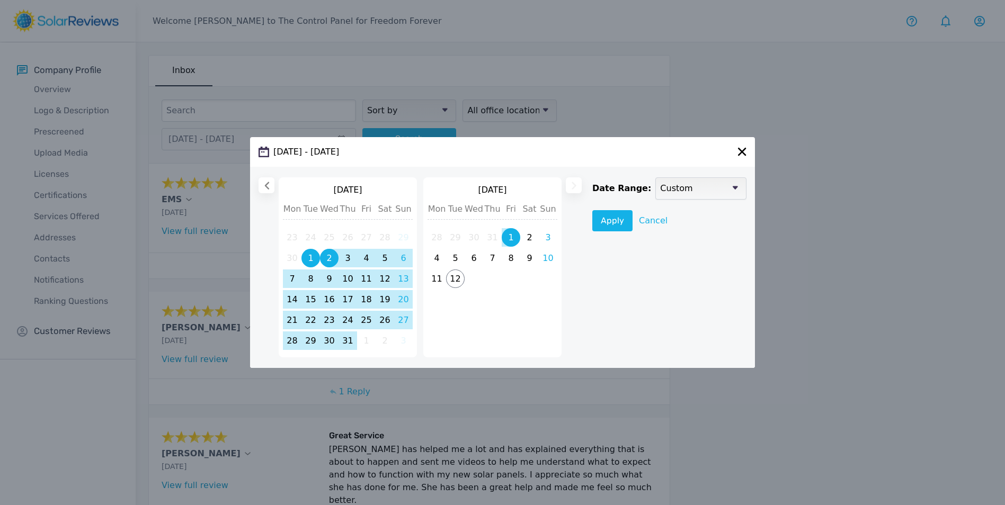
click at [307, 258] on span "1" at bounding box center [310, 258] width 19 height 19
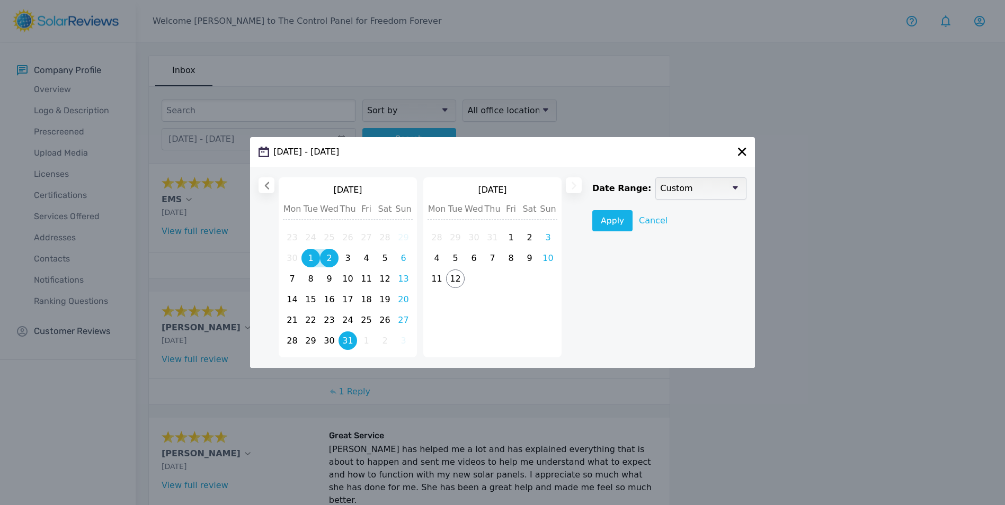
click at [350, 339] on span "31" at bounding box center [347, 341] width 19 height 19
click at [315, 256] on span "1" at bounding box center [310, 258] width 19 height 19
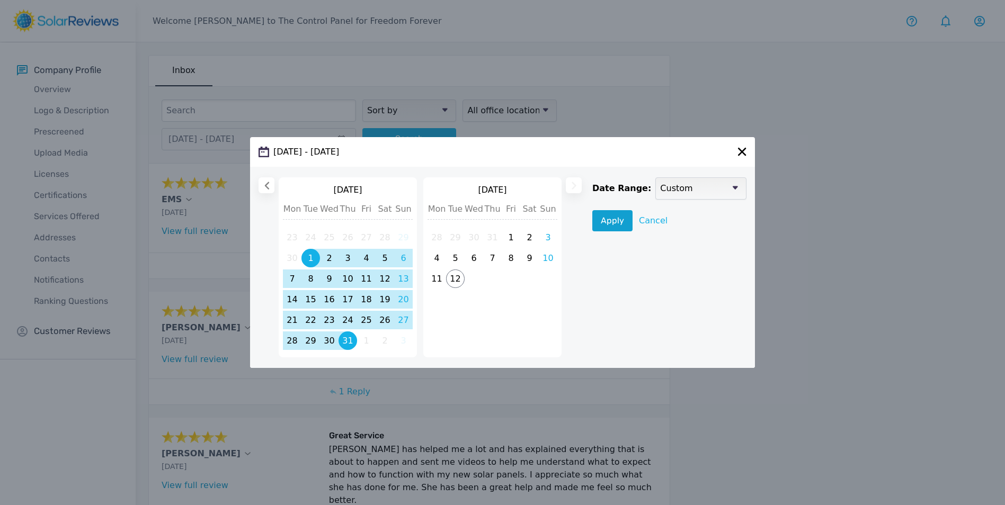
click at [617, 225] on button "Apply" at bounding box center [612, 220] width 40 height 21
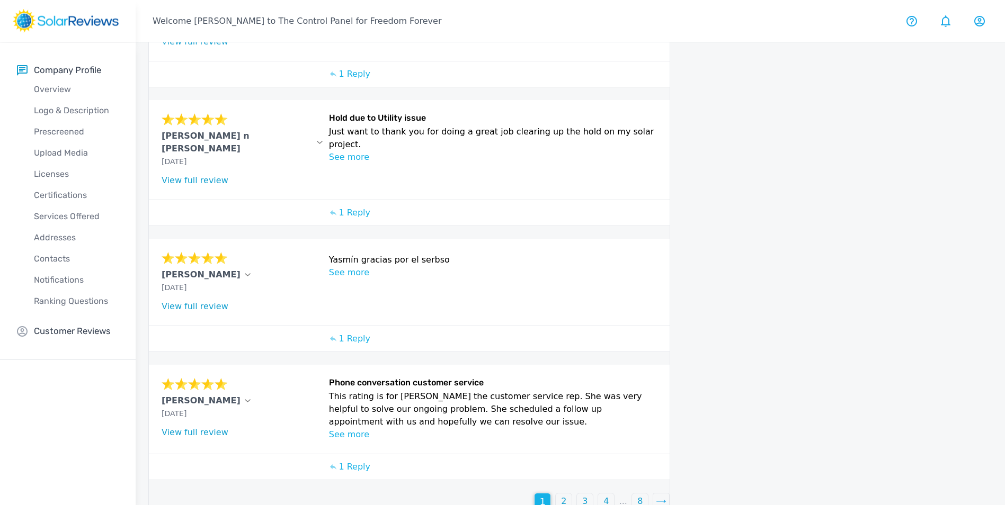
scroll to position [319, 0]
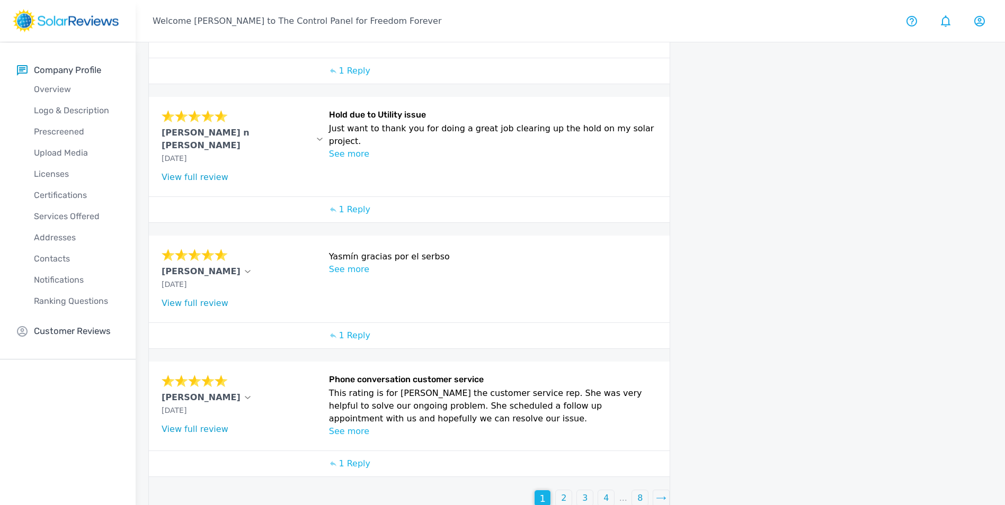
click at [563, 492] on p "2" at bounding box center [563, 498] width 5 height 13
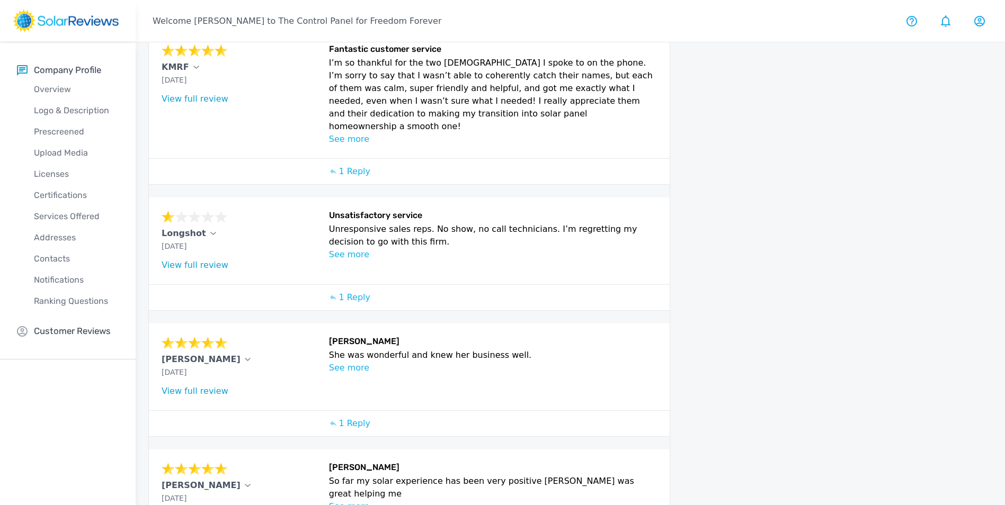
scroll to position [344, 0]
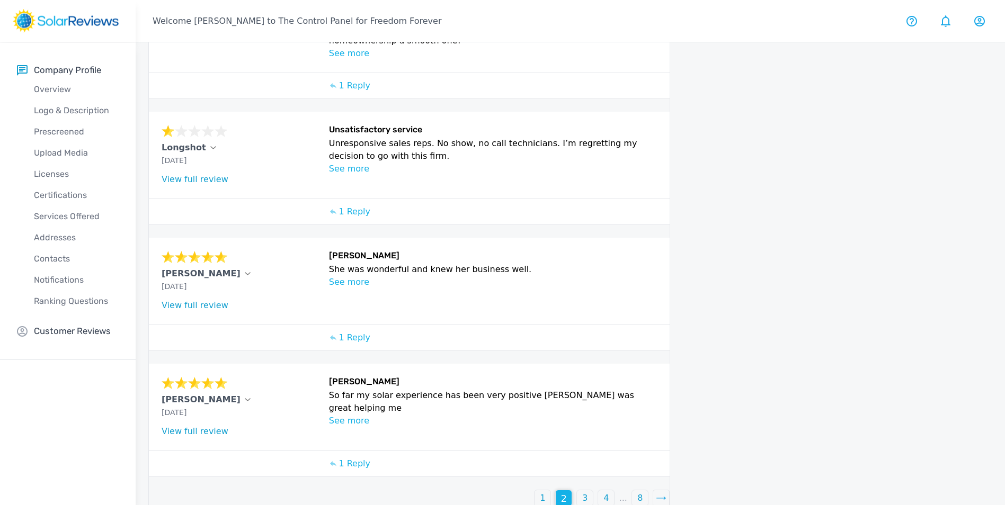
click at [583, 492] on p "3" at bounding box center [584, 498] width 5 height 13
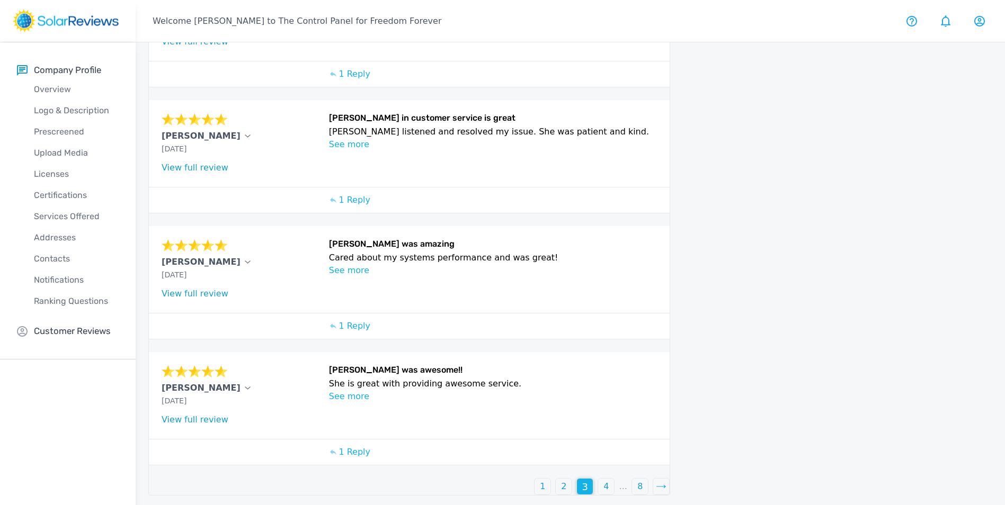
scroll to position [316, 0]
click at [604, 486] on div "4" at bounding box center [606, 486] width 16 height 16
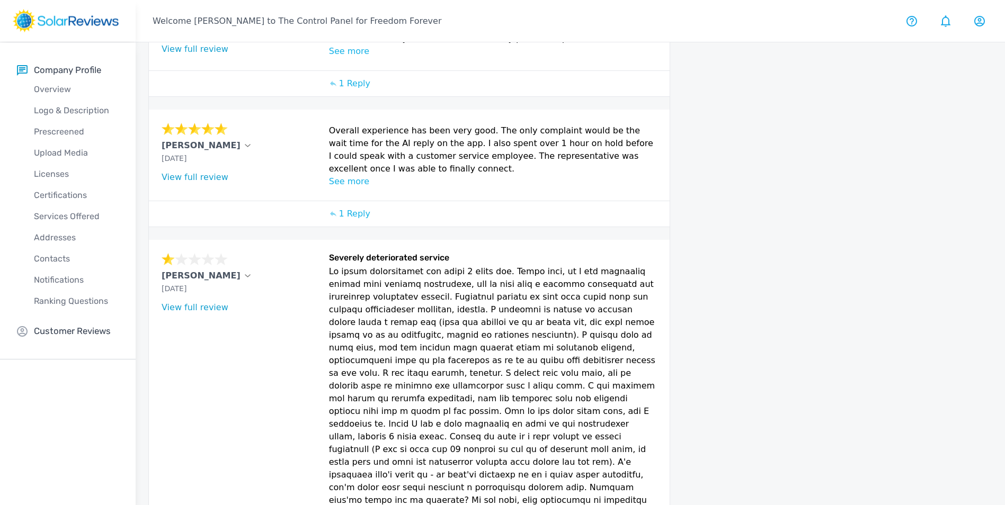
scroll to position [562, 0]
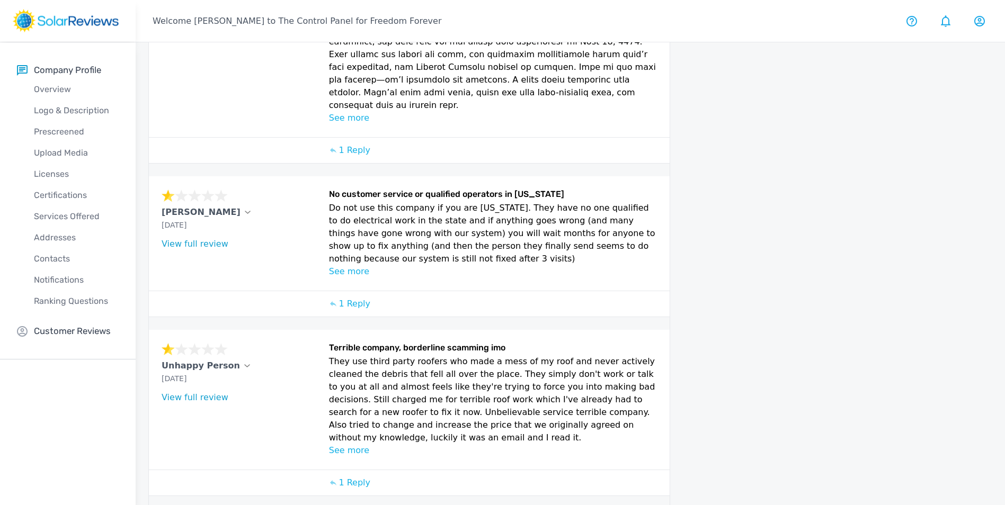
scroll to position [733, 0]
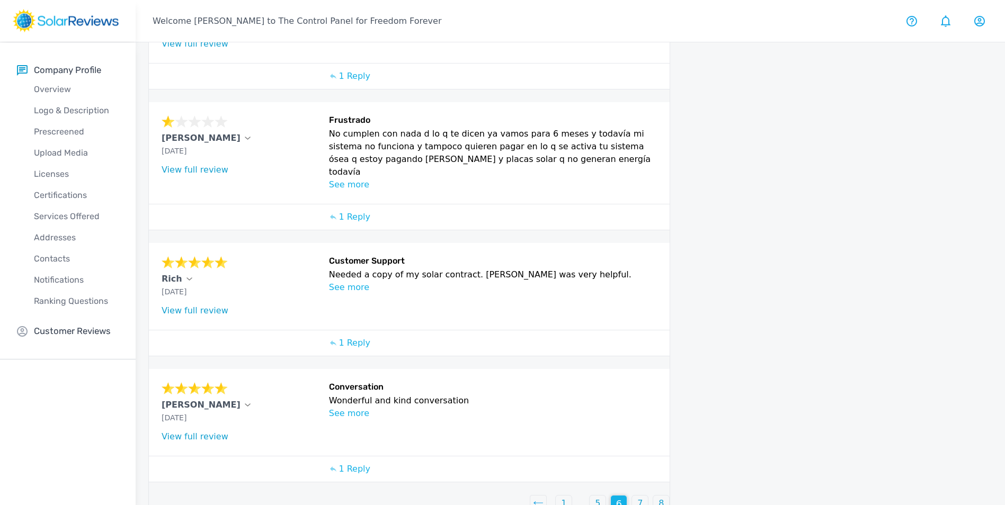
scroll to position [319, 0]
click at [632, 495] on div "7" at bounding box center [640, 503] width 16 height 16
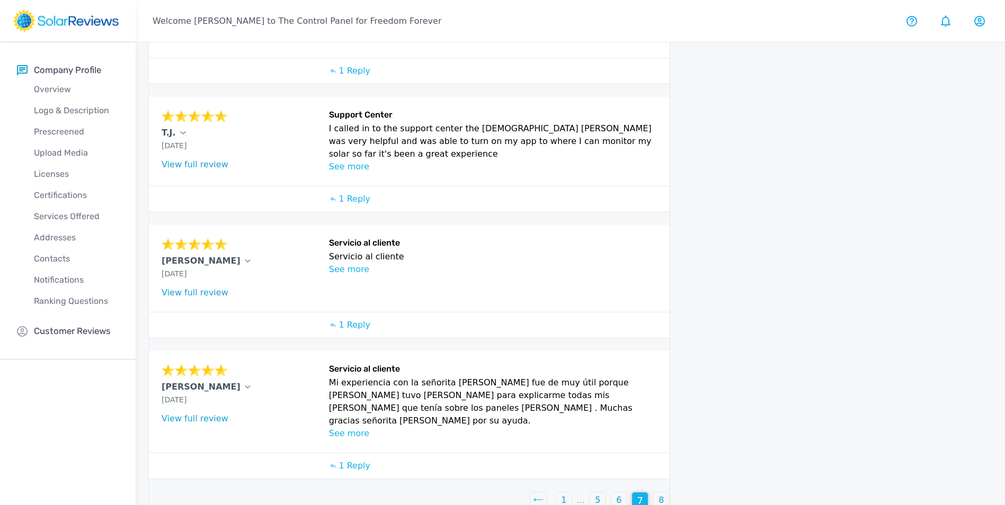
click at [657, 492] on div "8" at bounding box center [661, 500] width 16 height 16
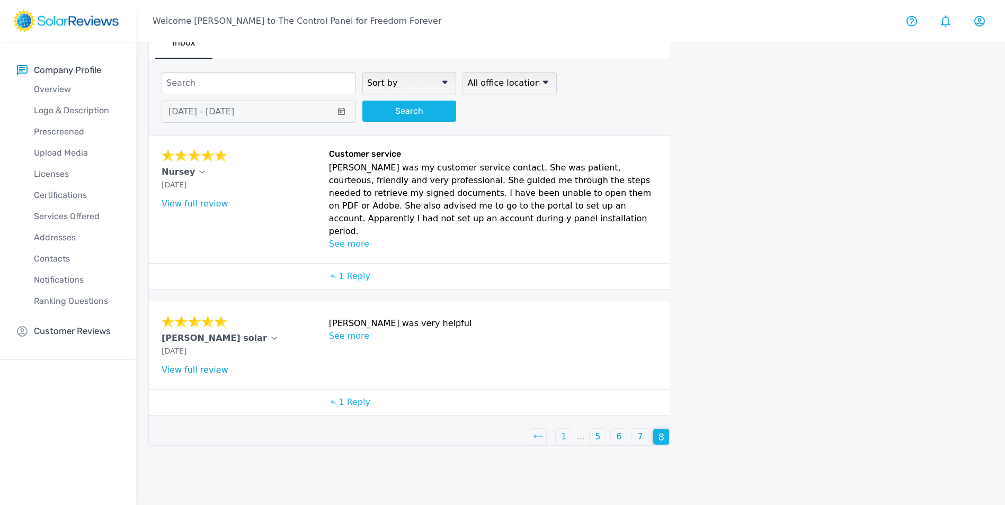
scroll to position [42, 0]
